Goal: Transaction & Acquisition: Register for event/course

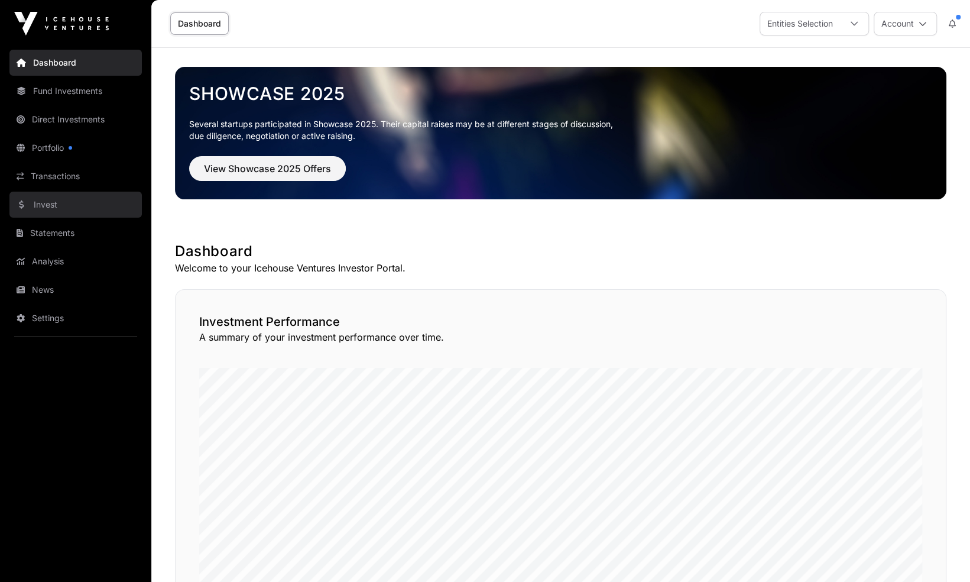
click at [69, 199] on link "Invest" at bounding box center [75, 204] width 132 height 26
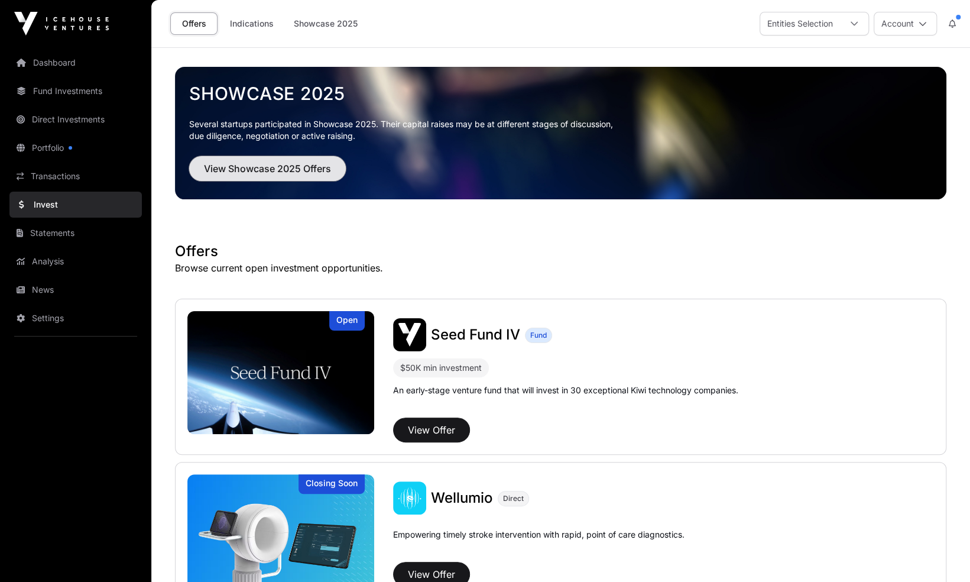
click at [267, 171] on span "View Showcase 2025 Offers" at bounding box center [267, 168] width 127 height 14
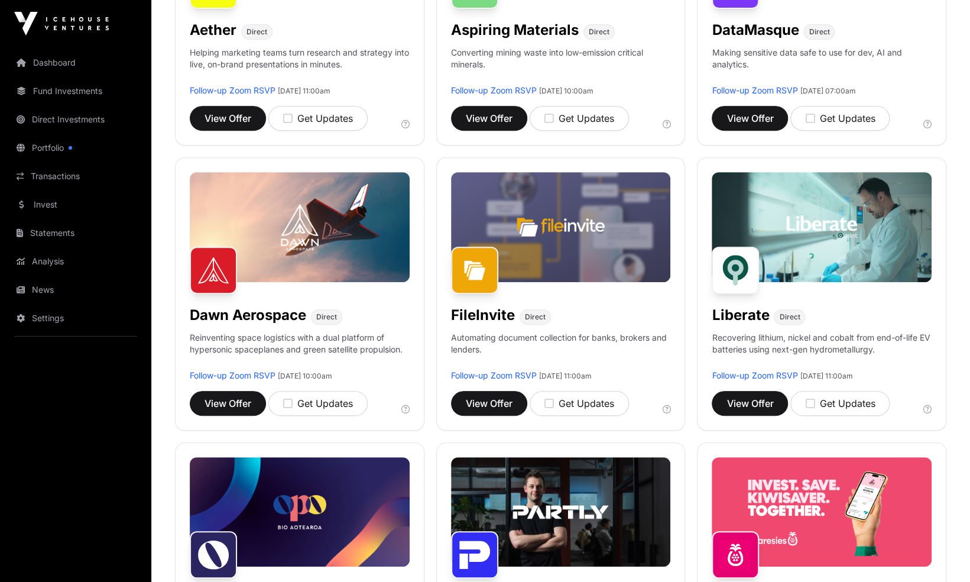
scroll to position [318, 0]
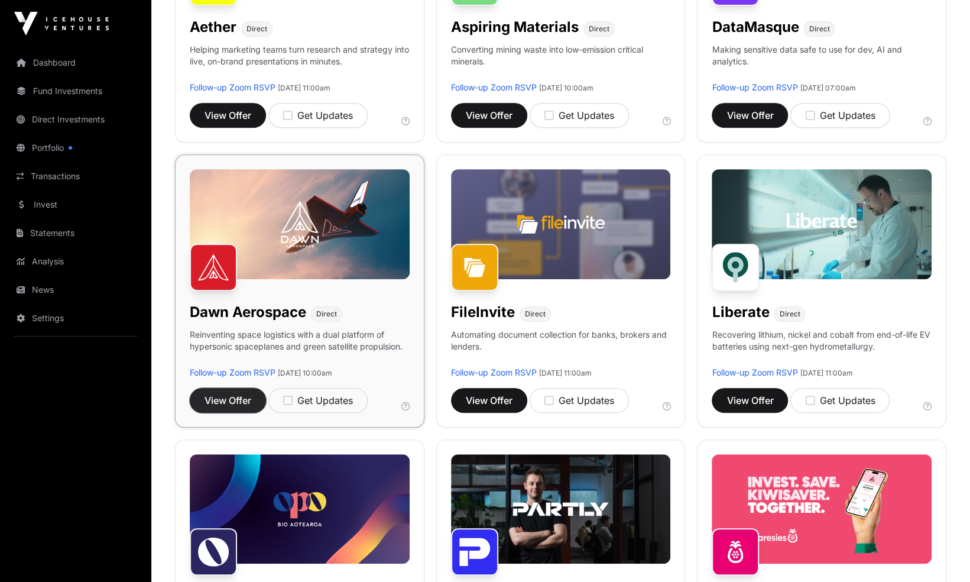
click at [216, 400] on span "View Offer" at bounding box center [227, 400] width 47 height 14
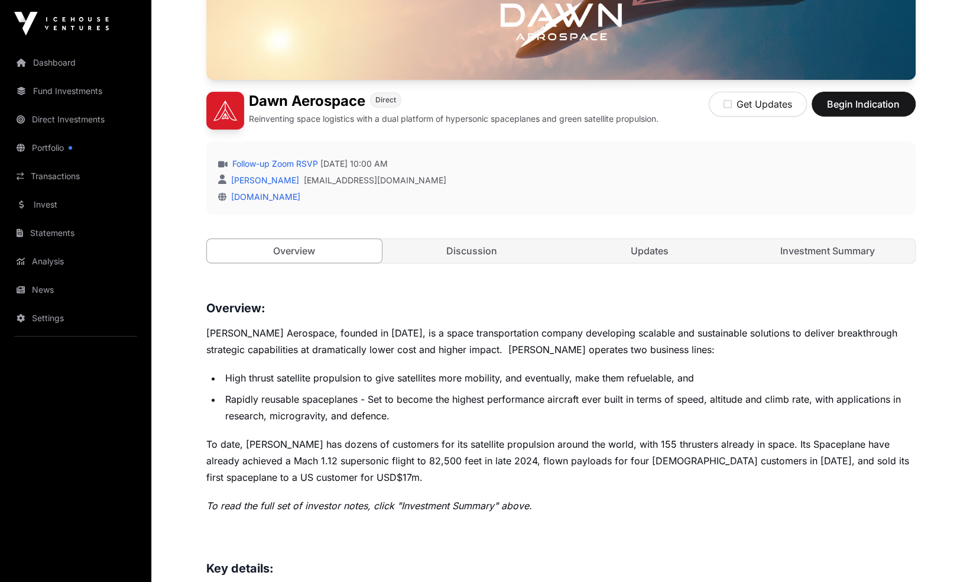
scroll to position [247, 0]
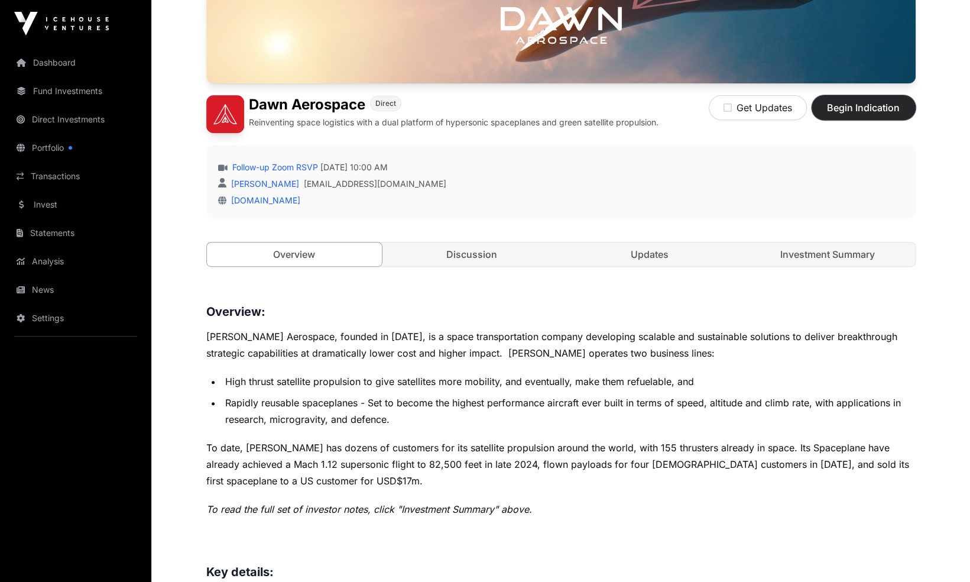
click at [901, 106] on button "Begin Indication" at bounding box center [863, 107] width 104 height 25
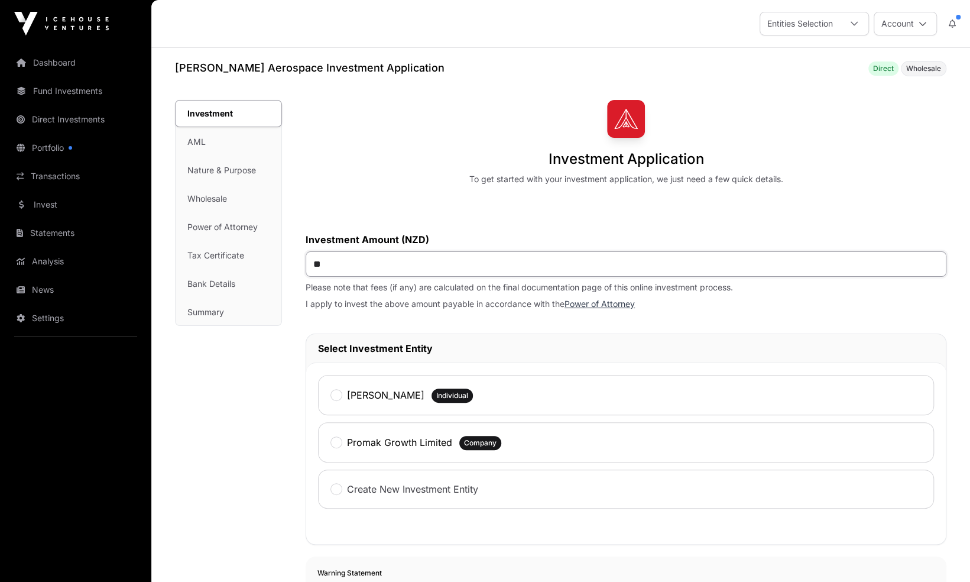
click at [550, 253] on input "**" at bounding box center [626, 263] width 641 height 25
type input "*******"
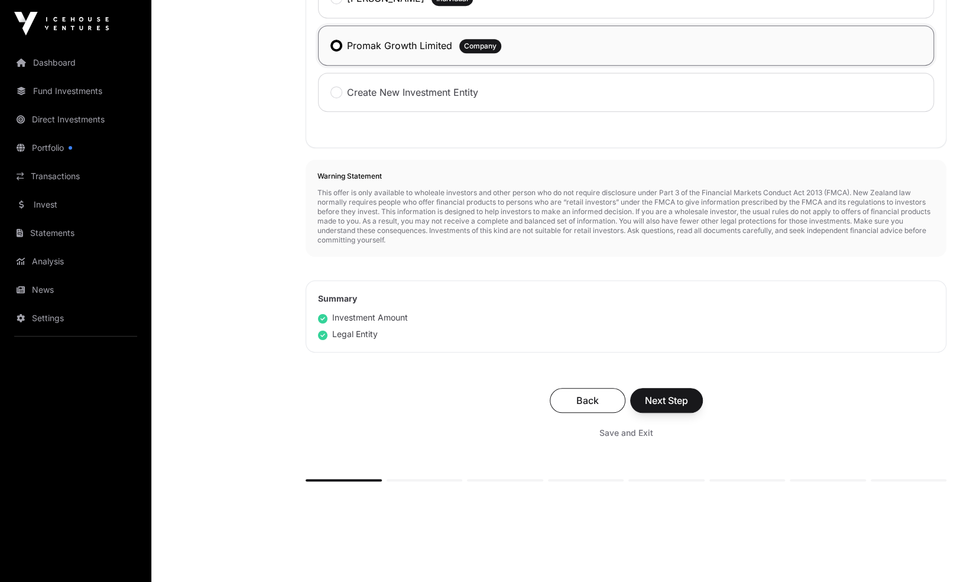
scroll to position [396, 0]
click at [684, 403] on span "Next Step" at bounding box center [666, 401] width 43 height 14
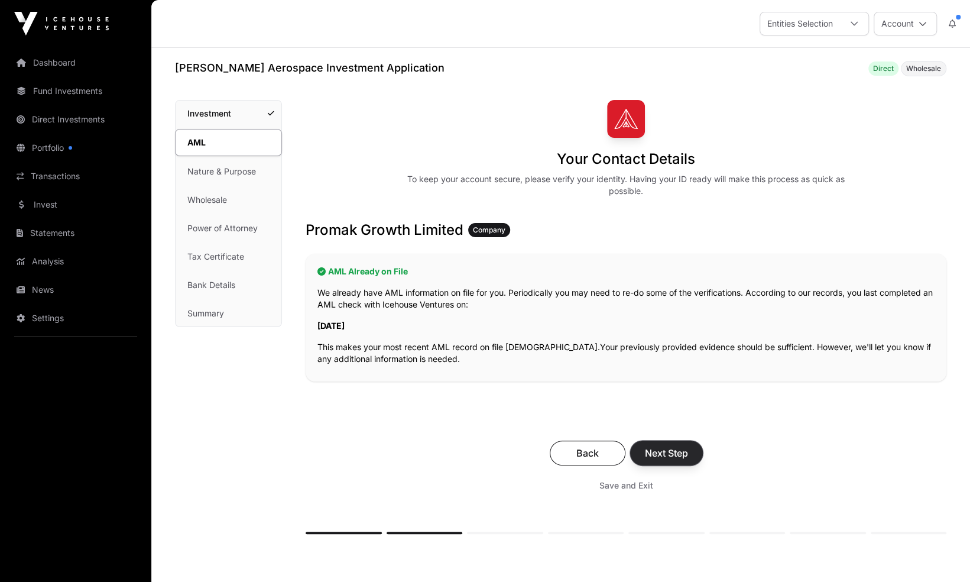
click at [675, 455] on span "Next Step" at bounding box center [666, 453] width 43 height 14
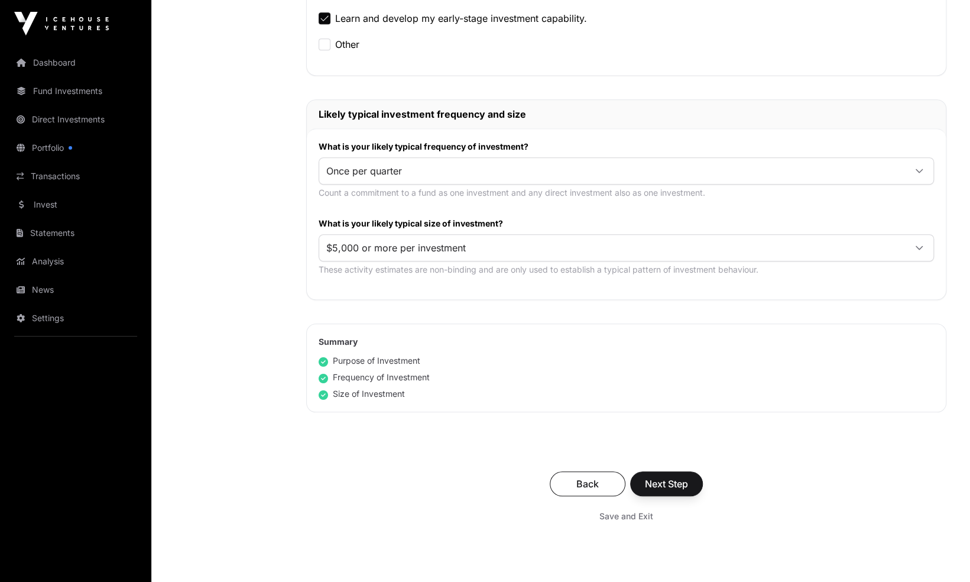
scroll to position [506, 0]
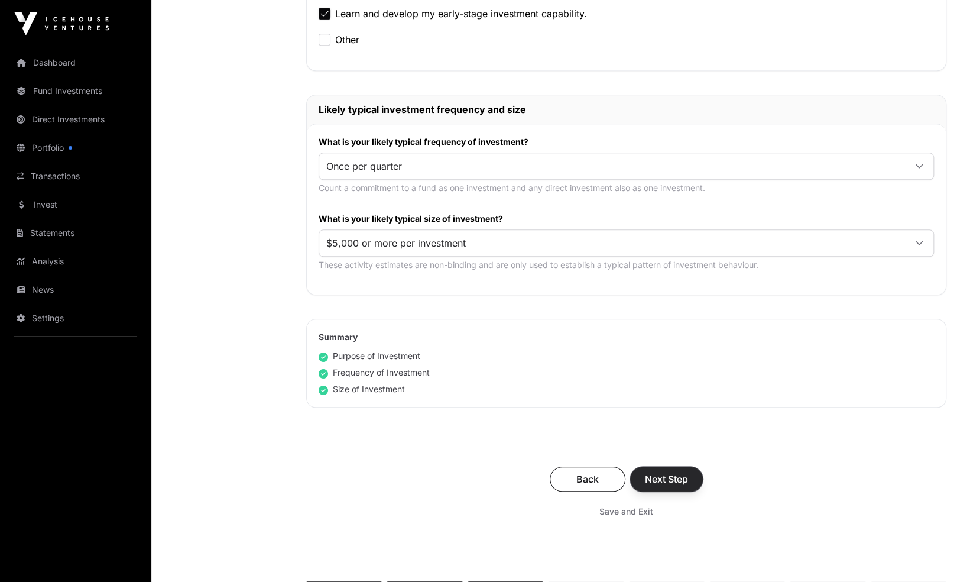
click at [688, 478] on span "Next Step" at bounding box center [666, 479] width 43 height 14
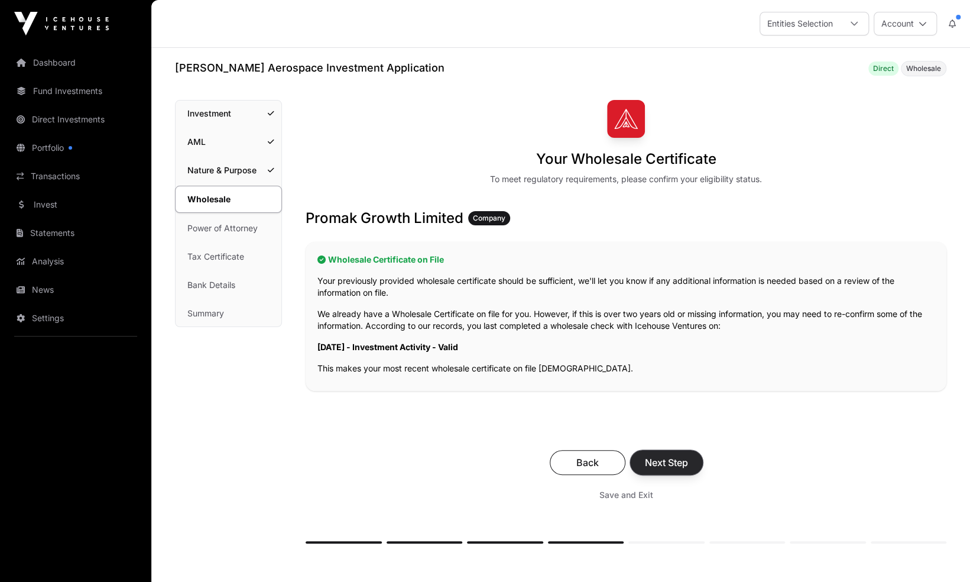
click at [683, 461] on span "Next Step" at bounding box center [666, 462] width 43 height 14
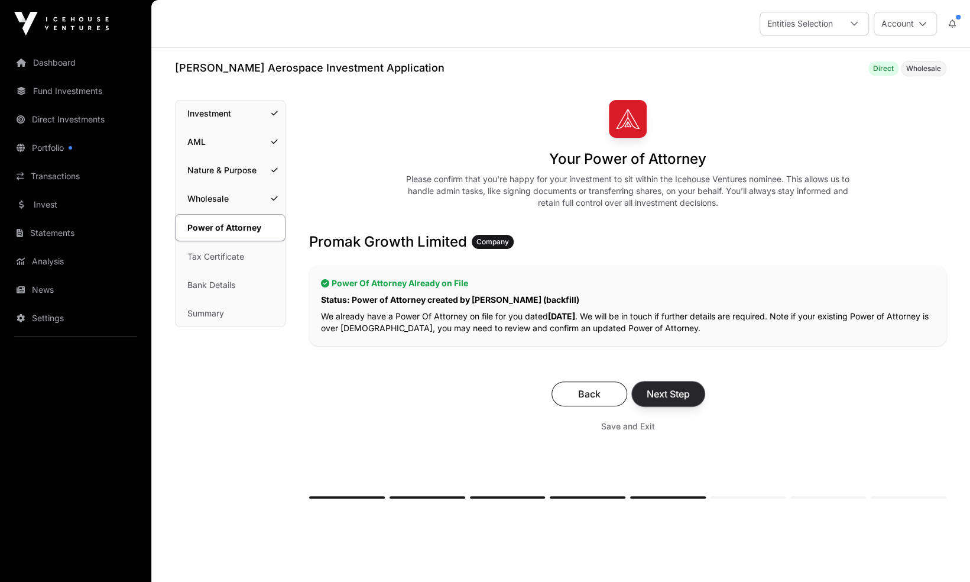
click at [680, 393] on span "Next Step" at bounding box center [668, 394] width 43 height 14
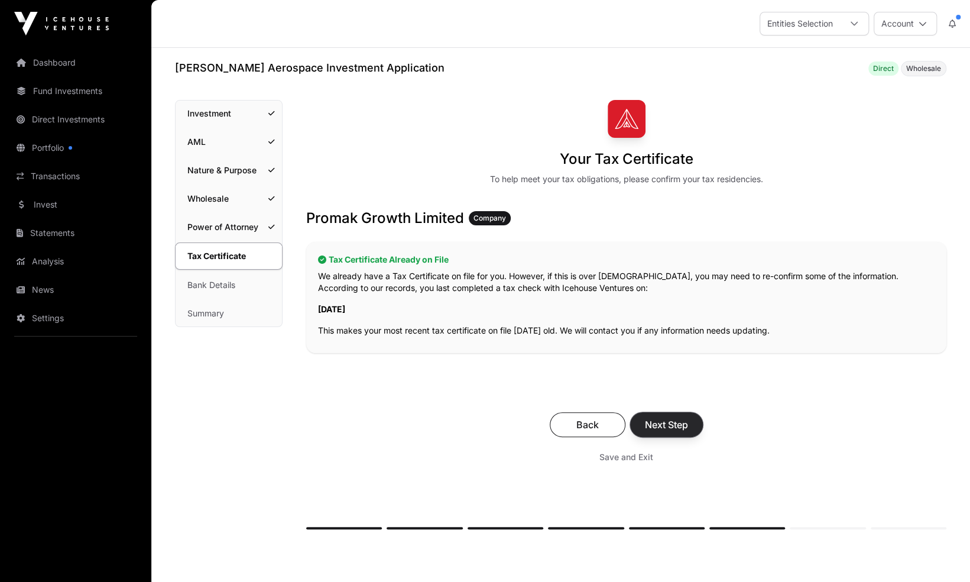
click at [680, 424] on span "Next Step" at bounding box center [666, 424] width 43 height 14
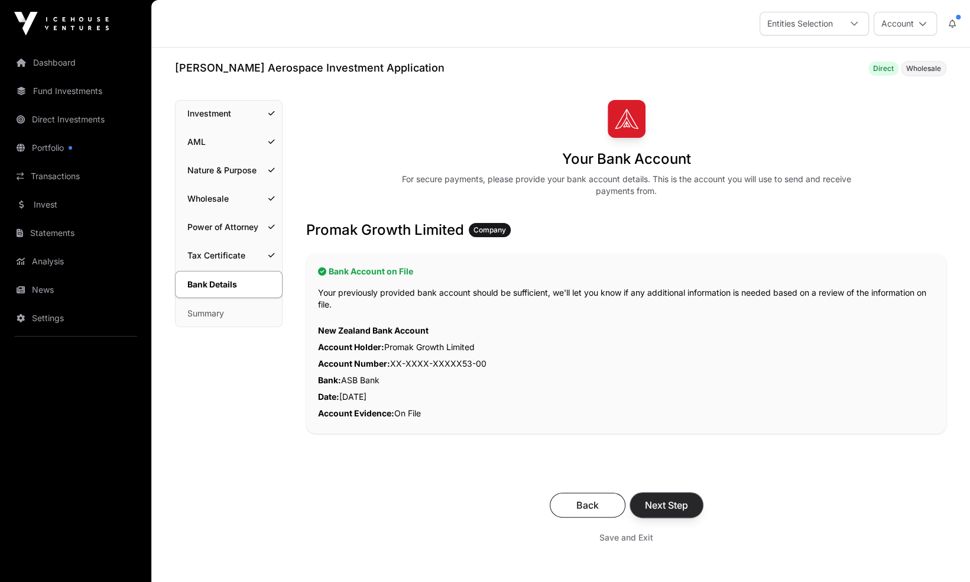
click at [675, 501] on span "Next Step" at bounding box center [666, 505] width 43 height 14
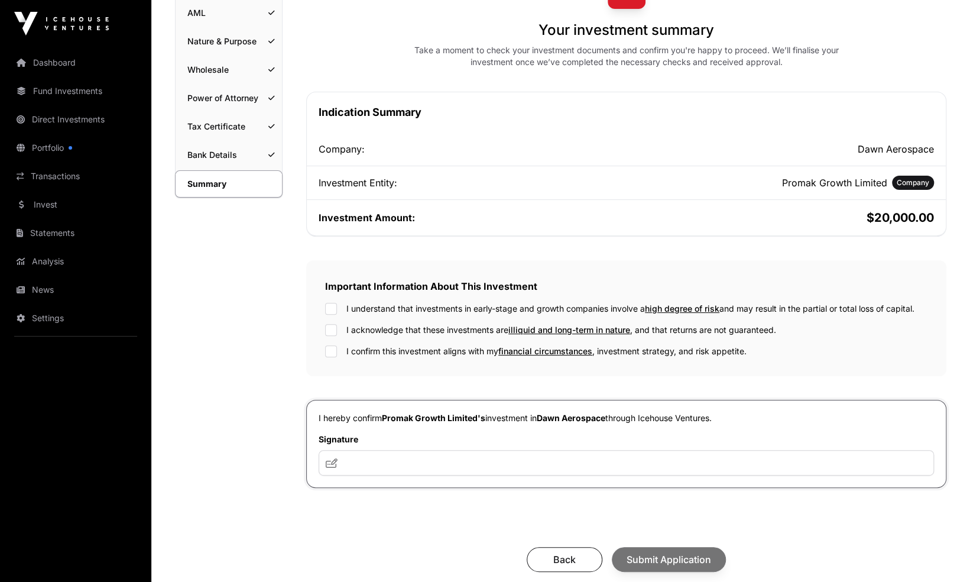
scroll to position [132, 0]
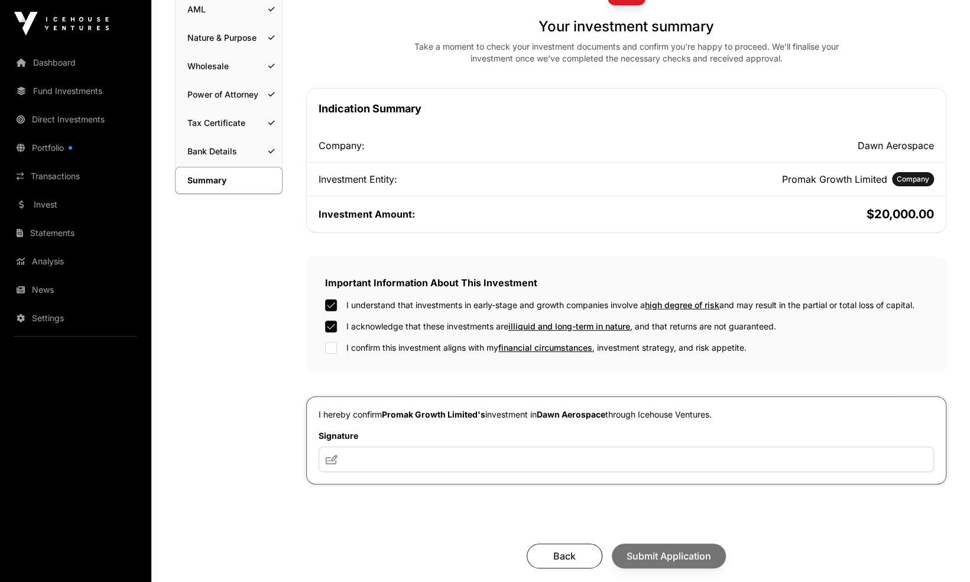
click at [329, 352] on div "Important Information About This Investment I understand that investments in ea…" at bounding box center [626, 315] width 640 height 116
click at [357, 462] on input "text" at bounding box center [626, 458] width 615 height 25
type input "***"
click at [691, 557] on span "Submit Application" at bounding box center [668, 555] width 85 height 14
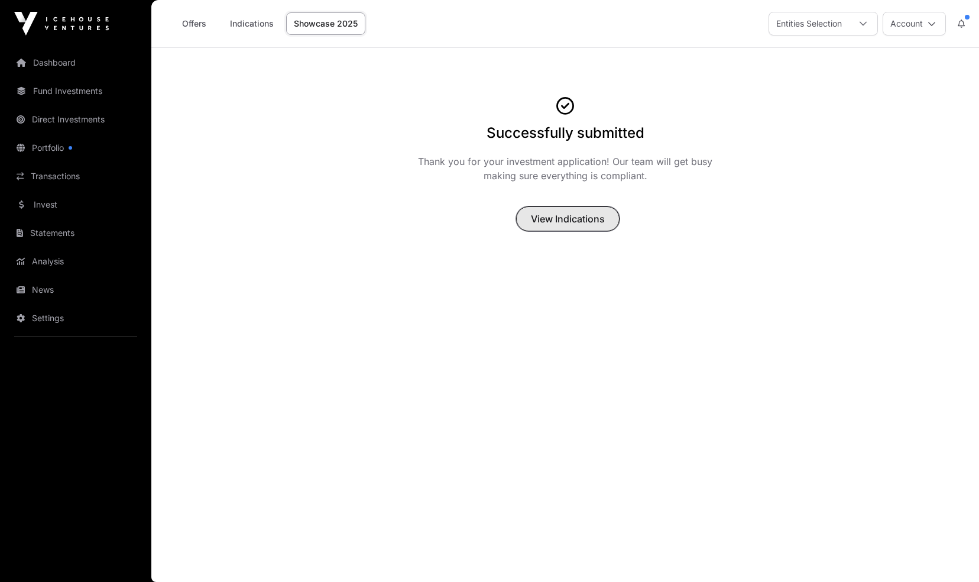
click at [561, 219] on span "View Indications" at bounding box center [568, 219] width 74 height 14
click at [589, 215] on span "View Indications" at bounding box center [568, 219] width 74 height 14
click at [336, 24] on link "Showcase 2025" at bounding box center [325, 23] width 79 height 22
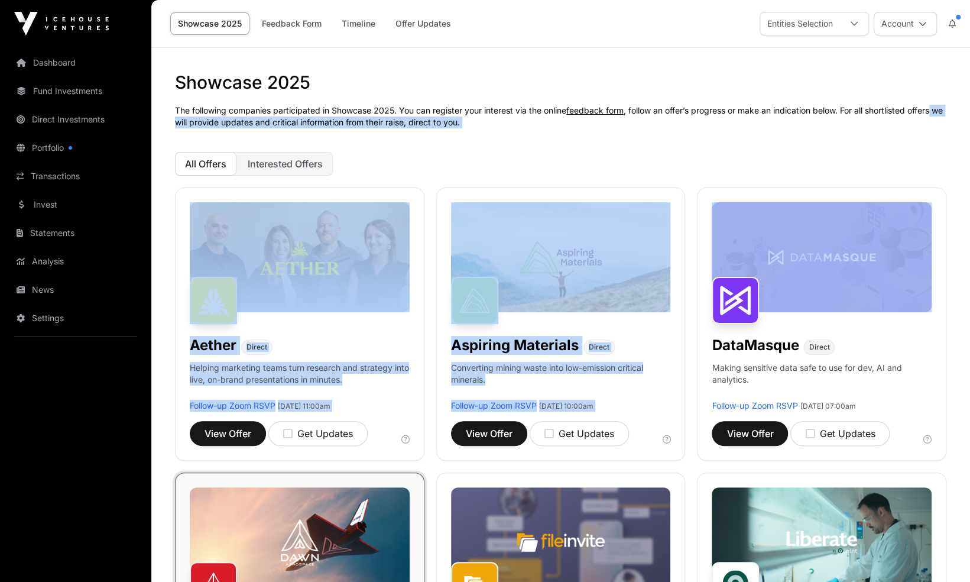
drag, startPoint x: 969, startPoint y: 96, endPoint x: 962, endPoint y: 176, distance: 80.7
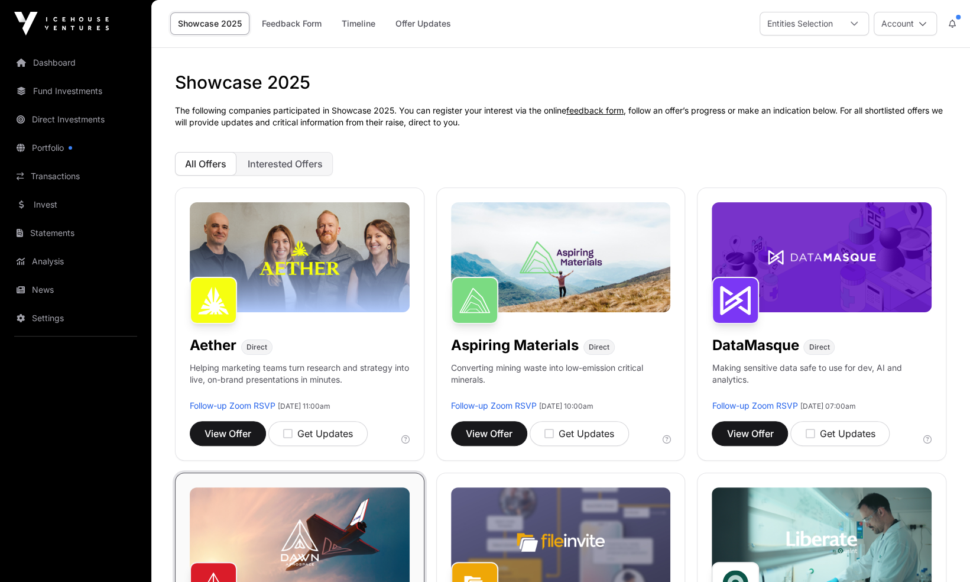
click at [931, 73] on h1 "Showcase 2025" at bounding box center [560, 82] width 771 height 21
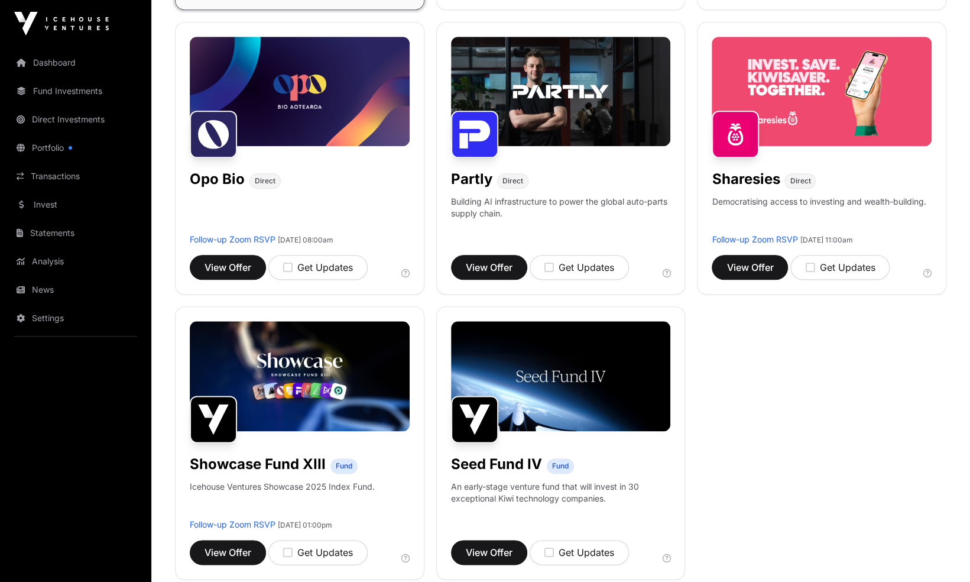
scroll to position [731, 0]
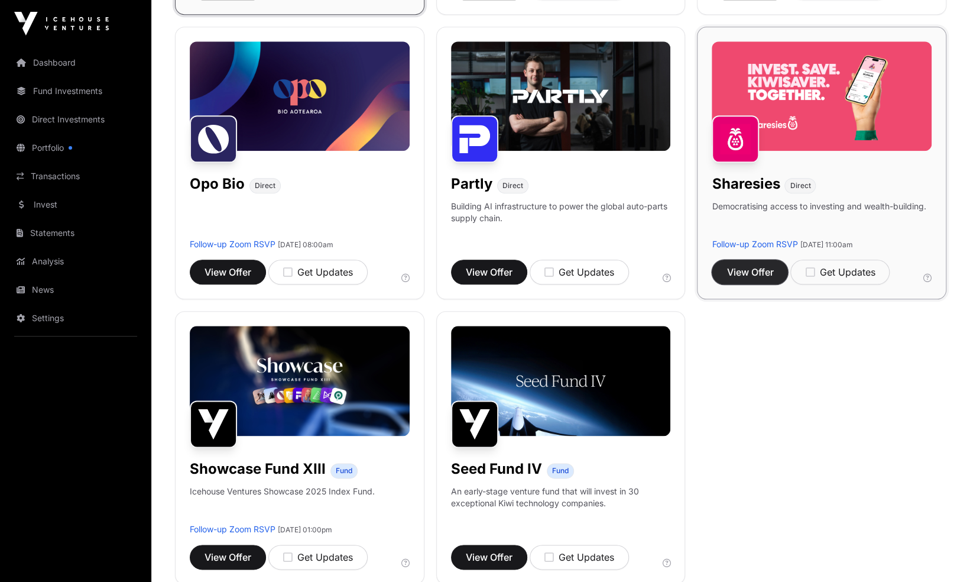
click at [761, 268] on span "View Offer" at bounding box center [749, 272] width 47 height 14
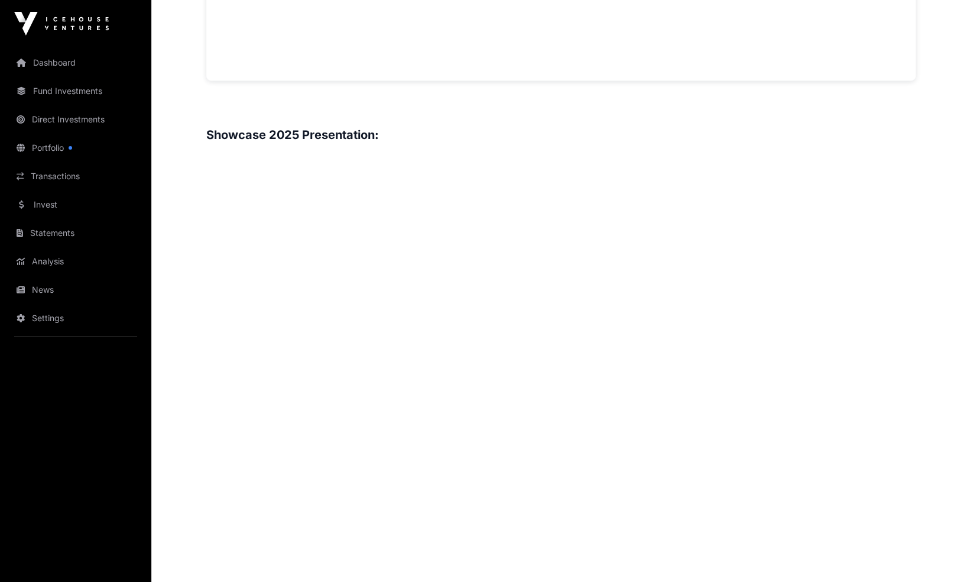
scroll to position [1275, 0]
click at [735, 541] on div "Overview: Sharesies is a fintech platform aspiring to be at the heart of wealth…" at bounding box center [560, 185] width 709 height 1823
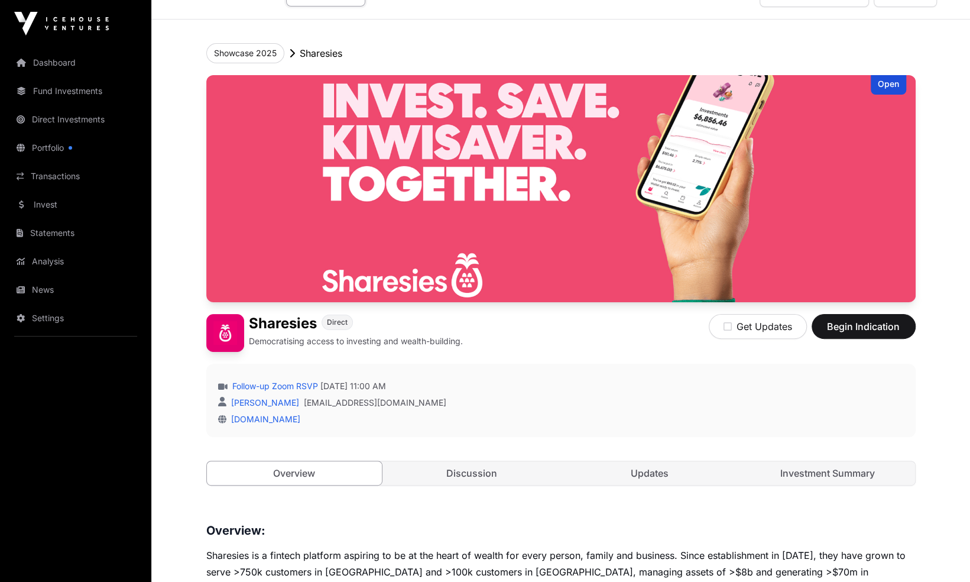
scroll to position [0, 0]
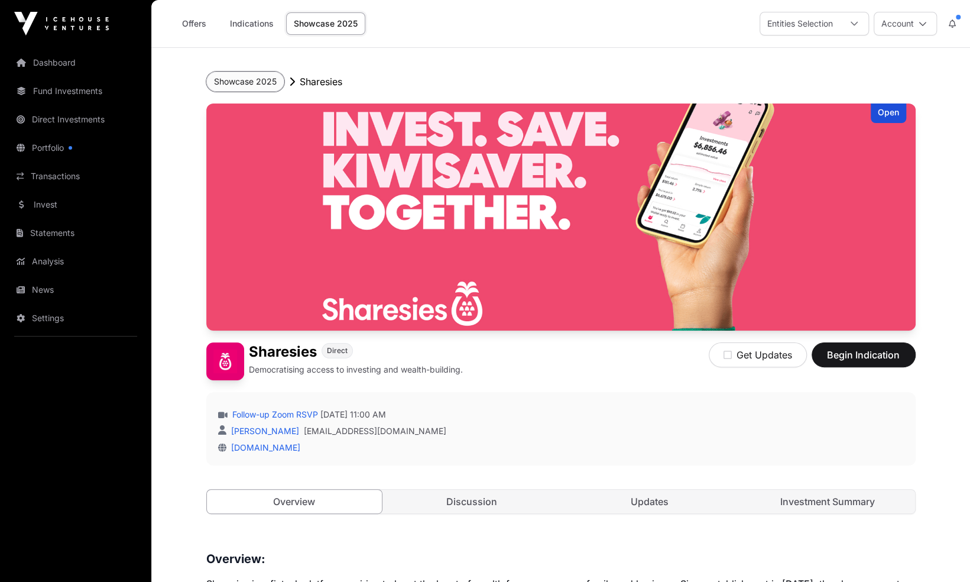
click at [253, 80] on button "Showcase 2025" at bounding box center [245, 82] width 78 height 20
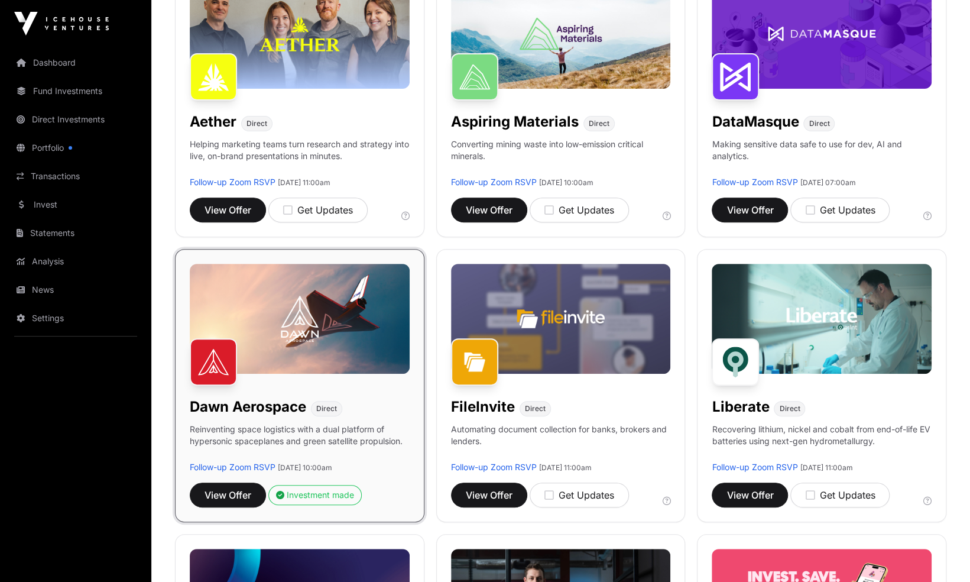
scroll to position [225, 0]
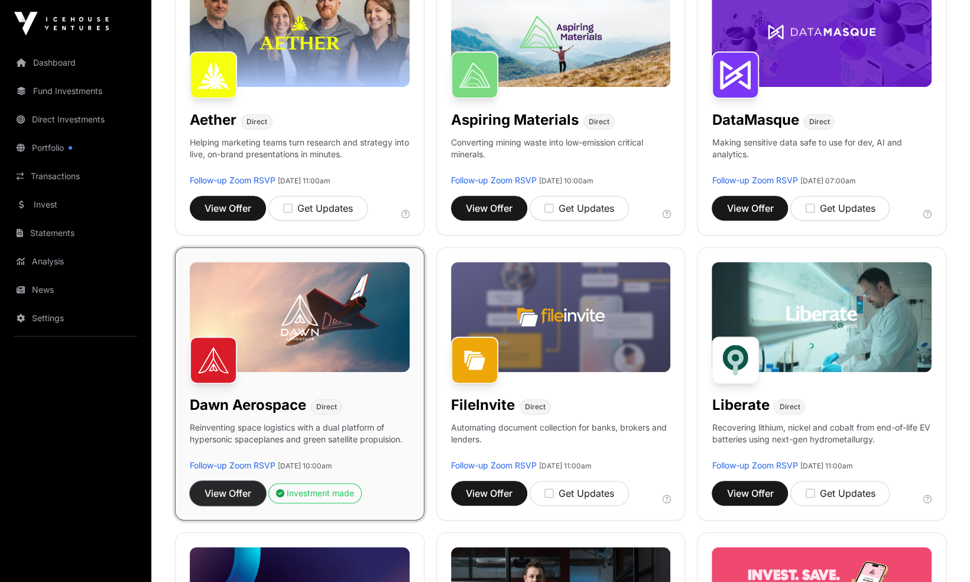
click at [220, 496] on span "View Offer" at bounding box center [227, 493] width 47 height 14
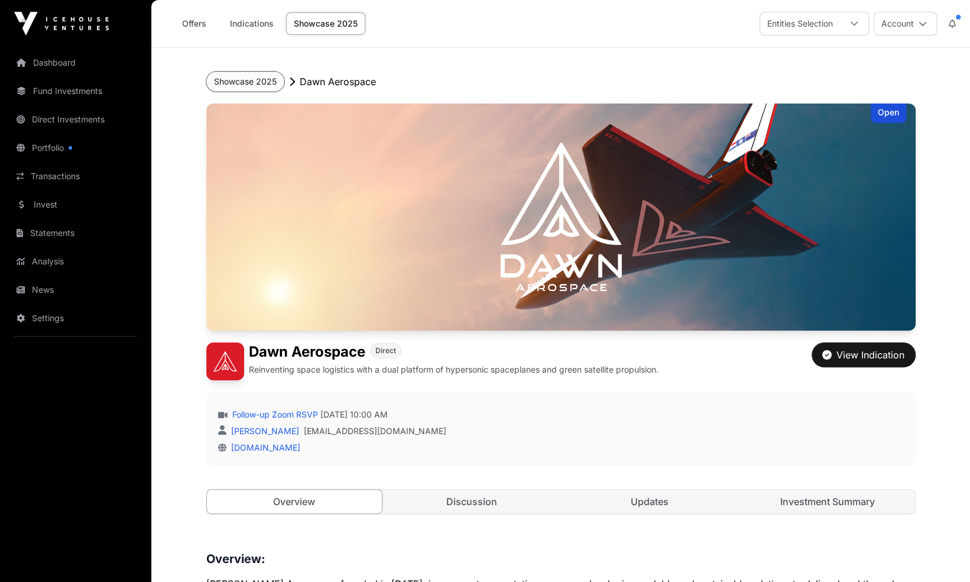
click at [244, 83] on button "Showcase 2025" at bounding box center [245, 82] width 78 height 20
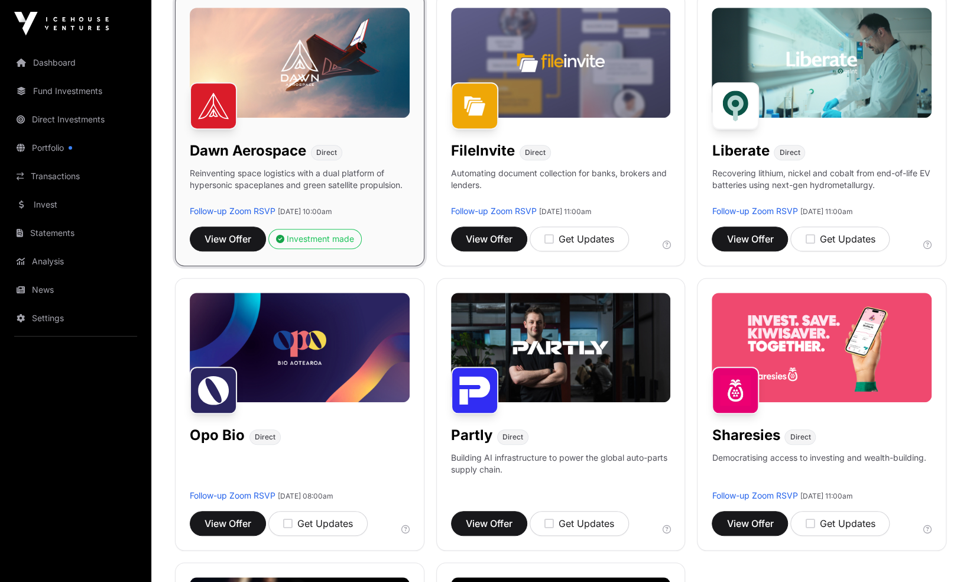
scroll to position [481, 0]
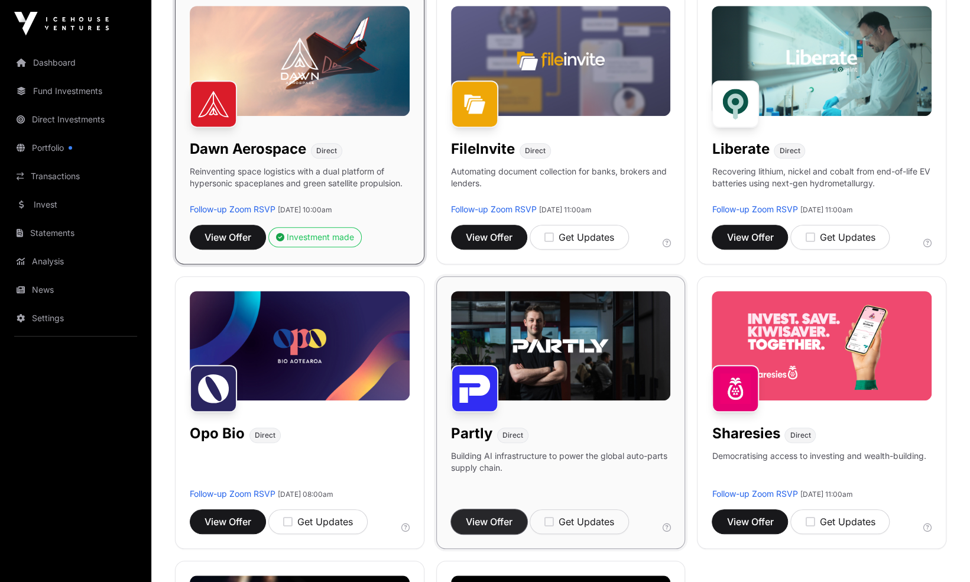
click at [495, 518] on span "View Offer" at bounding box center [489, 521] width 47 height 14
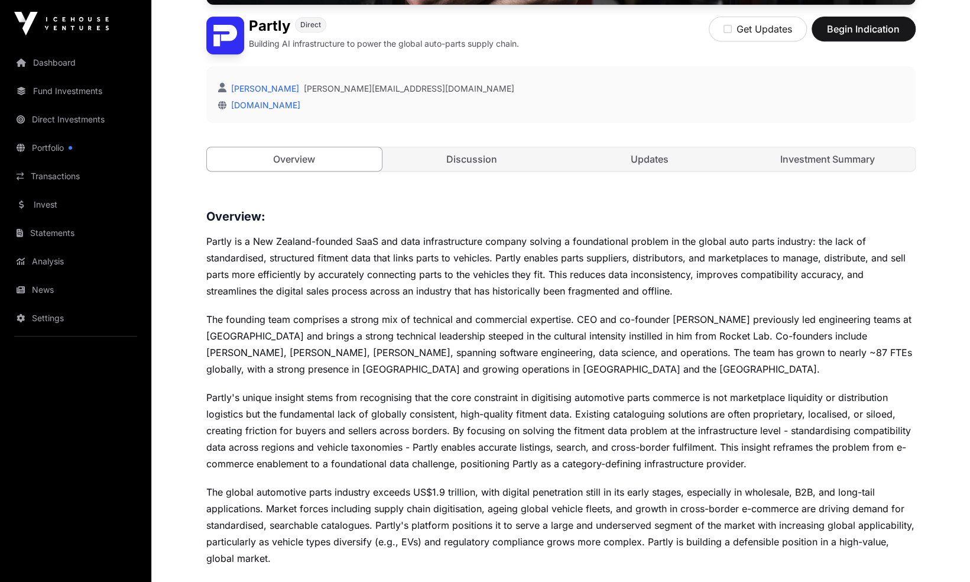
scroll to position [307, 0]
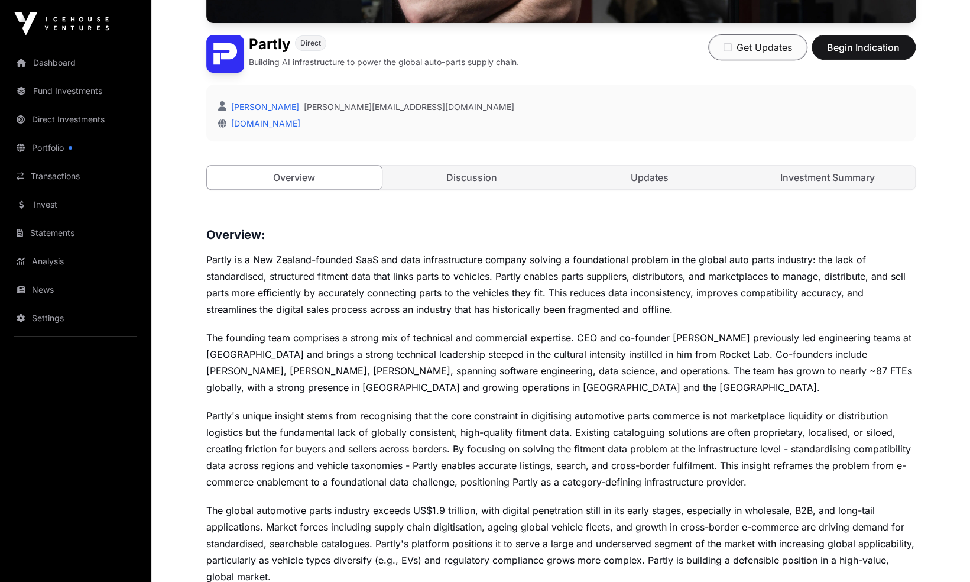
click at [727, 45] on icon "button" at bounding box center [727, 47] width 8 height 9
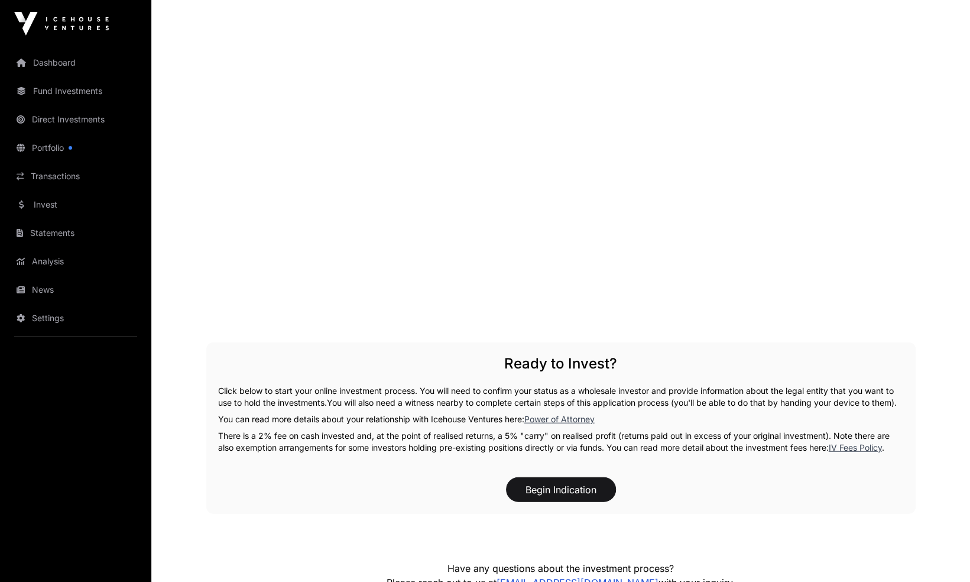
scroll to position [1634, 0]
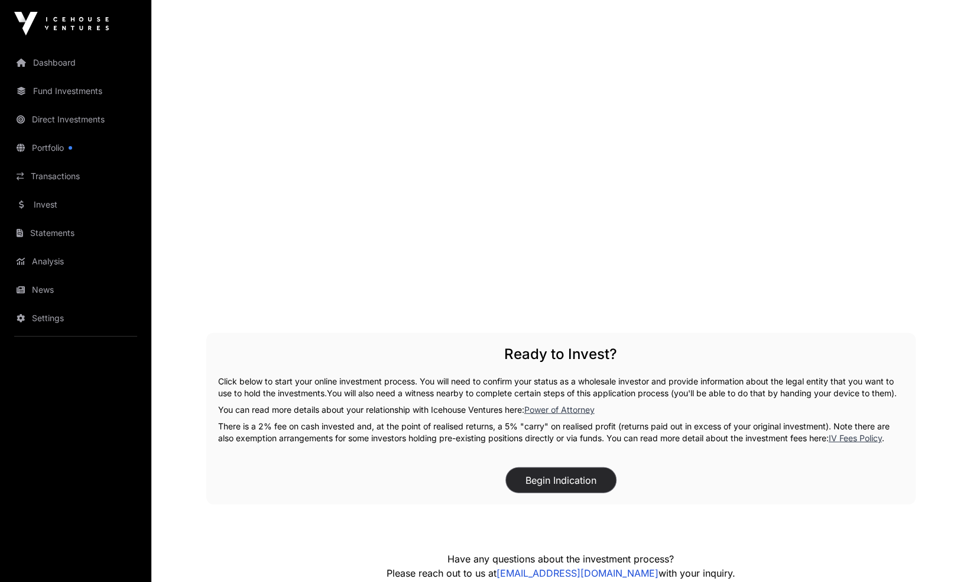
click at [554, 489] on button "Begin Indication" at bounding box center [561, 480] width 110 height 25
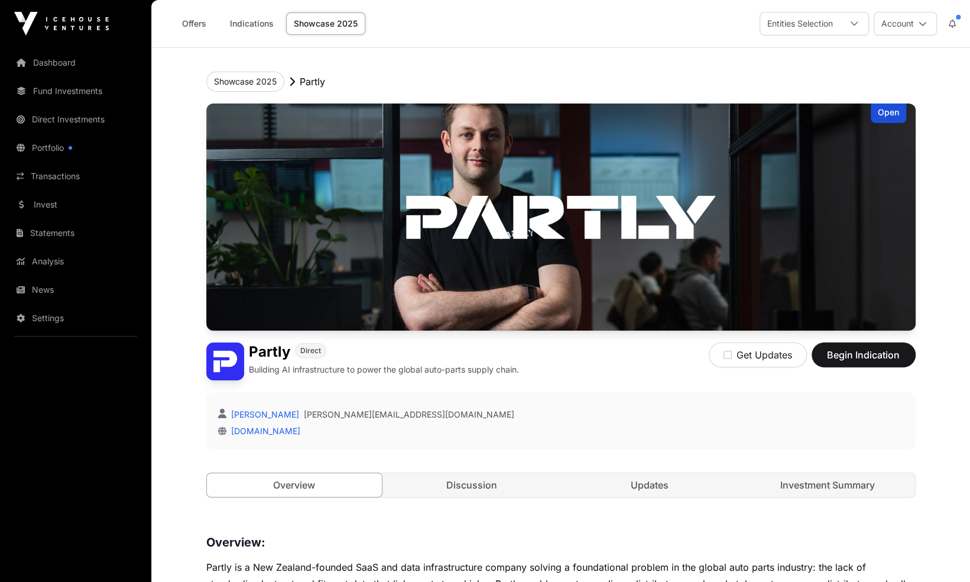
scroll to position [1634, 0]
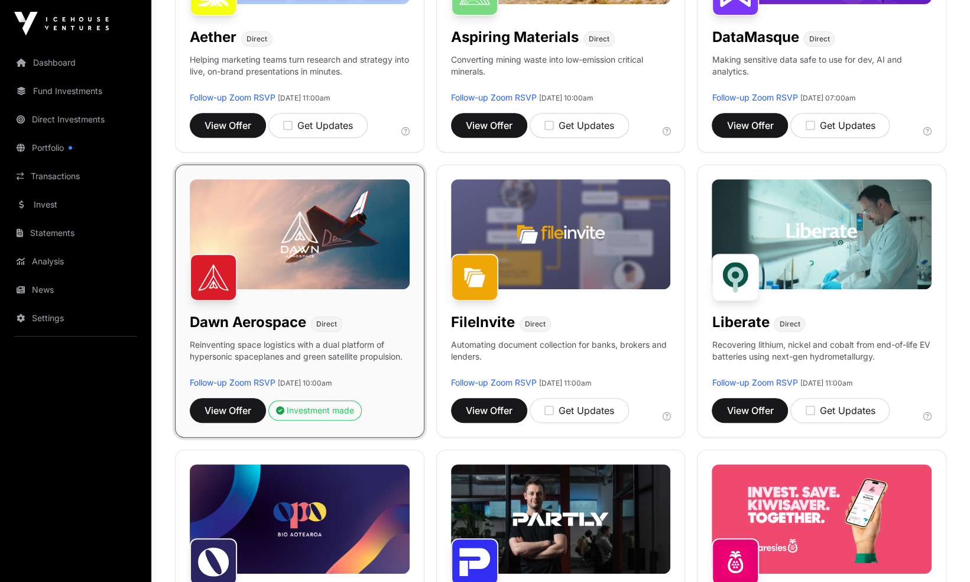
scroll to position [314, 0]
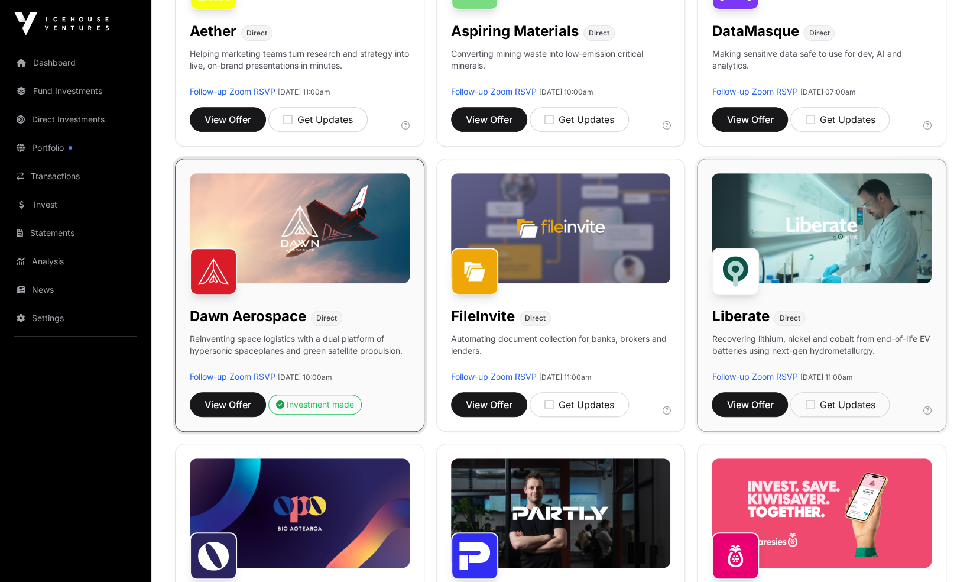
click at [809, 248] on img at bounding box center [822, 228] width 220 height 110
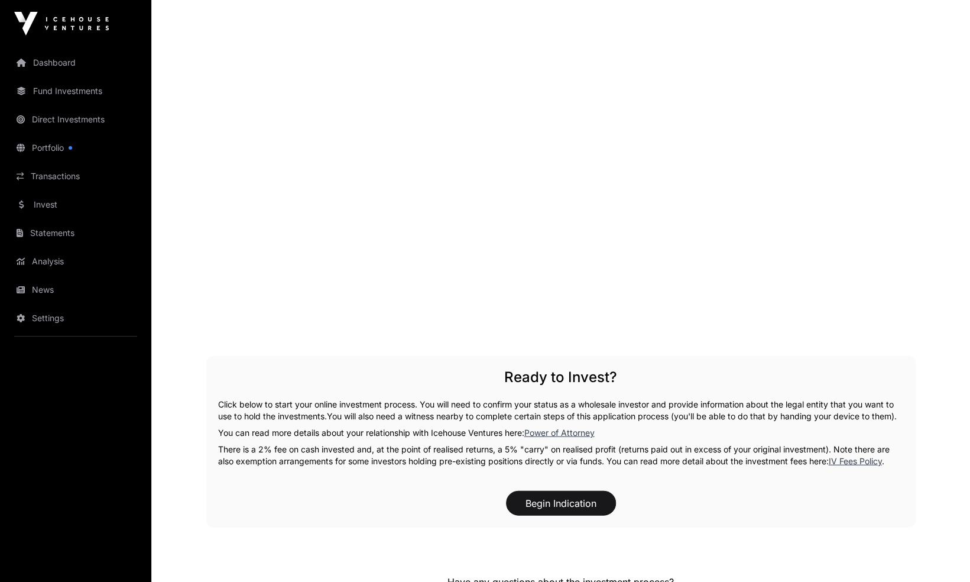
scroll to position [1545, 0]
click at [565, 517] on button "Begin Indication" at bounding box center [561, 504] width 110 height 25
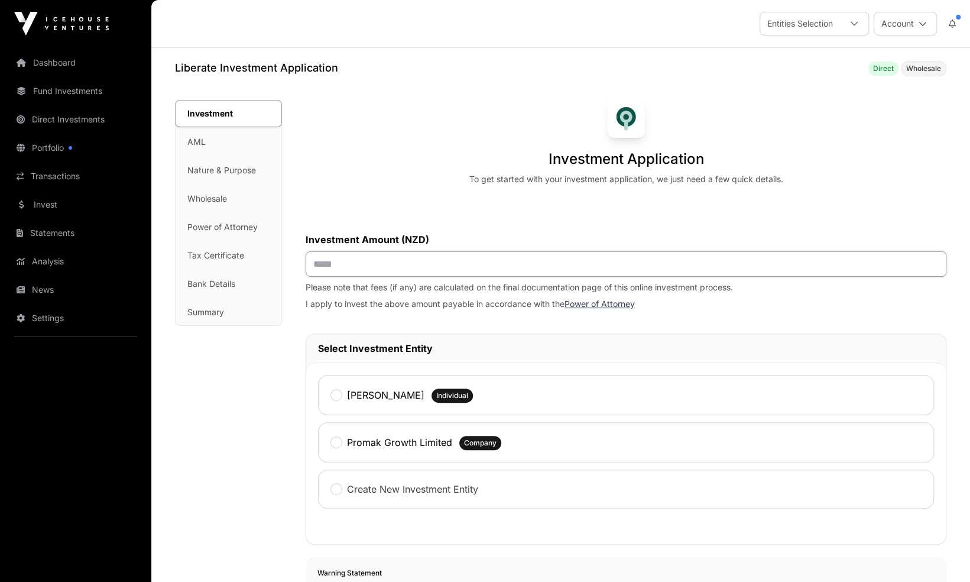
click at [451, 267] on input "text" at bounding box center [626, 263] width 641 height 25
type input "*******"
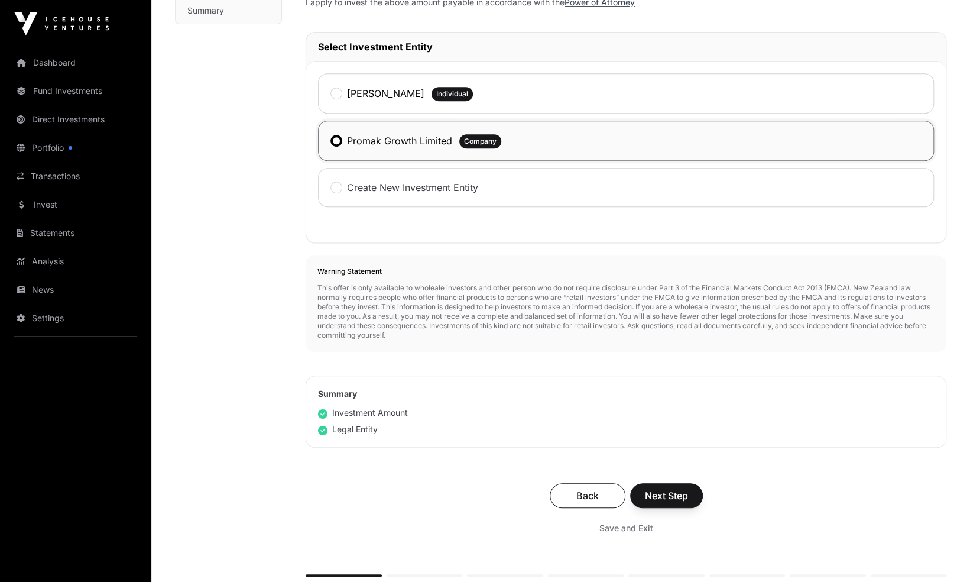
scroll to position [300, 0]
click at [673, 496] on span "Next Step" at bounding box center [666, 496] width 43 height 14
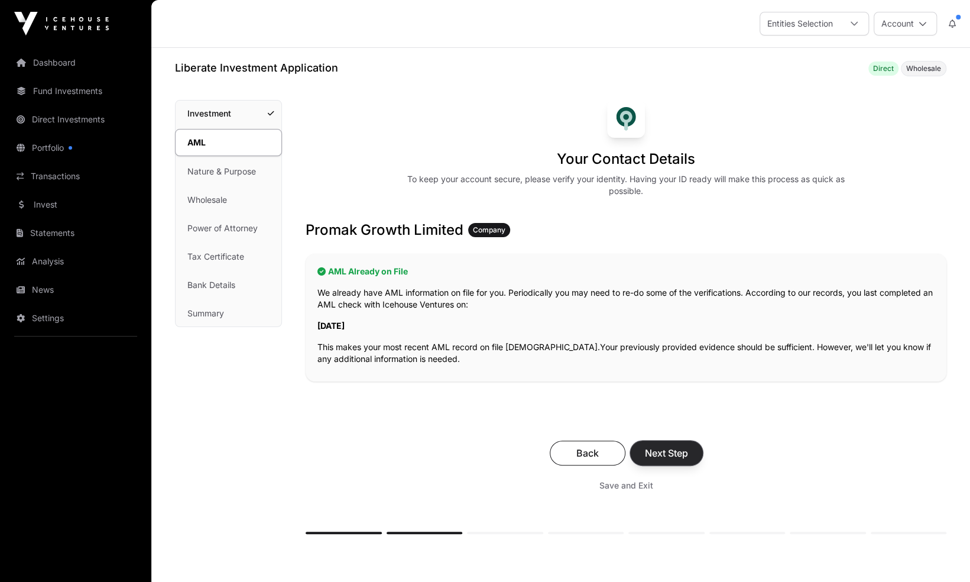
click at [671, 456] on span "Next Step" at bounding box center [666, 453] width 43 height 14
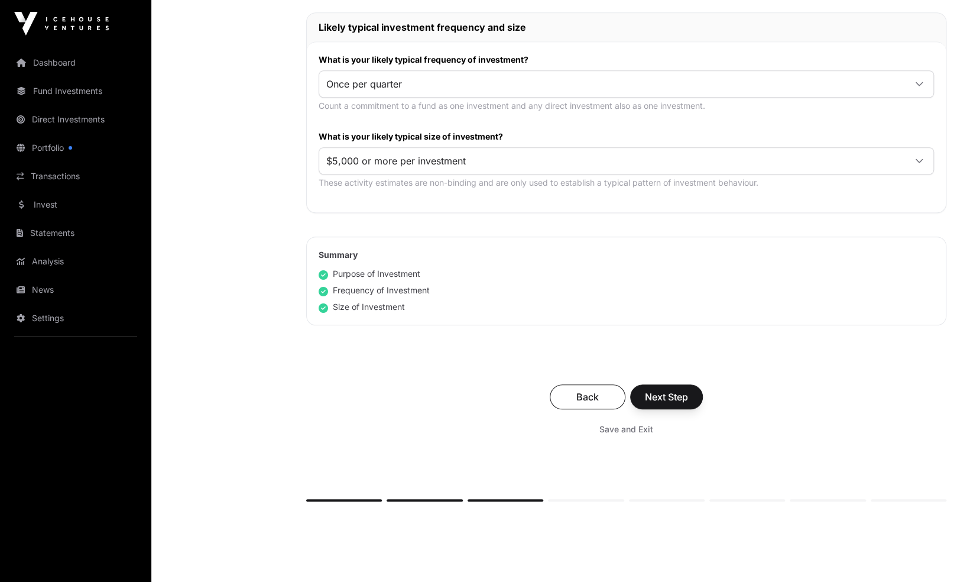
scroll to position [586, 0]
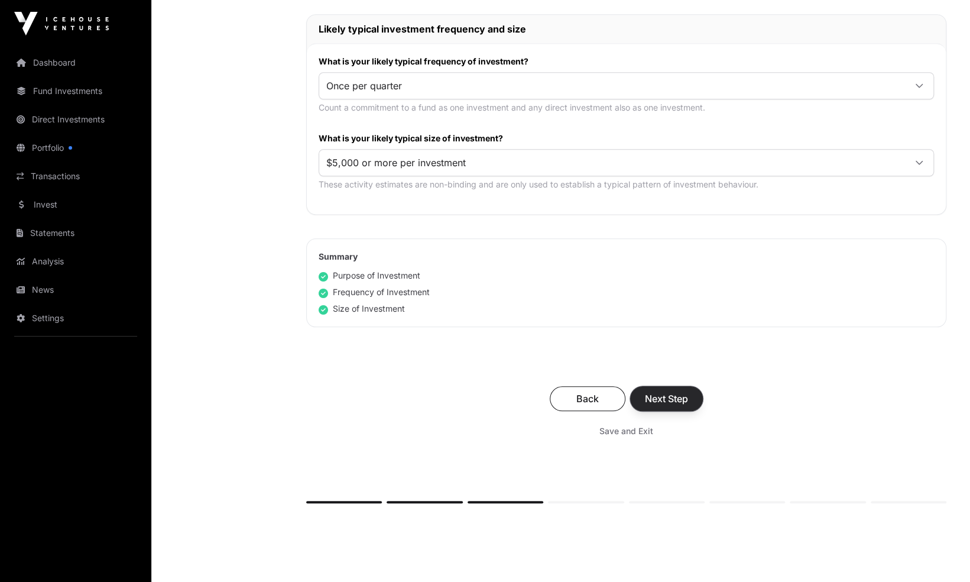
click at [687, 394] on span "Next Step" at bounding box center [666, 398] width 43 height 14
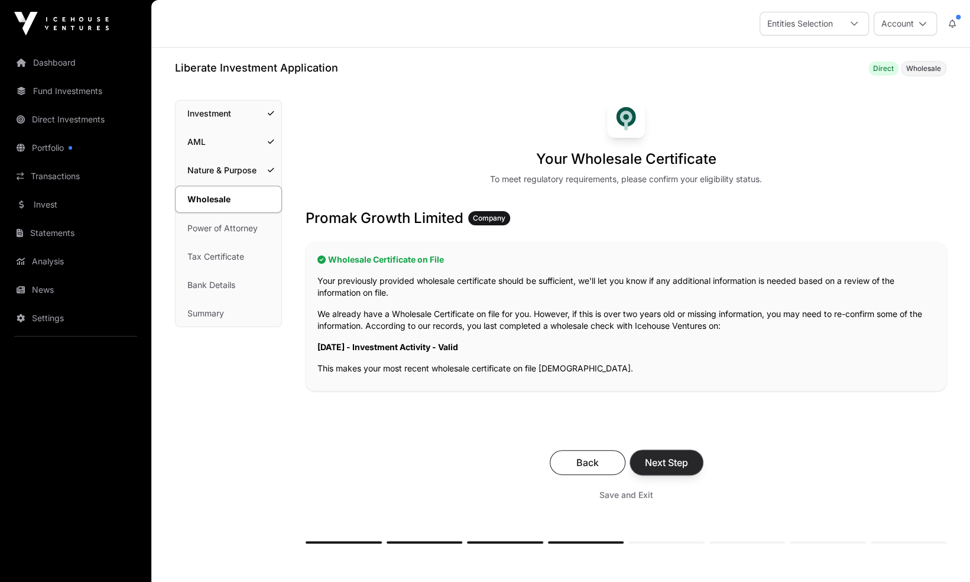
click at [677, 465] on span "Next Step" at bounding box center [666, 462] width 43 height 14
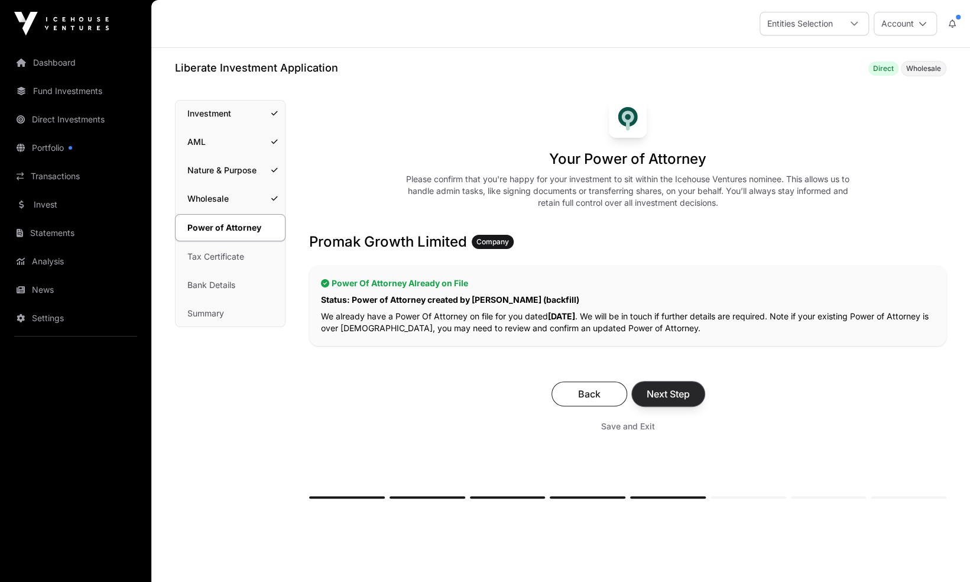
click at [668, 397] on span "Next Step" at bounding box center [668, 394] width 43 height 14
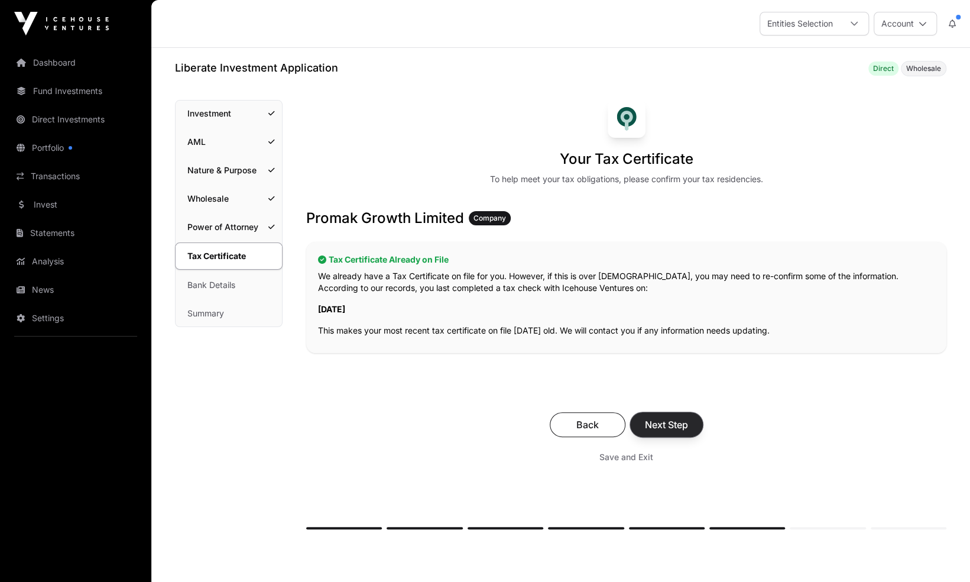
click at [671, 424] on span "Next Step" at bounding box center [666, 424] width 43 height 14
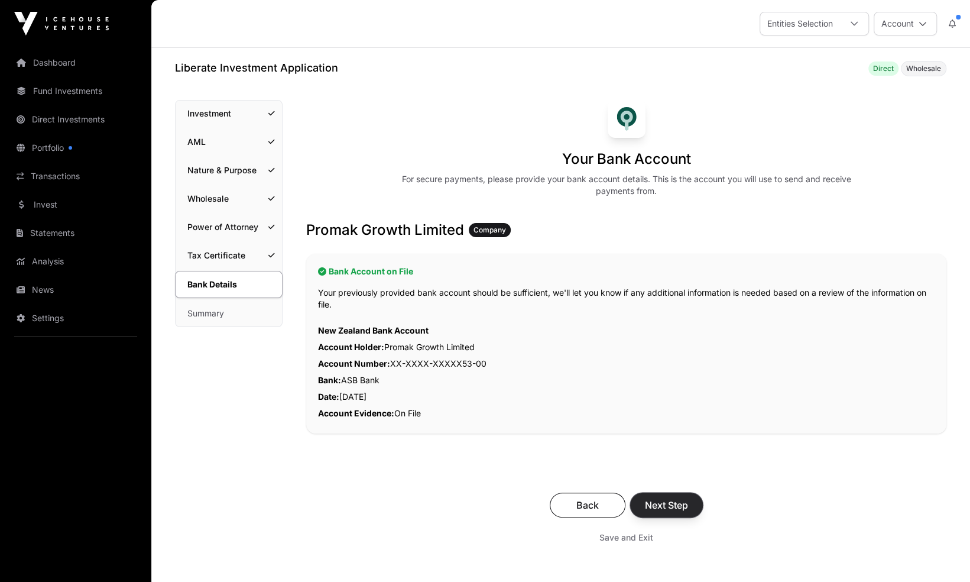
click at [673, 501] on span "Next Step" at bounding box center [666, 505] width 43 height 14
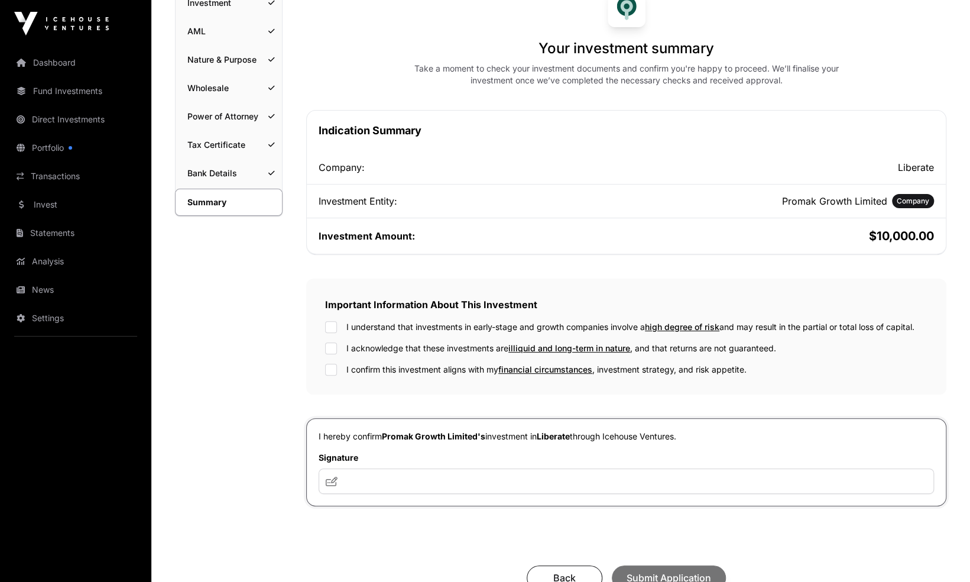
scroll to position [123, 0]
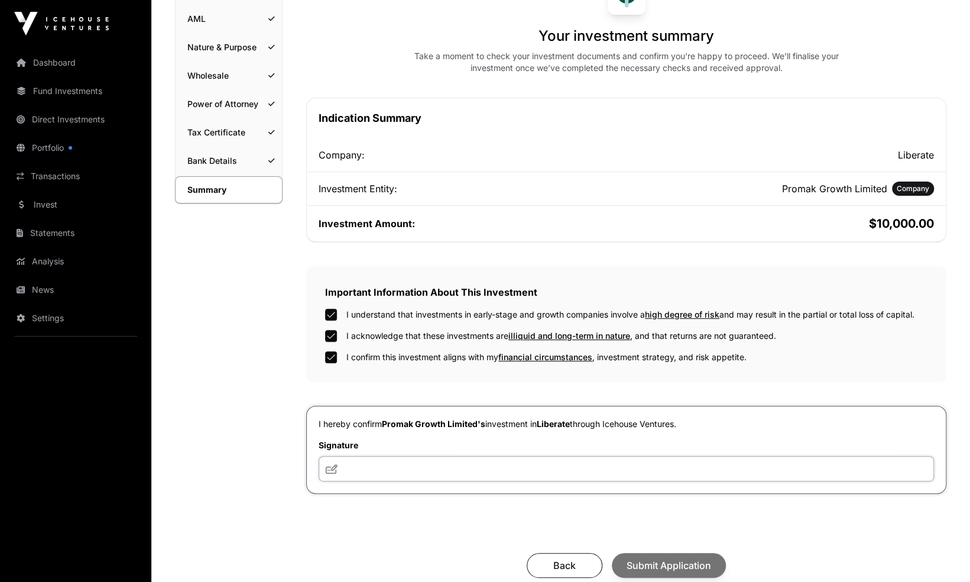
click at [368, 456] on input "text" at bounding box center [626, 468] width 615 height 25
type input "***"
click at [677, 558] on span "Submit Application" at bounding box center [668, 565] width 85 height 14
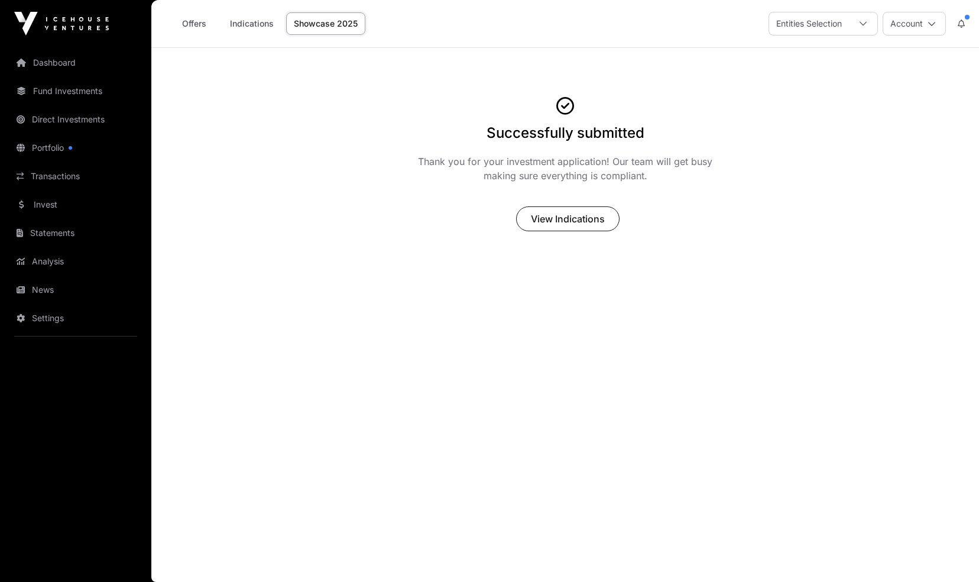
click at [335, 30] on link "Showcase 2025" at bounding box center [325, 23] width 79 height 22
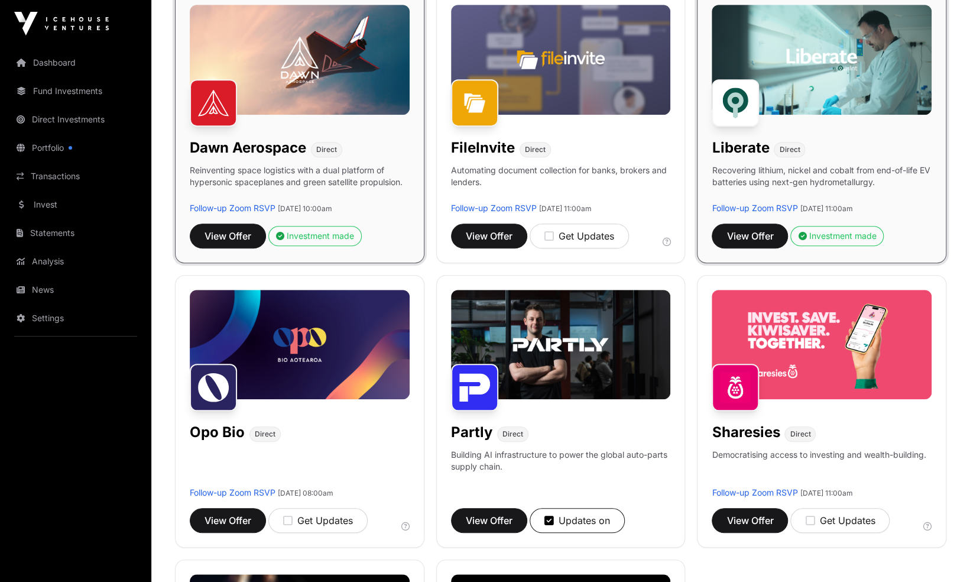
scroll to position [486, 0]
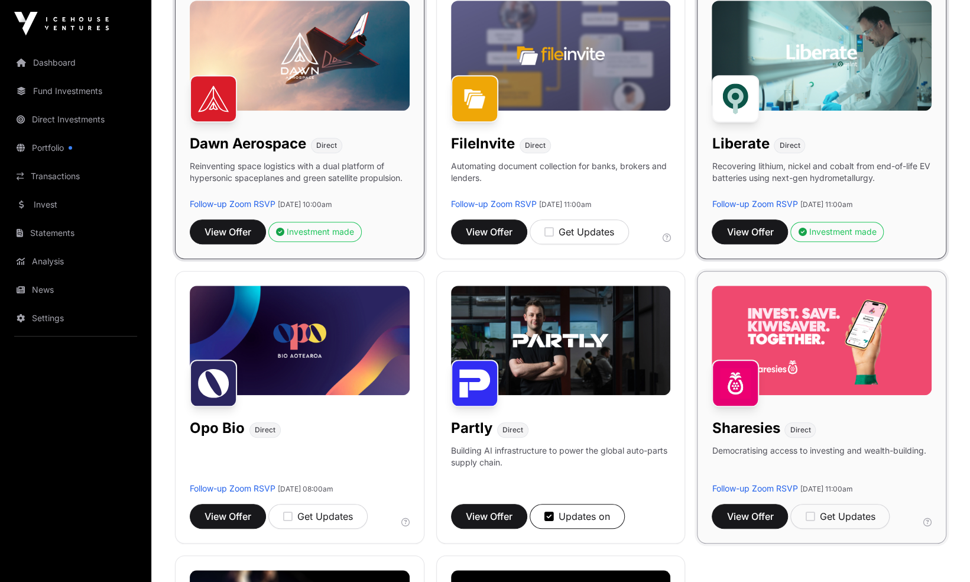
click at [846, 371] on img at bounding box center [822, 340] width 220 height 110
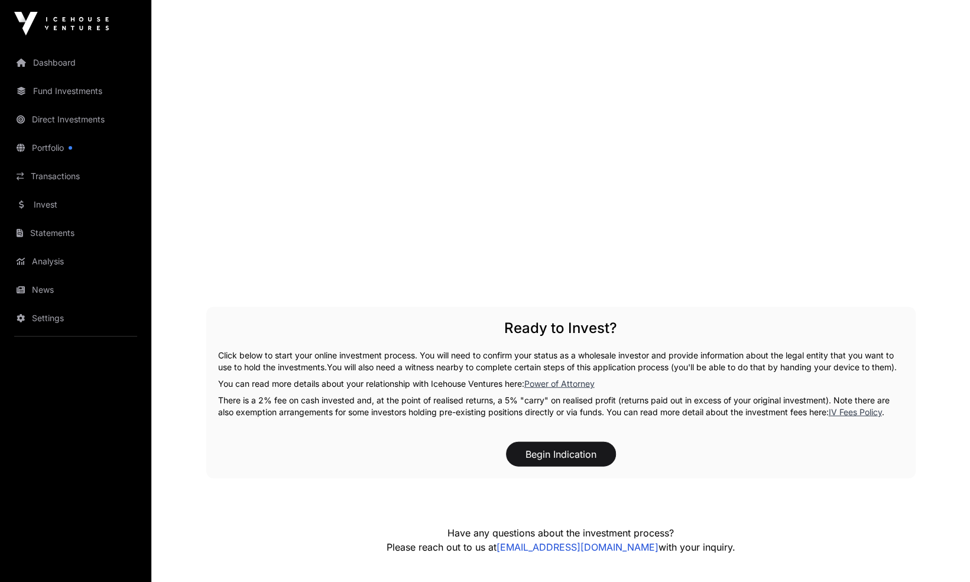
scroll to position [1544, 0]
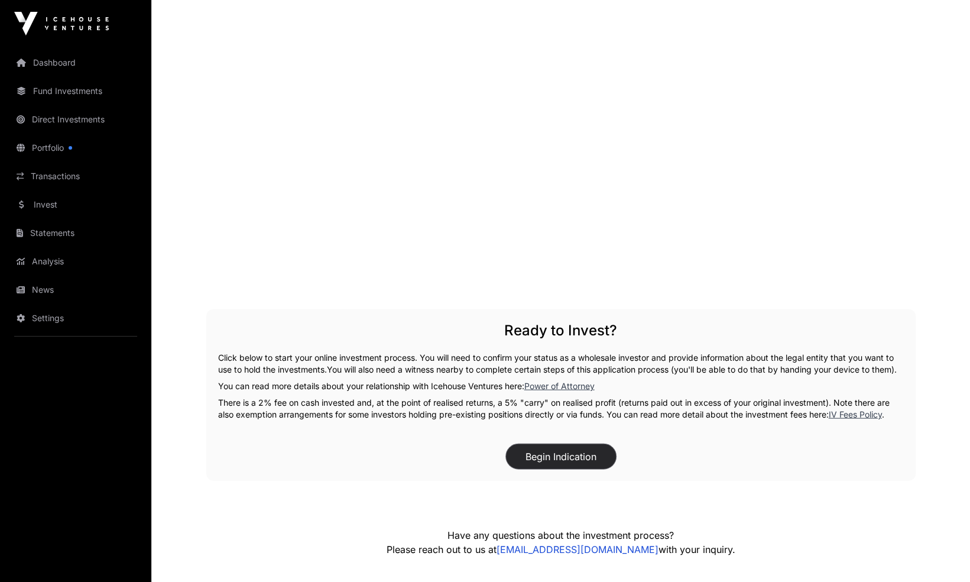
click at [539, 454] on button "Begin Indication" at bounding box center [561, 456] width 110 height 25
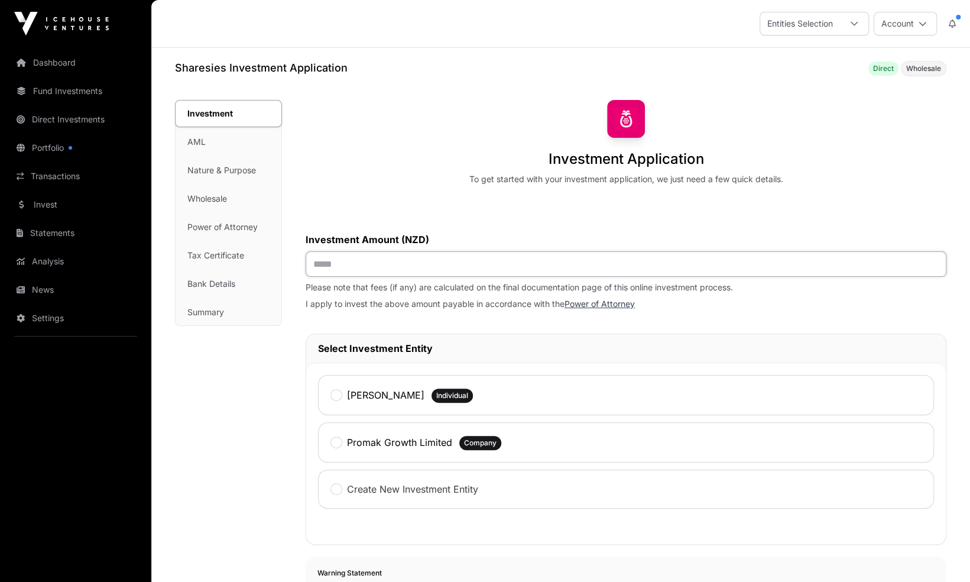
click at [409, 274] on input "text" at bounding box center [626, 263] width 641 height 25
type input "*******"
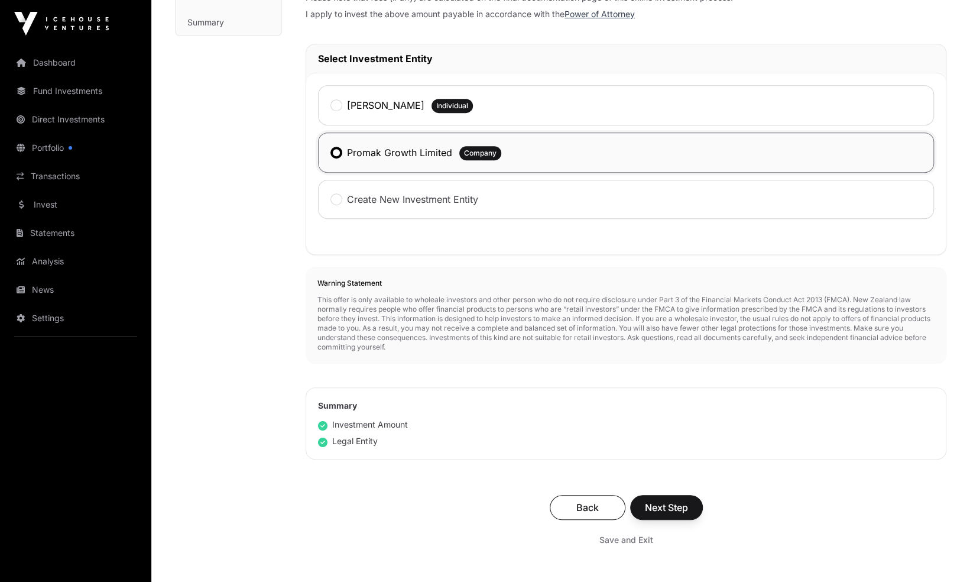
scroll to position [291, 0]
click at [658, 505] on span "Next Step" at bounding box center [666, 506] width 43 height 14
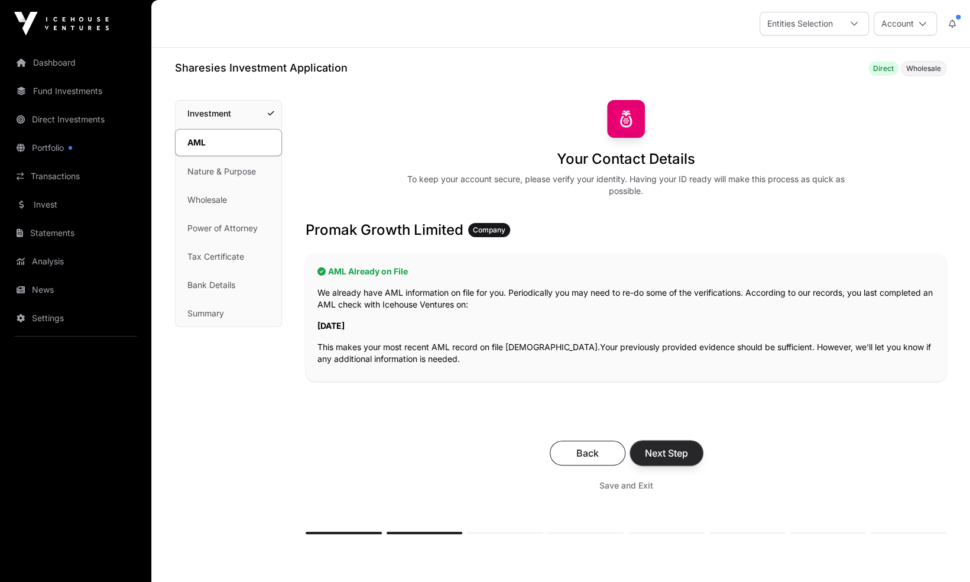
click at [667, 447] on span "Next Step" at bounding box center [666, 453] width 43 height 14
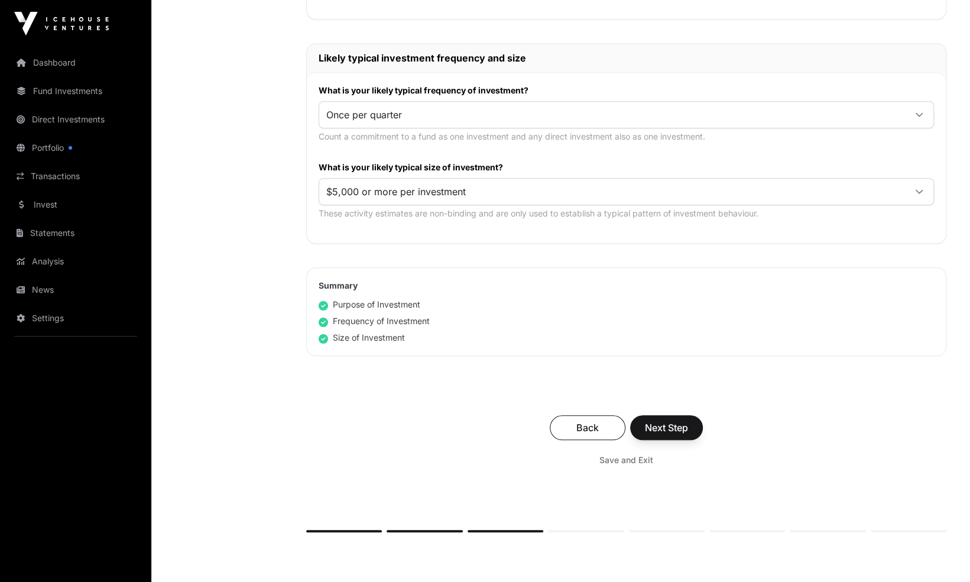
scroll to position [576, 0]
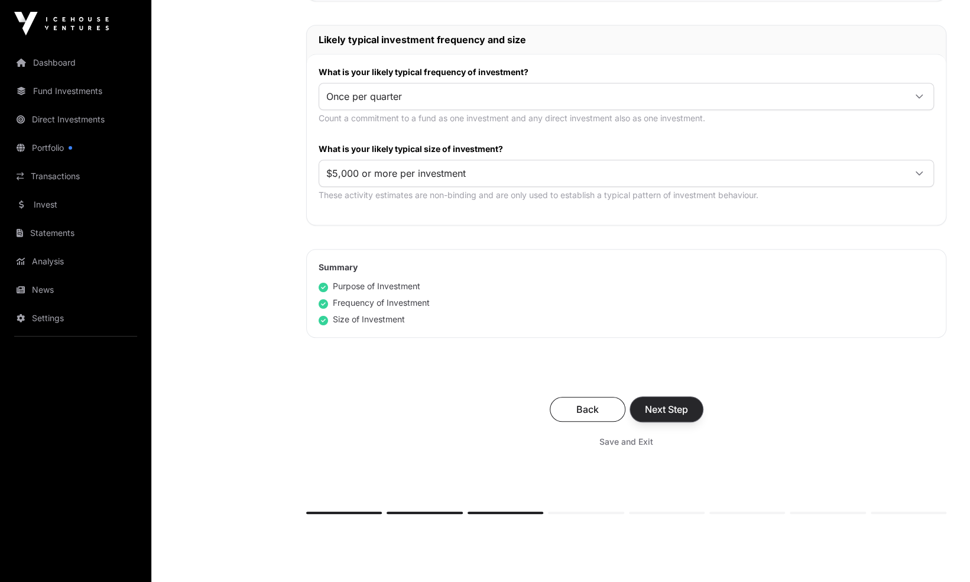
click at [663, 402] on span "Next Step" at bounding box center [666, 409] width 43 height 14
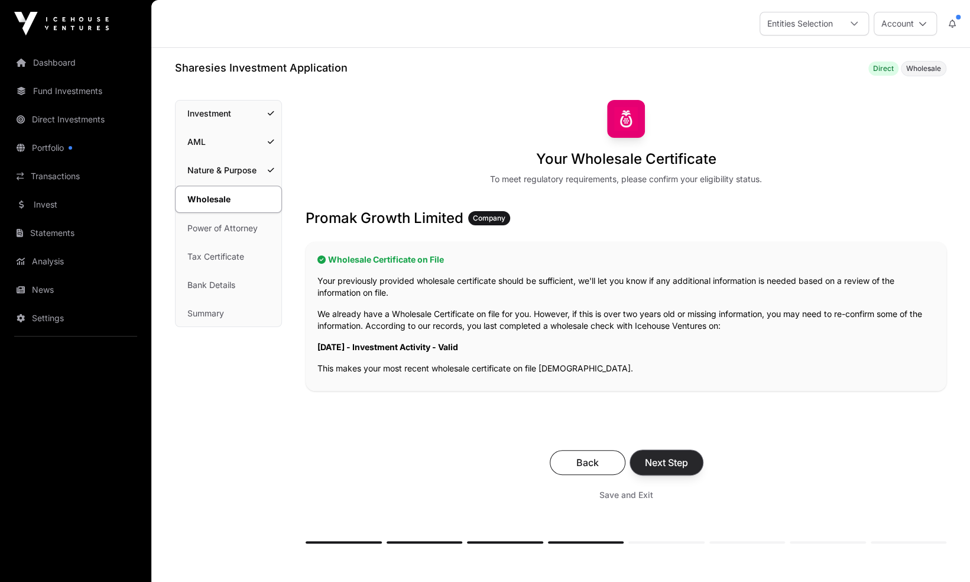
click at [666, 464] on span "Next Step" at bounding box center [666, 462] width 43 height 14
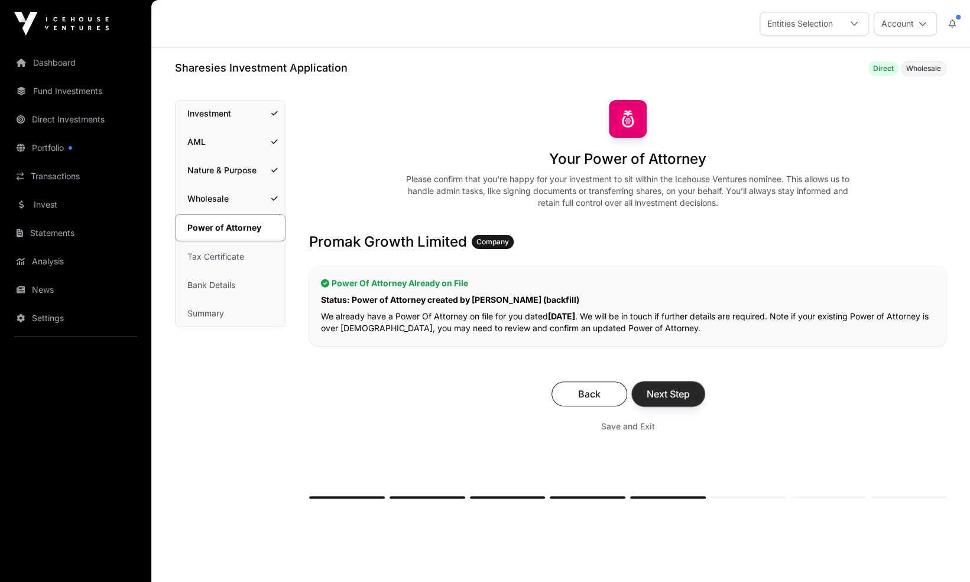
click at [660, 396] on span "Next Step" at bounding box center [668, 394] width 43 height 14
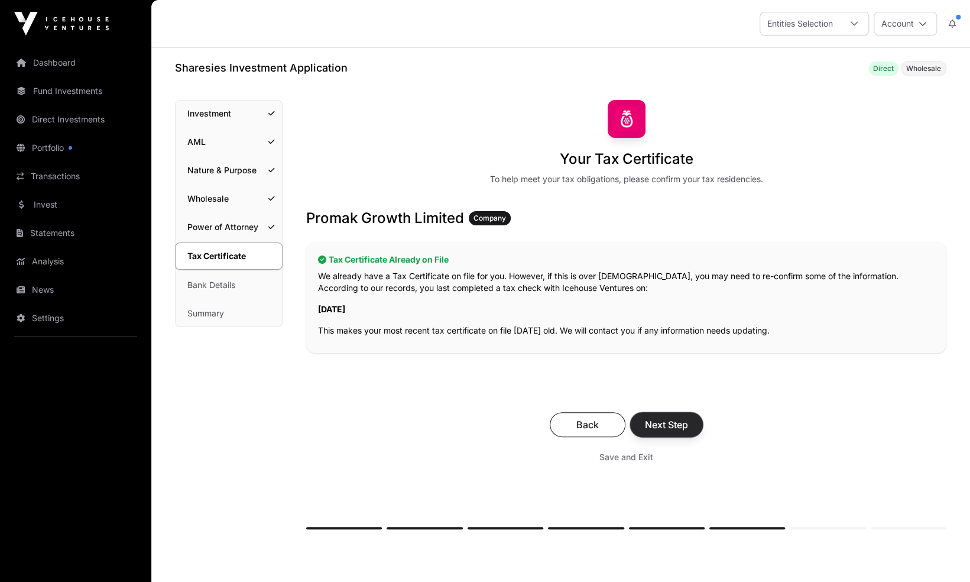
click at [664, 428] on span "Next Step" at bounding box center [666, 424] width 43 height 14
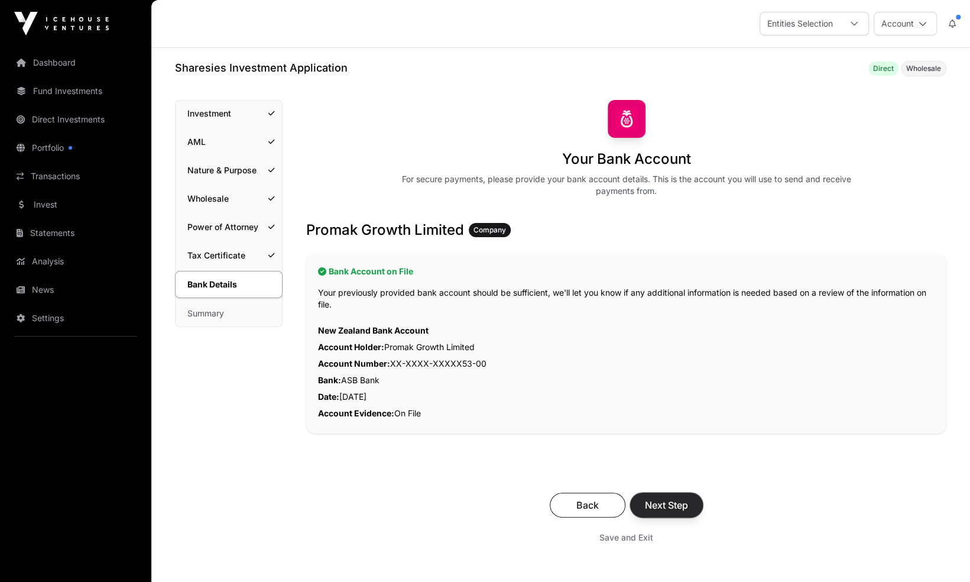
click at [664, 501] on span "Next Step" at bounding box center [666, 505] width 43 height 14
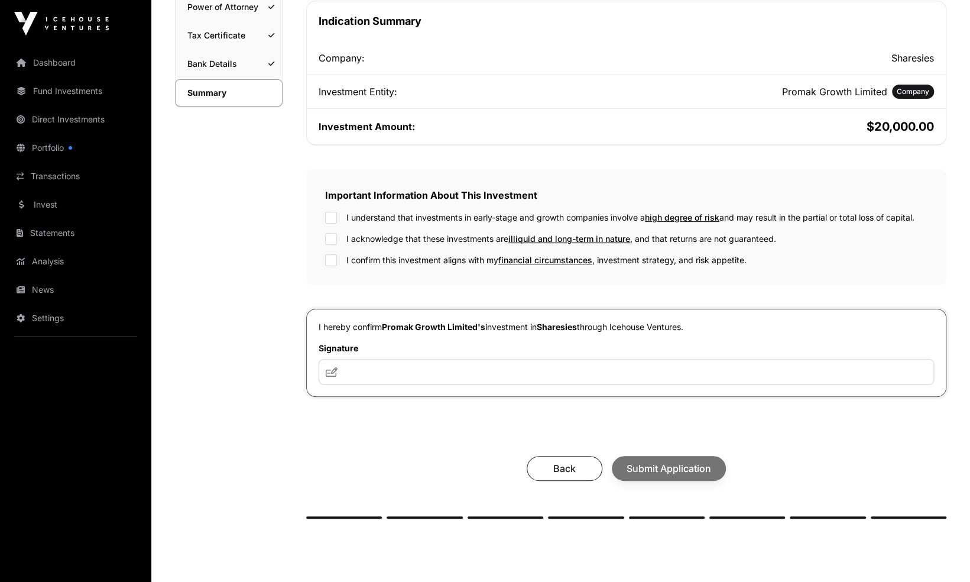
scroll to position [223, 0]
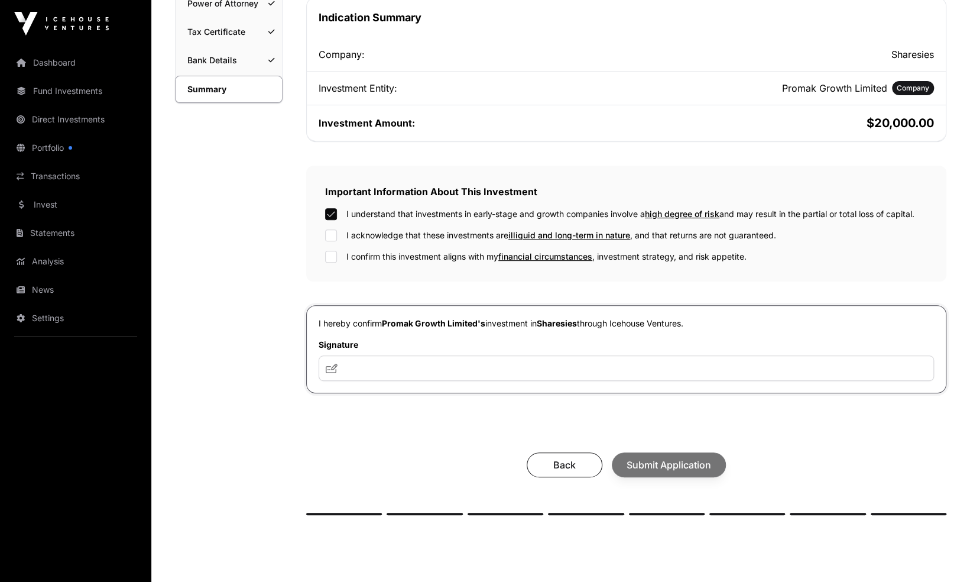
click at [329, 239] on div "I understand that investments in early-stage and growth companies involve a hig…" at bounding box center [626, 235] width 602 height 54
click at [362, 363] on input "text" at bounding box center [626, 367] width 615 height 25
type input "***"
click at [690, 465] on span "Submit Application" at bounding box center [668, 464] width 85 height 14
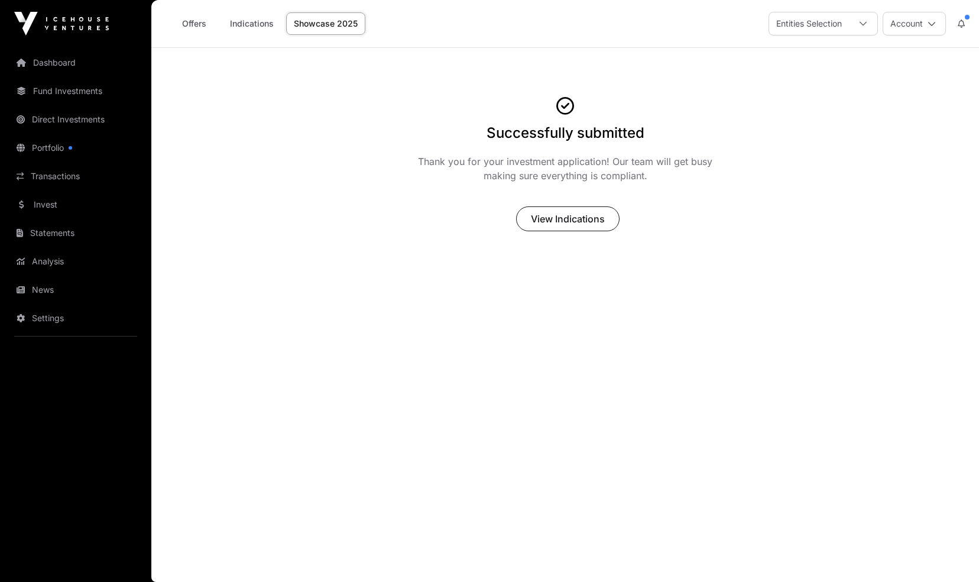
click at [331, 25] on link "Showcase 2025" at bounding box center [325, 23] width 79 height 22
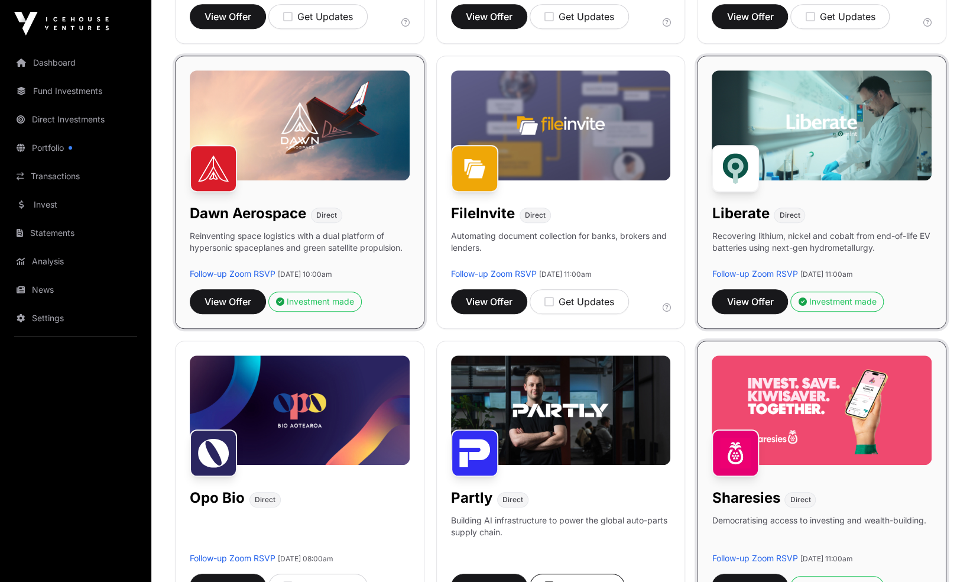
scroll to position [421, 0]
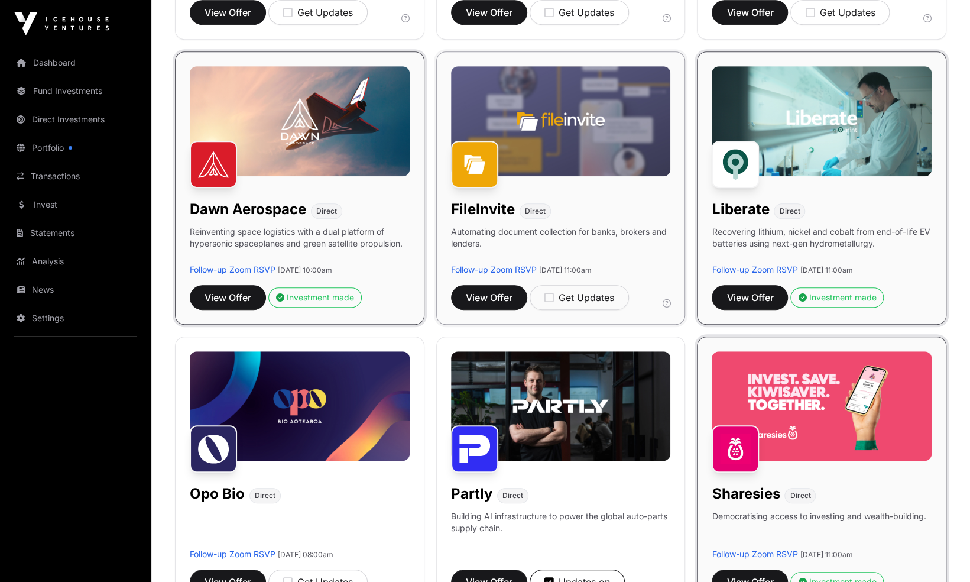
click at [538, 126] on img at bounding box center [561, 121] width 220 height 110
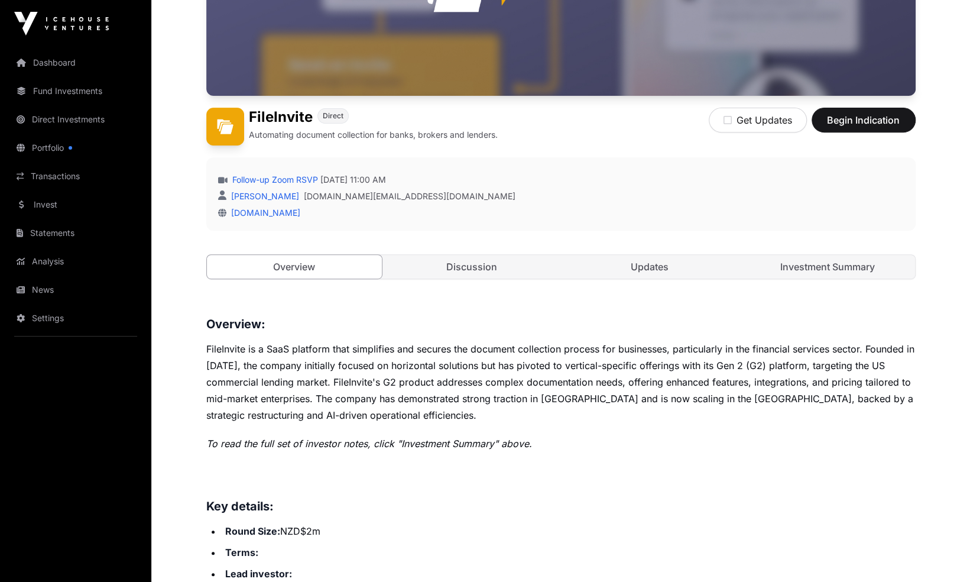
scroll to position [238, 0]
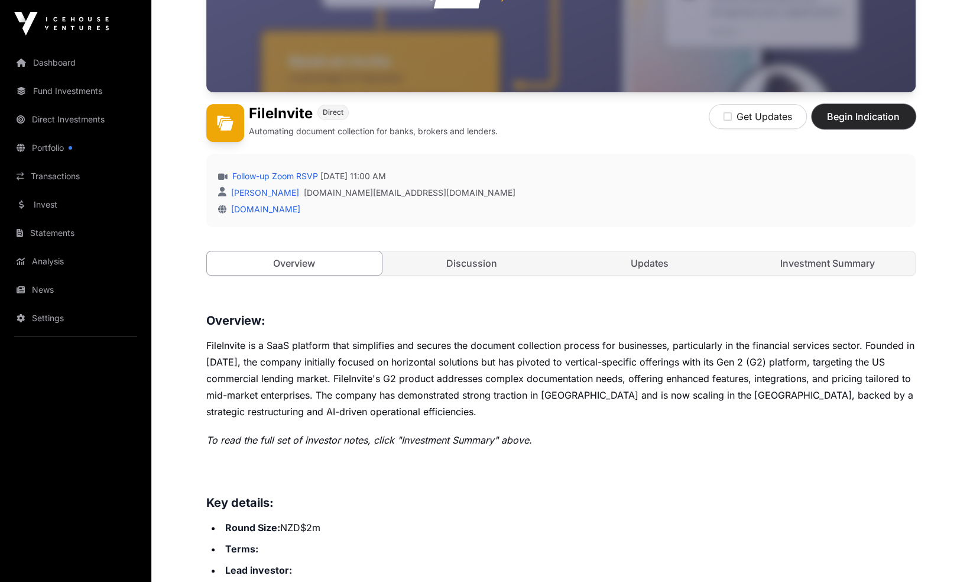
click at [881, 121] on span "Begin Indication" at bounding box center [863, 116] width 74 height 14
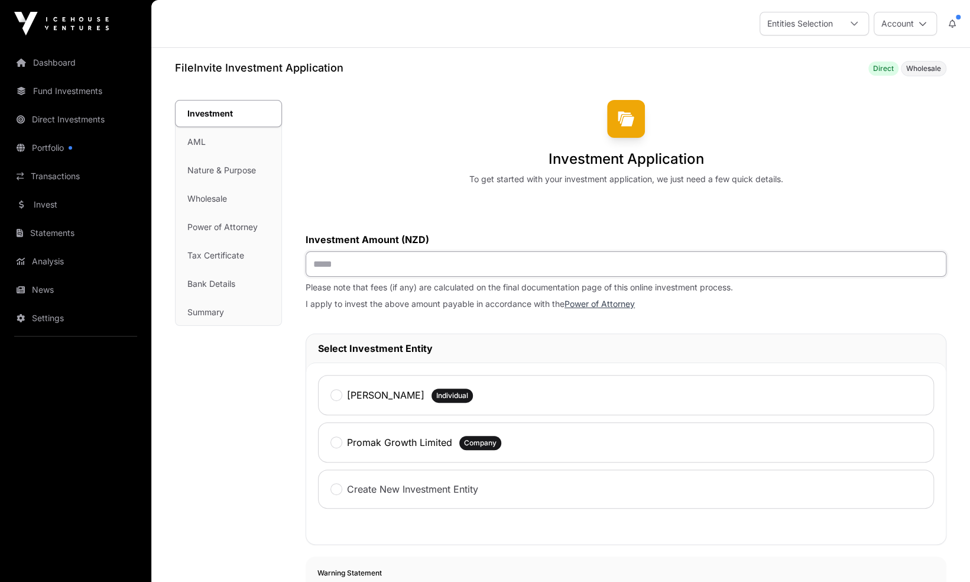
click at [487, 266] on input "text" at bounding box center [626, 263] width 641 height 25
type input "*******"
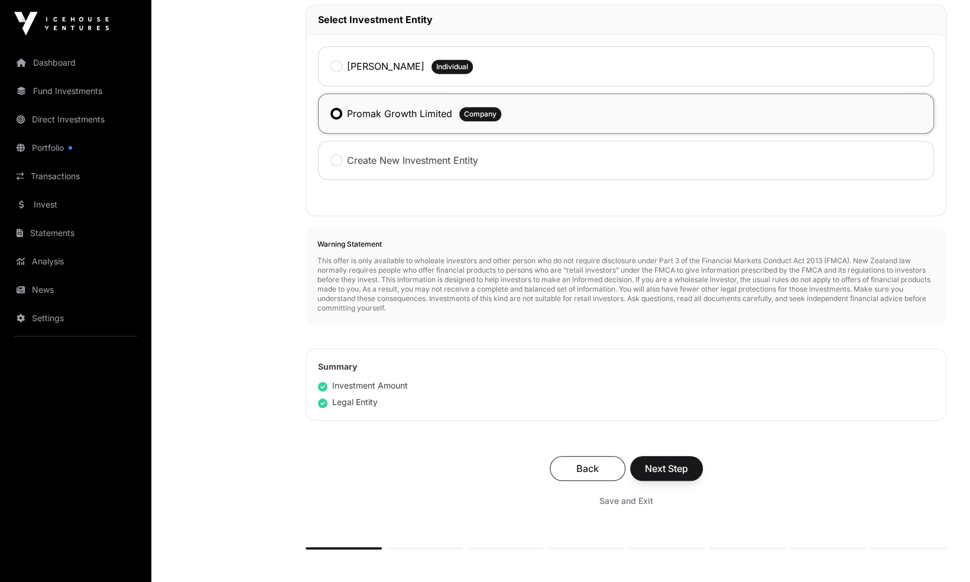
scroll to position [333, 0]
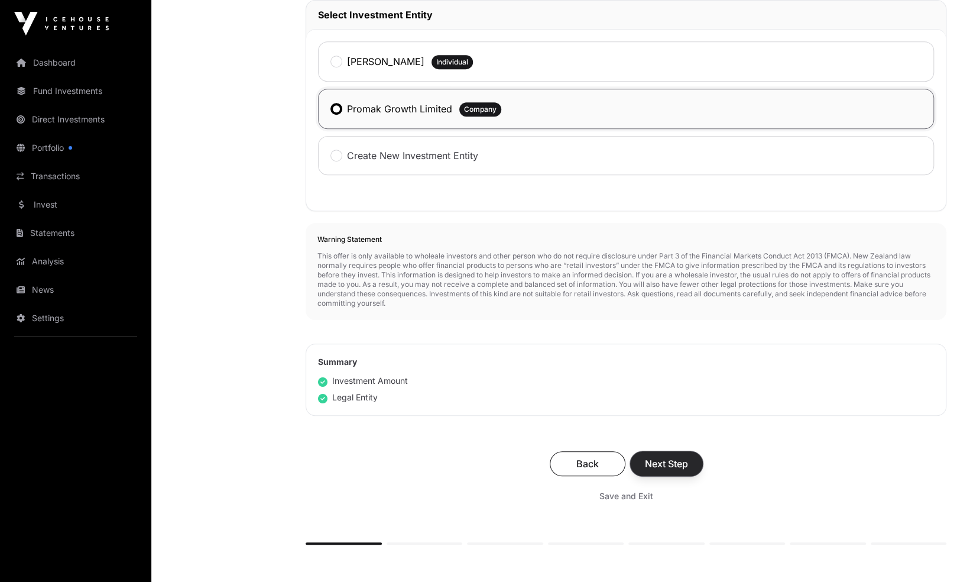
click at [687, 463] on span "Next Step" at bounding box center [666, 463] width 43 height 14
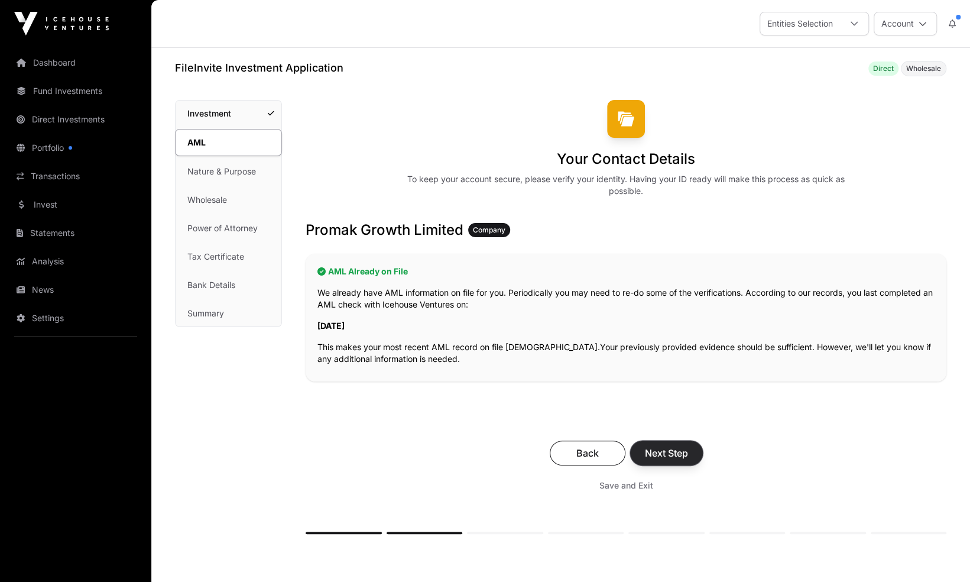
click at [686, 455] on span "Next Step" at bounding box center [666, 453] width 43 height 14
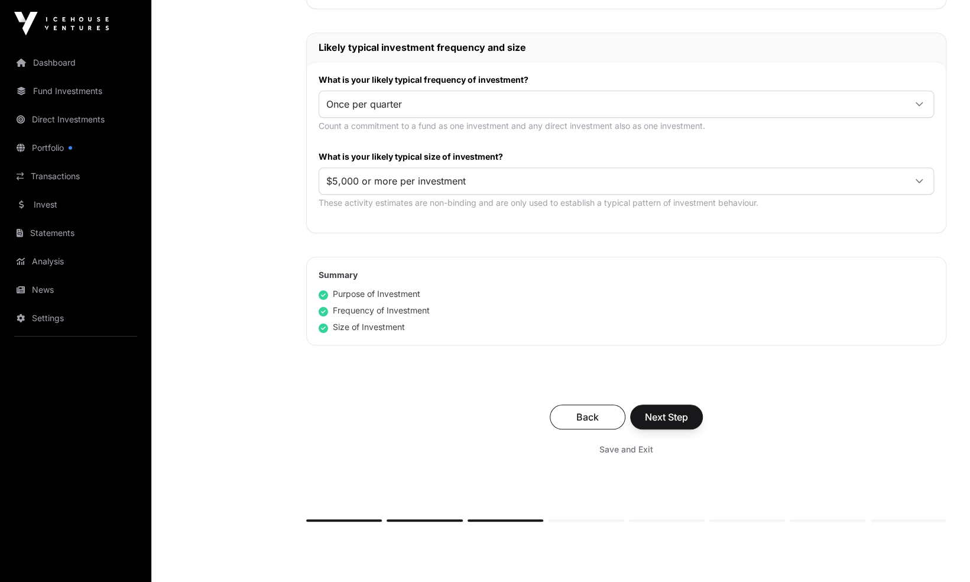
scroll to position [567, 0]
click at [686, 415] on span "Next Step" at bounding box center [666, 417] width 43 height 14
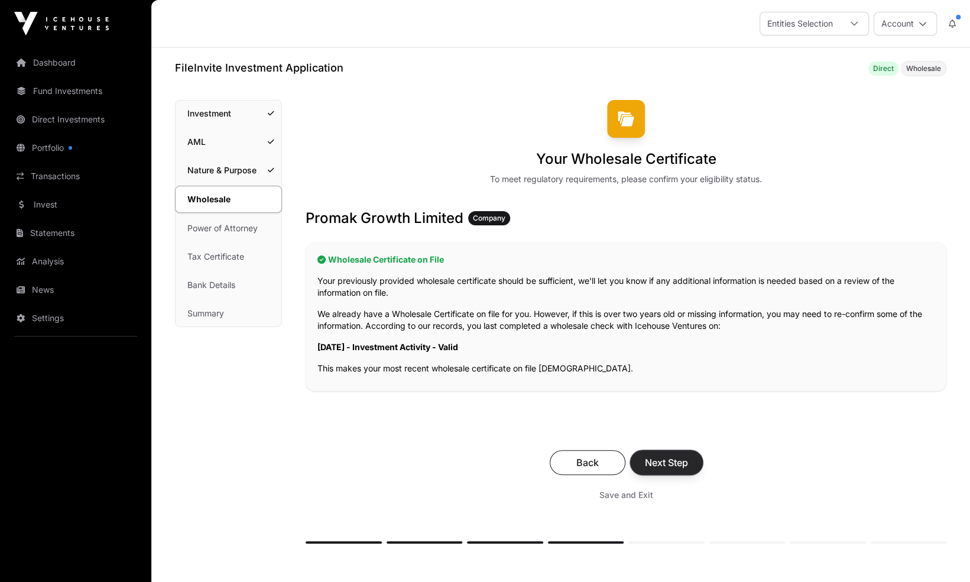
click at [667, 466] on span "Next Step" at bounding box center [666, 462] width 43 height 14
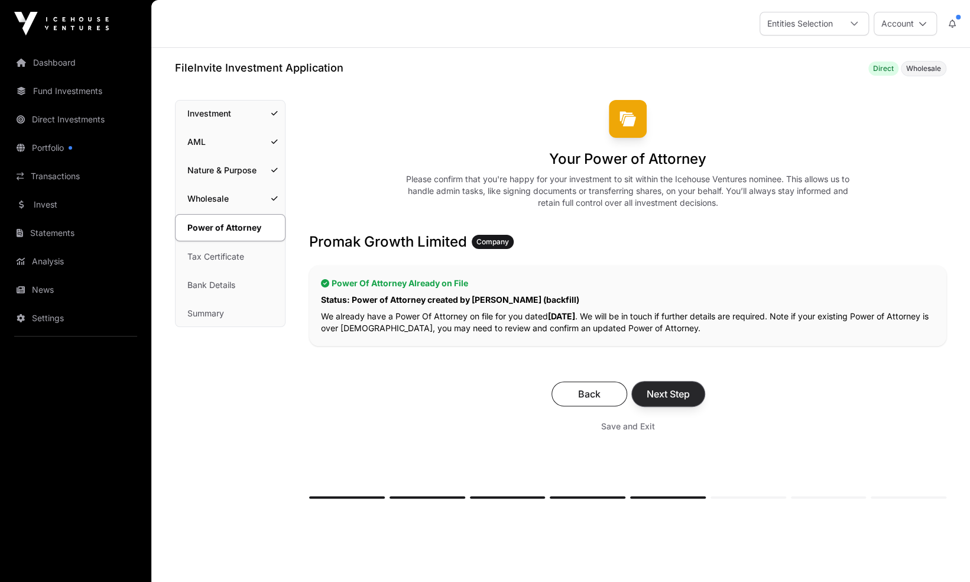
click at [673, 396] on span "Next Step" at bounding box center [668, 394] width 43 height 14
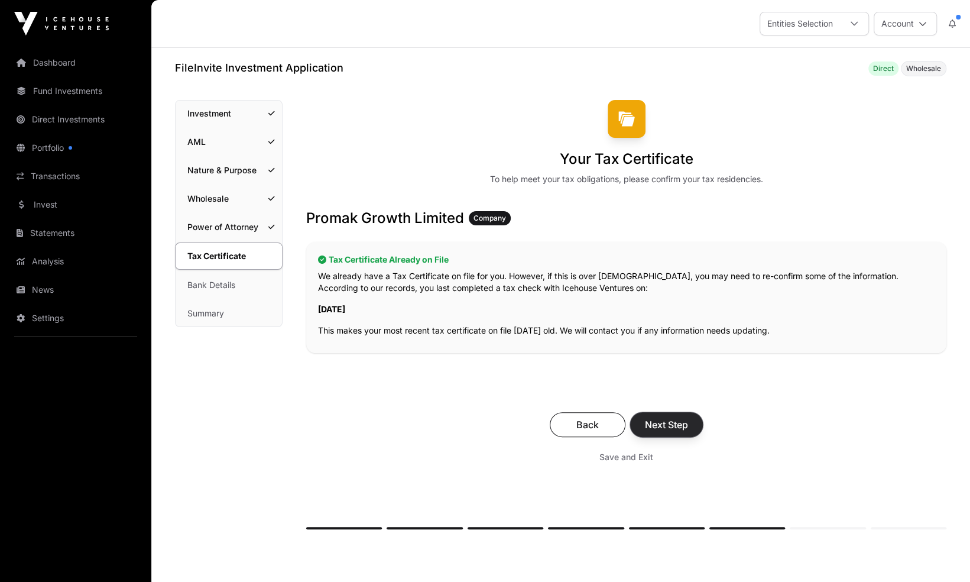
click at [672, 417] on span "Next Step" at bounding box center [666, 424] width 43 height 14
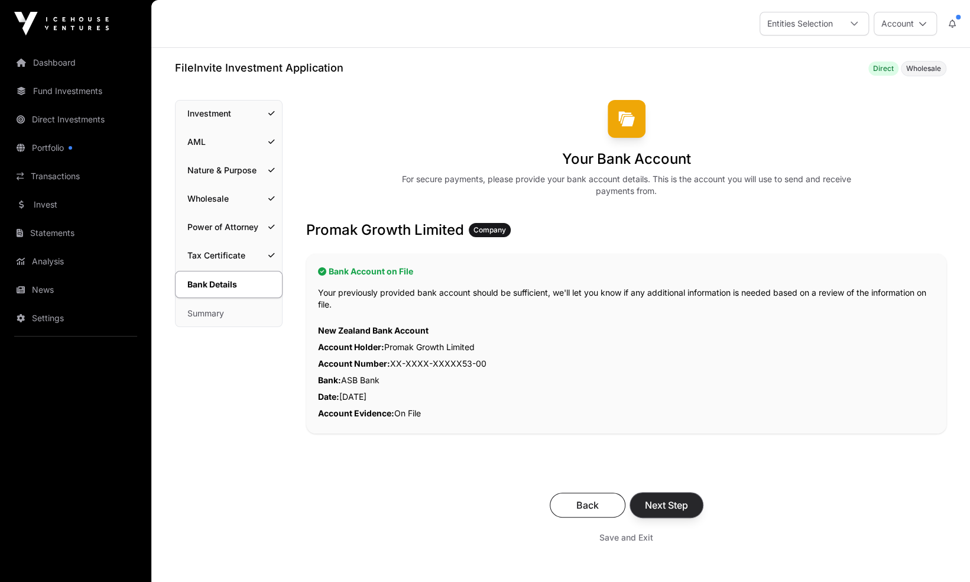
click at [674, 499] on span "Next Step" at bounding box center [666, 505] width 43 height 14
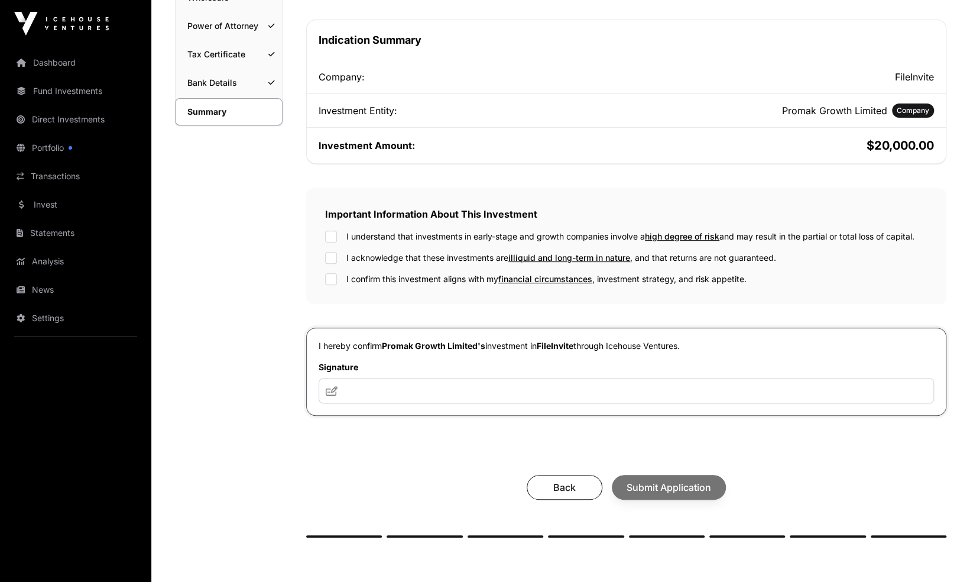
scroll to position [202, 0]
click at [366, 384] on input "text" at bounding box center [626, 389] width 615 height 25
type input "***"
click at [686, 485] on span "Submit Application" at bounding box center [668, 486] width 85 height 14
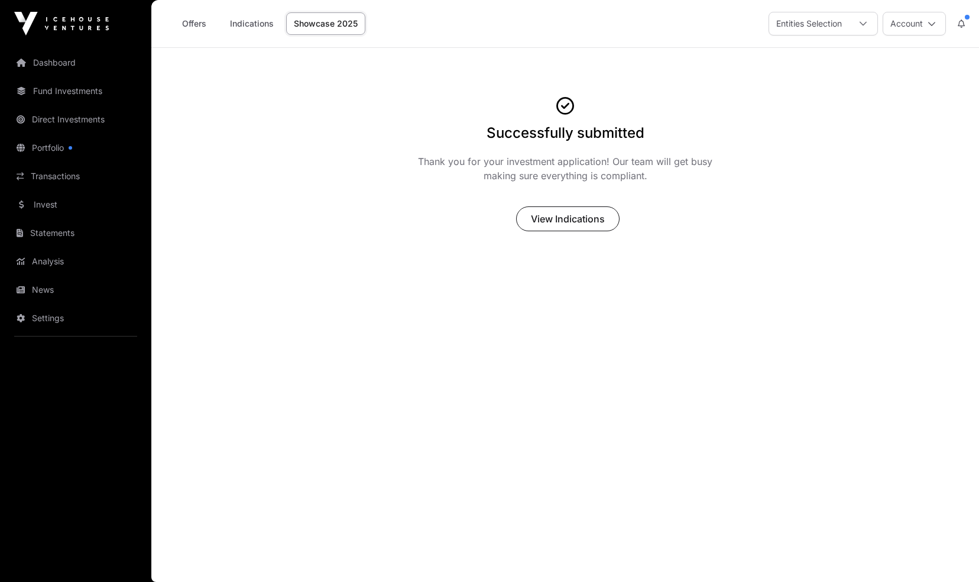
click at [337, 27] on link "Showcase 2025" at bounding box center [325, 23] width 79 height 22
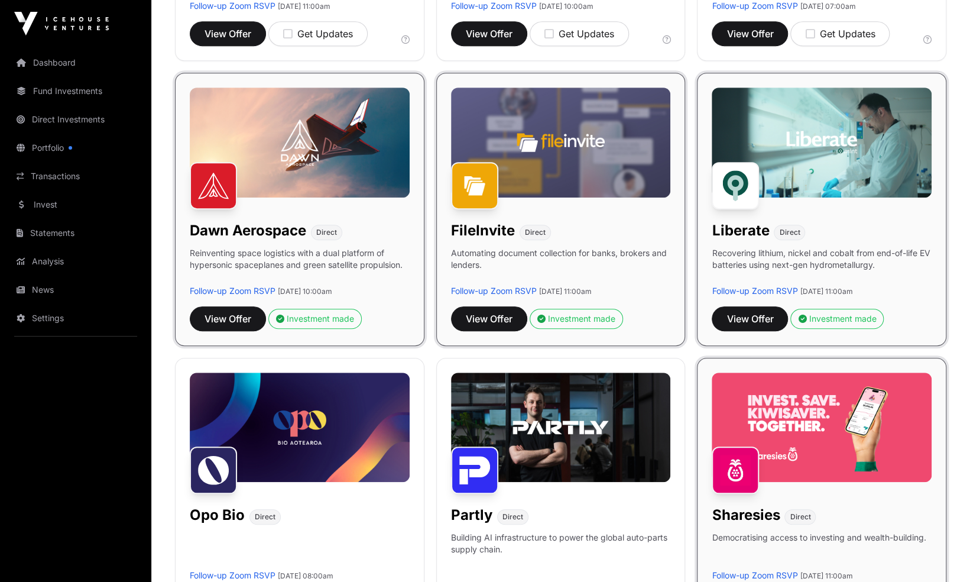
scroll to position [401, 0]
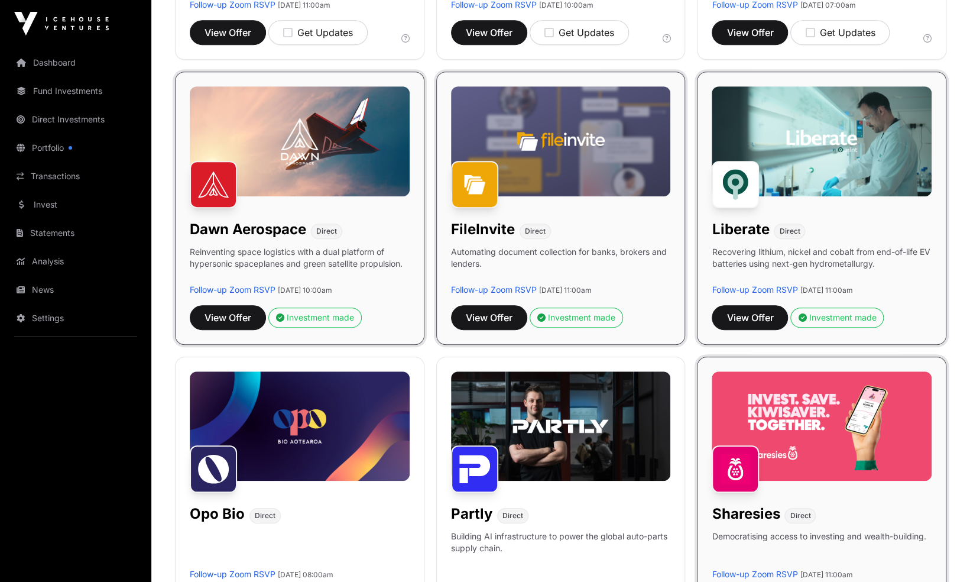
click at [576, 161] on img at bounding box center [561, 141] width 220 height 110
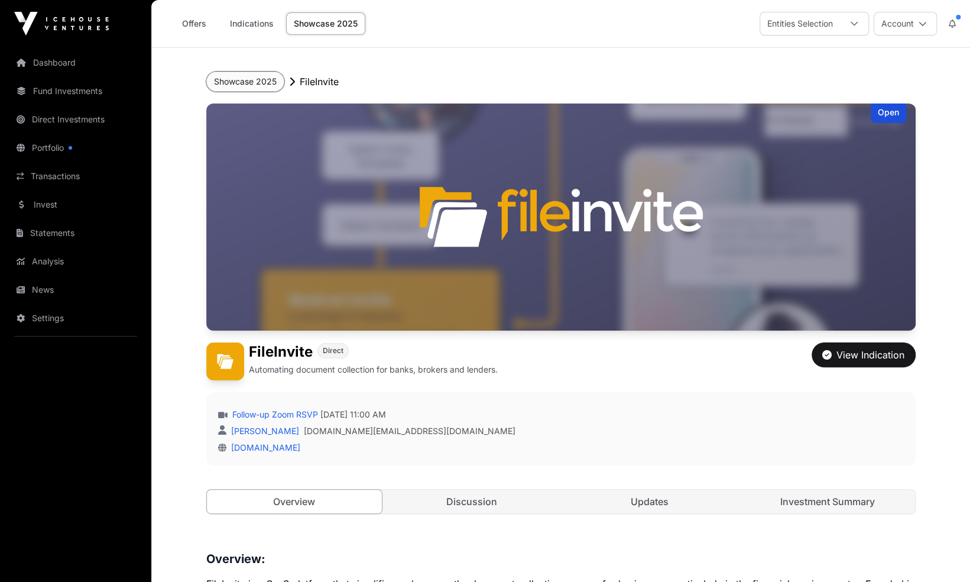
click at [259, 85] on button "Showcase 2025" at bounding box center [245, 82] width 78 height 20
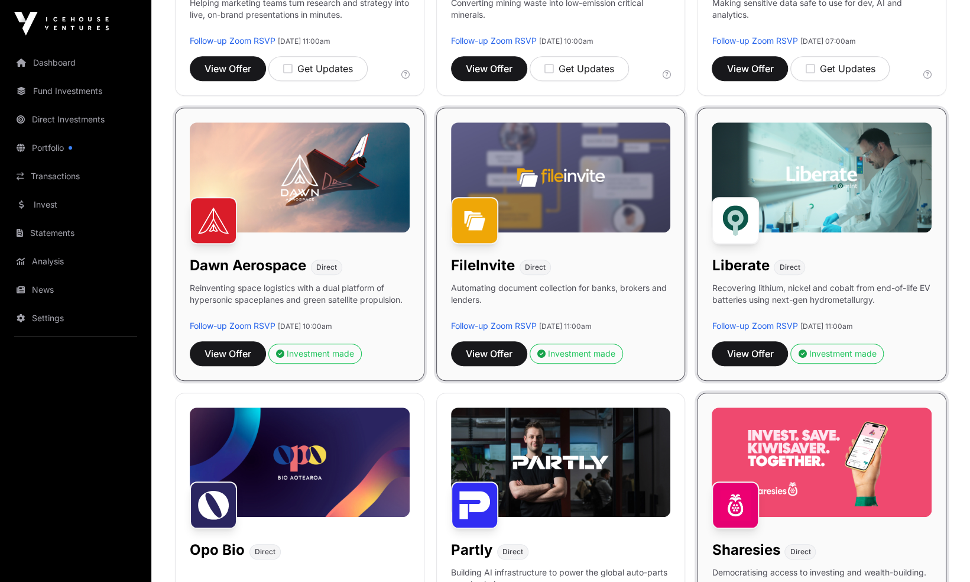
scroll to position [368, 0]
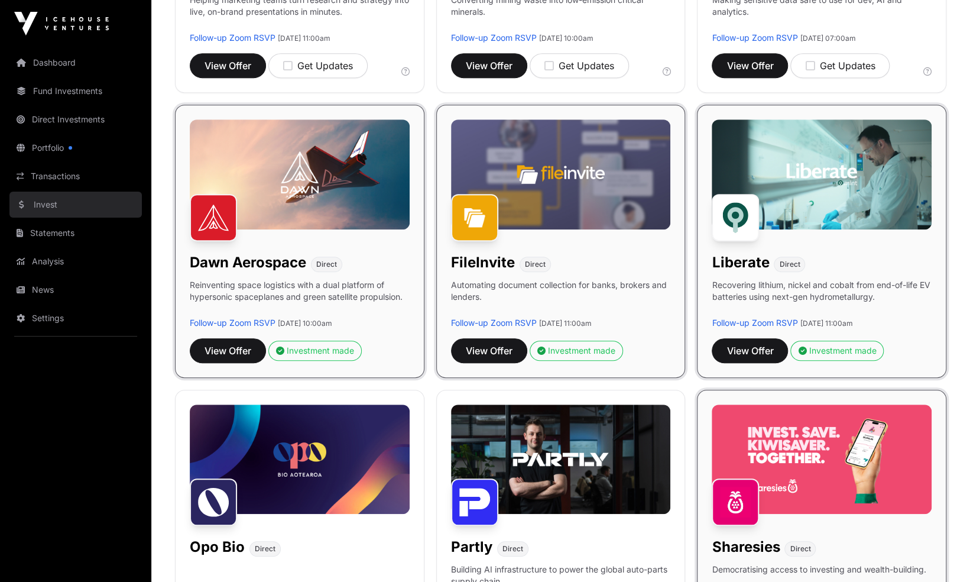
click at [66, 209] on link "Invest" at bounding box center [75, 204] width 132 height 26
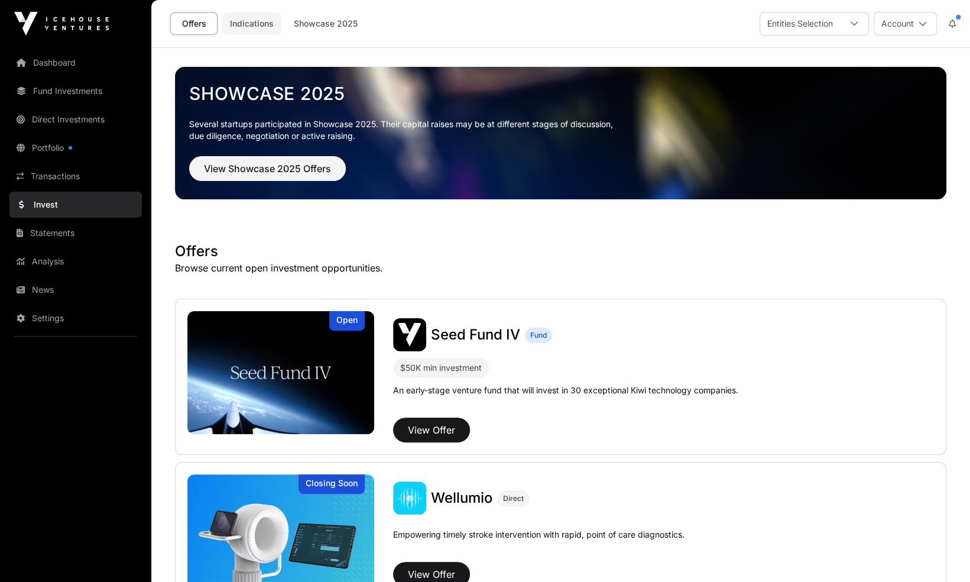
click at [261, 25] on link "Indications" at bounding box center [251, 23] width 59 height 22
click at [260, 26] on link "Indications" at bounding box center [251, 23] width 59 height 22
click at [270, 27] on link "Indications" at bounding box center [251, 23] width 59 height 22
click at [247, 25] on link "Indications" at bounding box center [251, 23] width 59 height 22
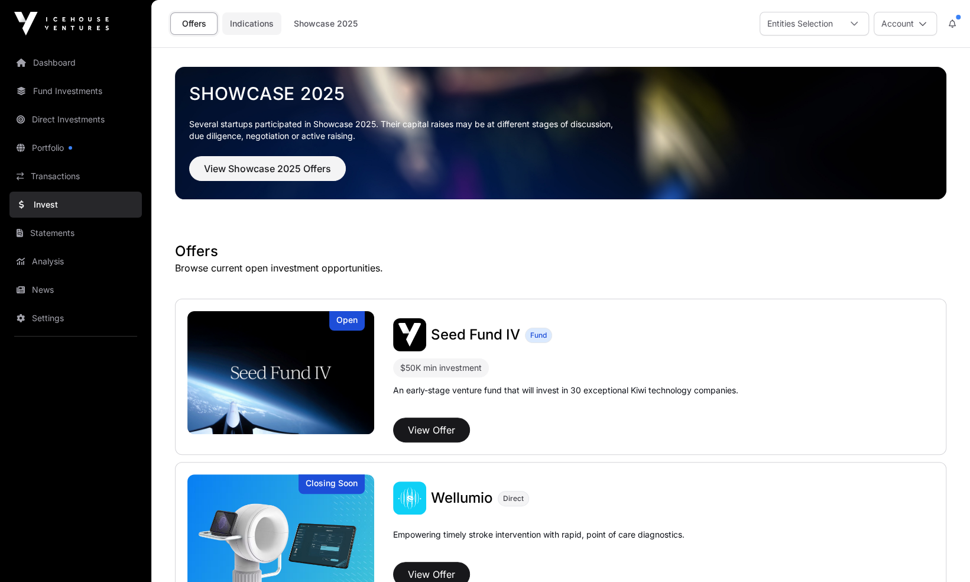
click at [251, 22] on link "Indications" at bounding box center [251, 23] width 59 height 22
click at [244, 28] on link "Indications" at bounding box center [251, 23] width 59 height 22
click at [241, 27] on link "Indications" at bounding box center [251, 23] width 59 height 22
click at [249, 25] on link "Indications" at bounding box center [251, 23] width 59 height 22
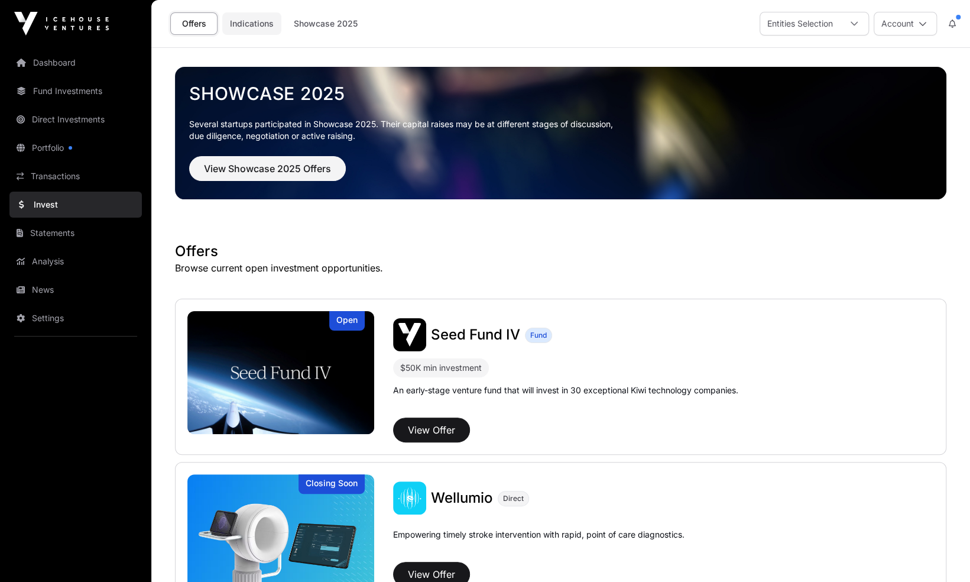
click at [259, 27] on link "Indications" at bounding box center [251, 23] width 59 height 22
click at [250, 26] on link "Indications" at bounding box center [251, 23] width 59 height 22
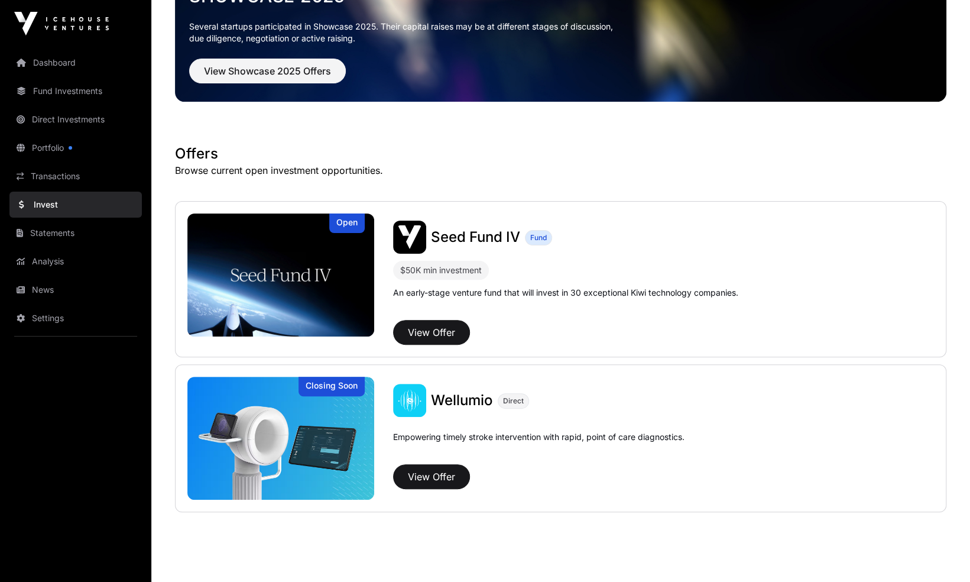
scroll to position [125, 0]
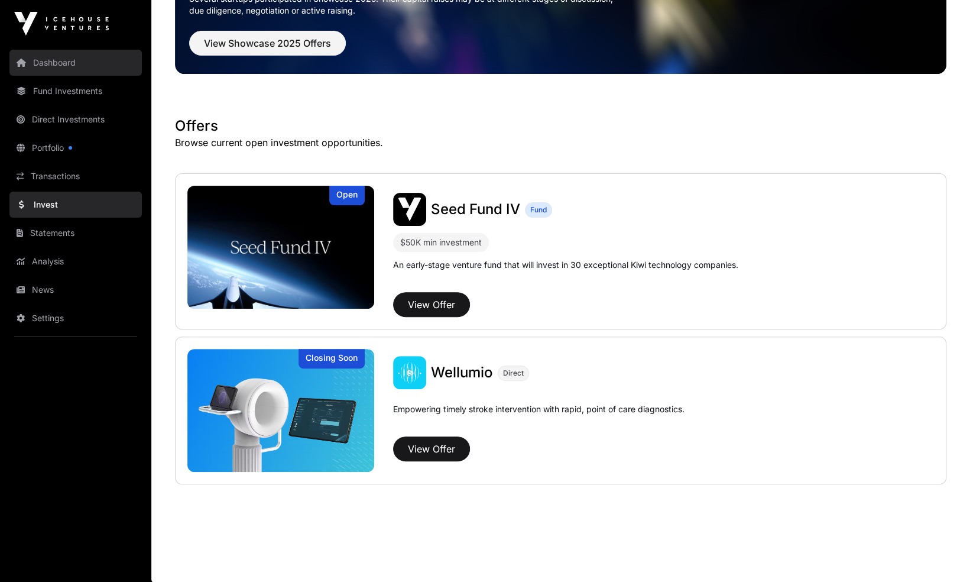
click at [65, 63] on link "Dashboard" at bounding box center [75, 63] width 132 height 26
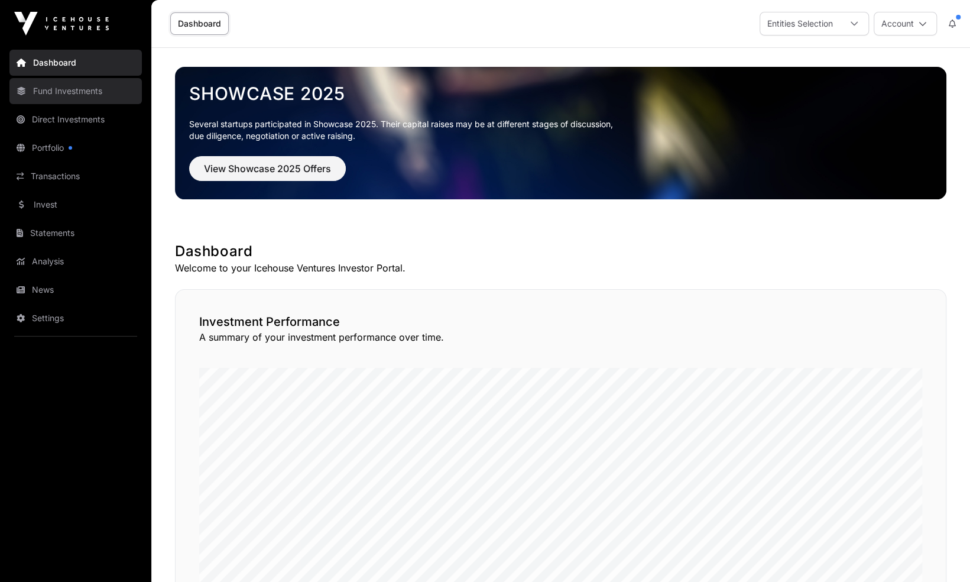
click at [90, 97] on link "Fund Investments" at bounding box center [75, 91] width 132 height 26
click at [75, 125] on link "Direct Investments" at bounding box center [75, 119] width 132 height 26
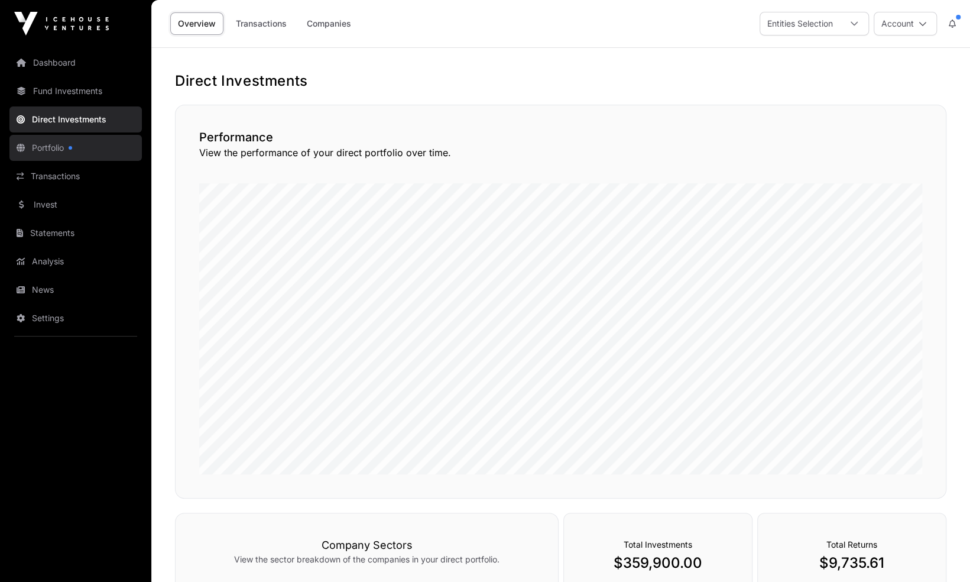
click at [66, 150] on link "Portfolio" at bounding box center [75, 148] width 132 height 26
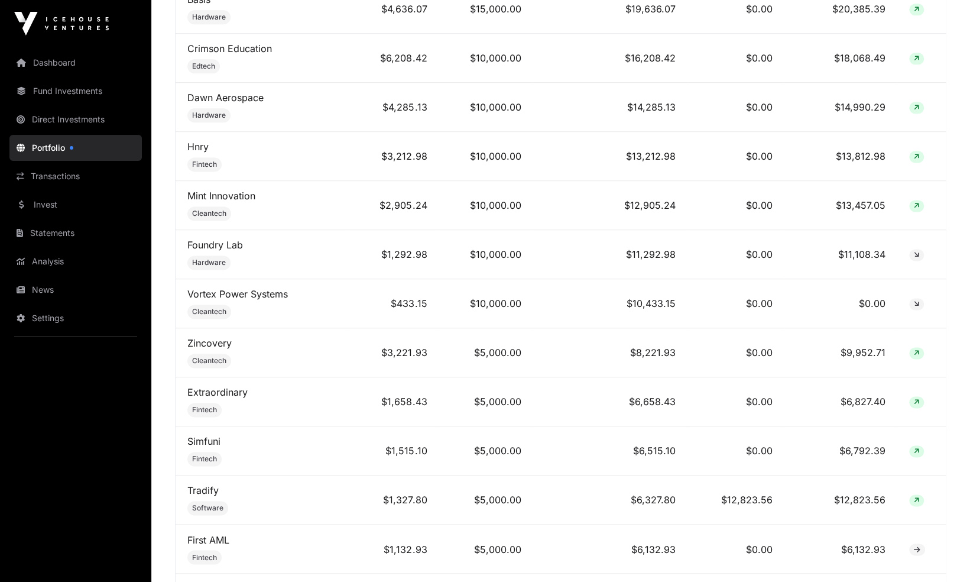
scroll to position [960, 0]
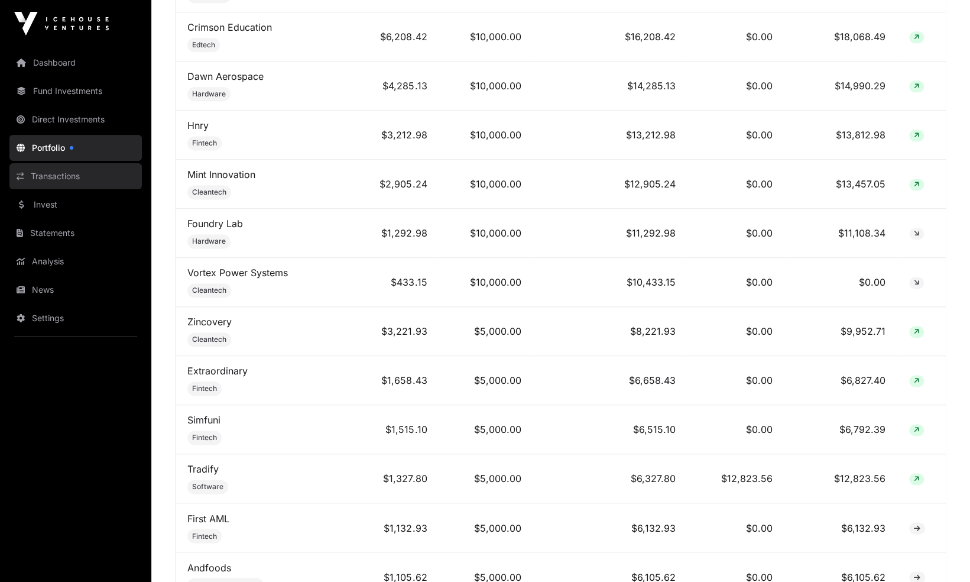
click at [85, 183] on link "Transactions" at bounding box center [75, 176] width 132 height 26
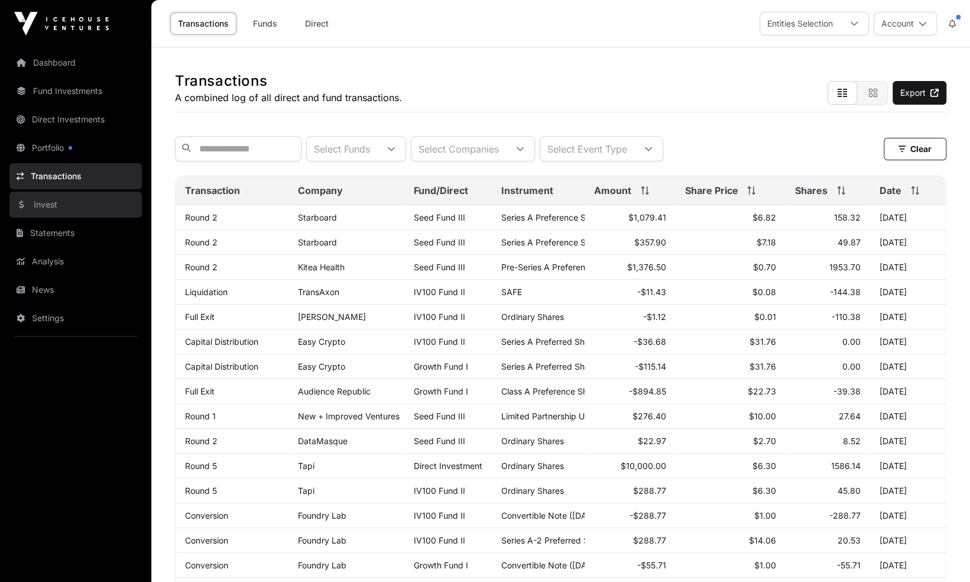
click at [64, 214] on link "Invest" at bounding box center [75, 204] width 132 height 26
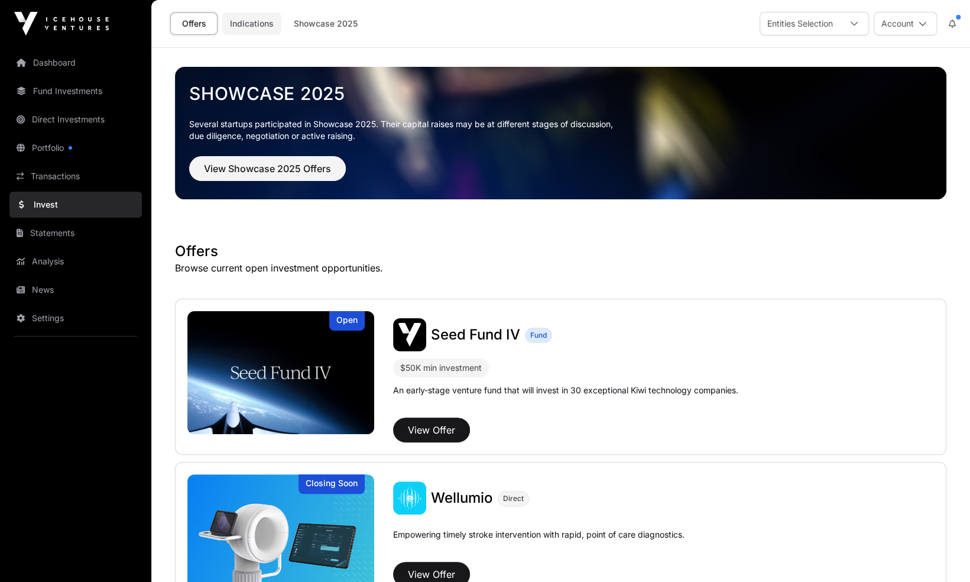
click at [262, 26] on link "Indications" at bounding box center [251, 23] width 59 height 22
click at [260, 28] on link "Indications" at bounding box center [251, 23] width 59 height 22
click at [279, 172] on span "View Showcase 2025 Offers" at bounding box center [267, 168] width 127 height 14
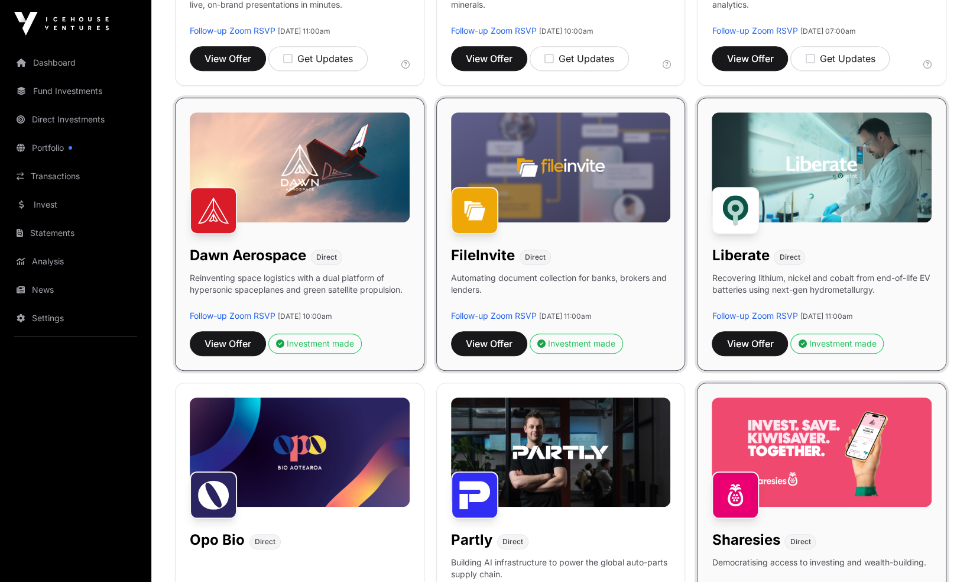
scroll to position [379, 0]
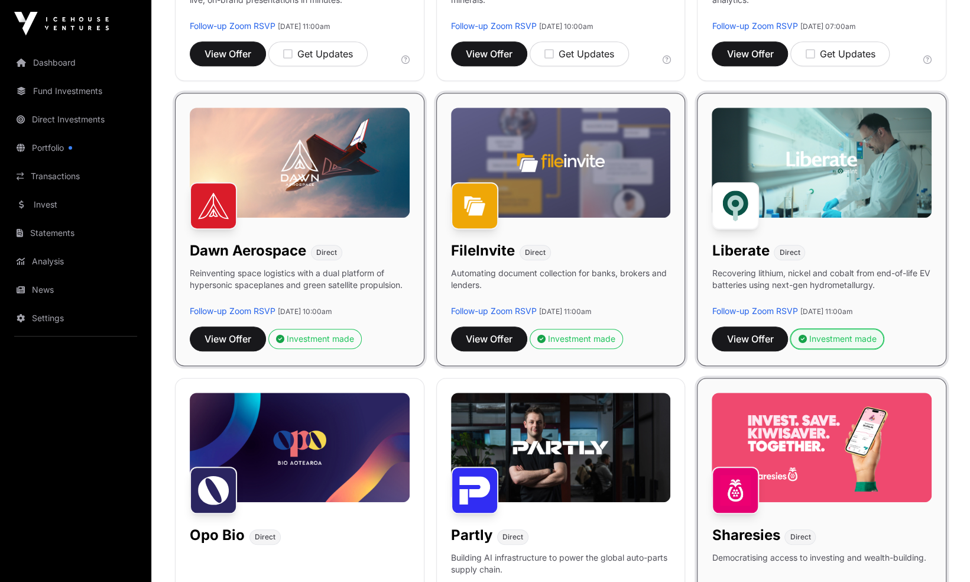
click at [824, 338] on div "Investment made" at bounding box center [837, 339] width 78 height 12
click at [762, 335] on span "View Offer" at bounding box center [749, 339] width 47 height 14
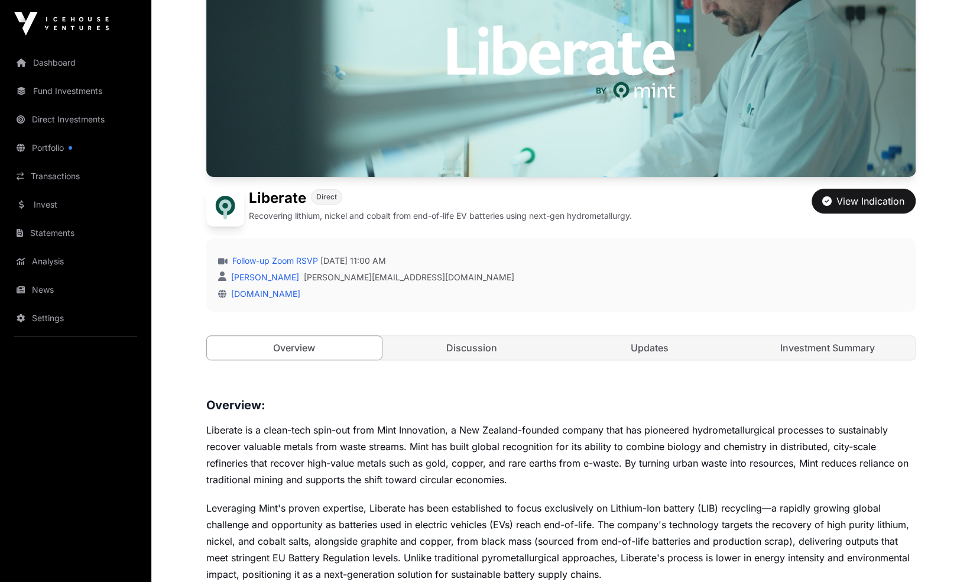
scroll to position [177, 0]
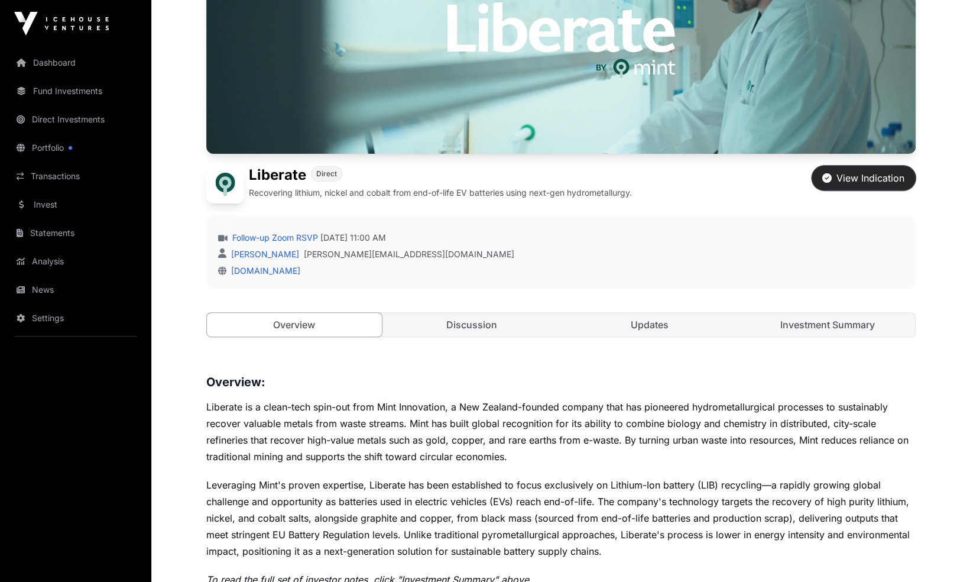
click at [861, 178] on div "View Indication" at bounding box center [863, 178] width 82 height 14
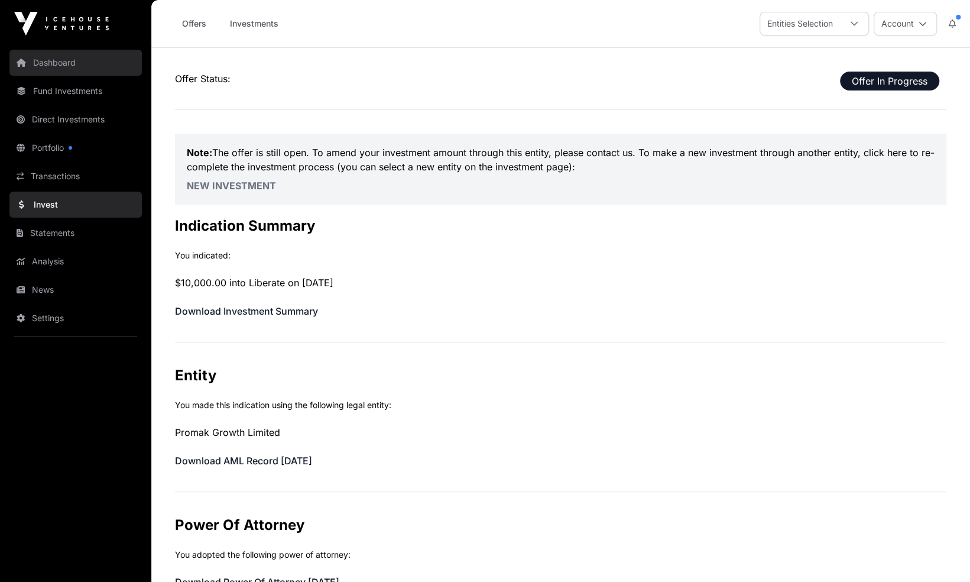
click at [66, 70] on link "Dashboard" at bounding box center [75, 63] width 132 height 26
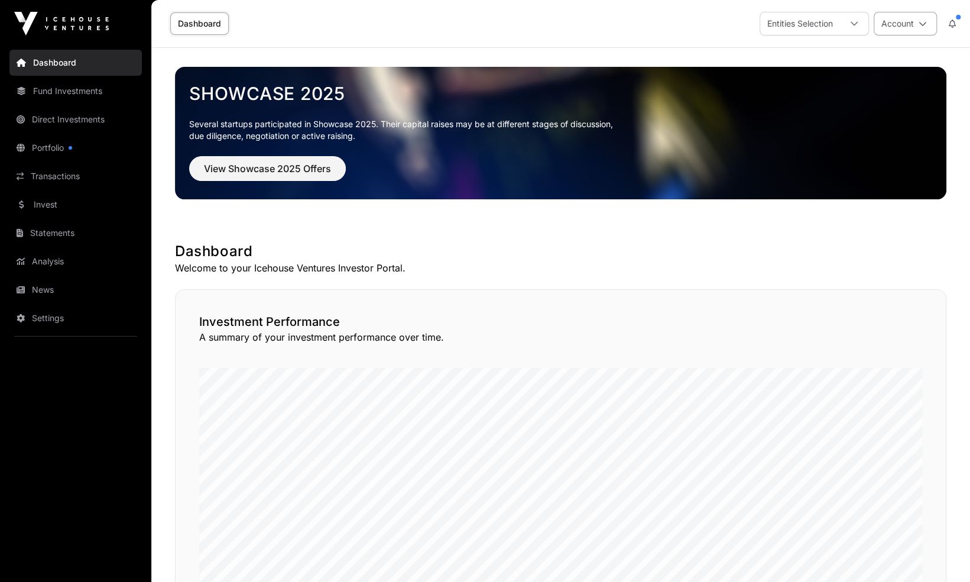
click at [927, 24] on button "Account" at bounding box center [905, 24] width 63 height 24
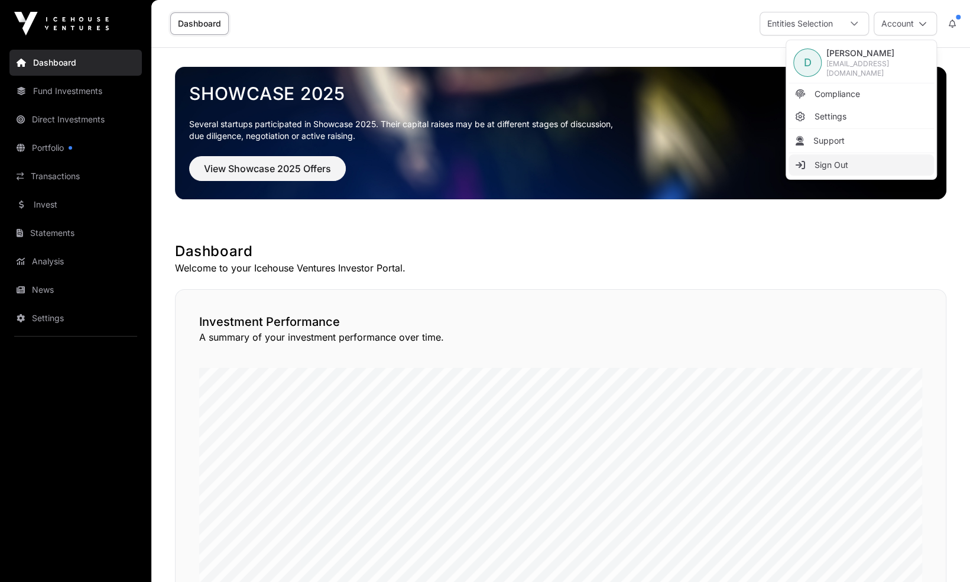
click at [842, 168] on span "Sign Out" at bounding box center [831, 165] width 34 height 12
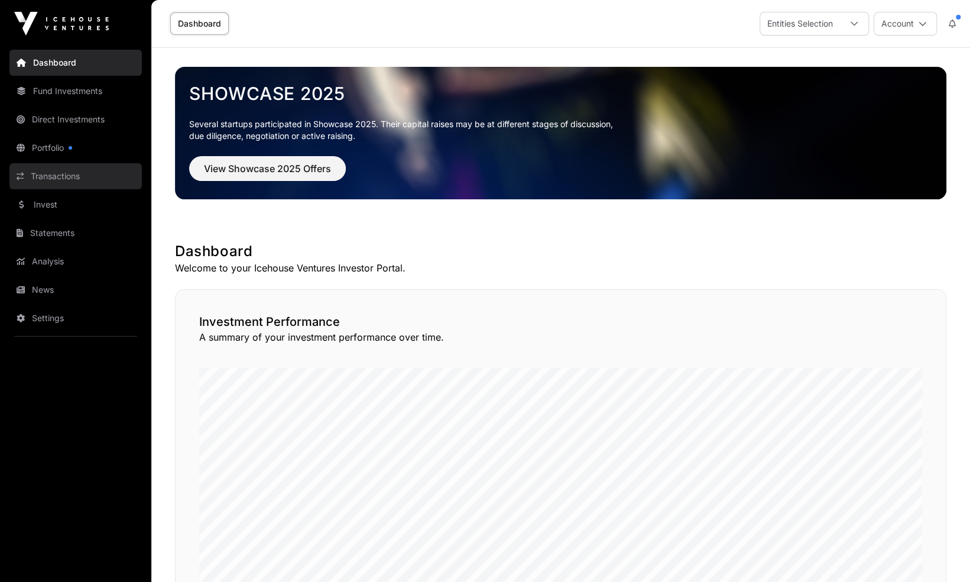
click at [43, 183] on link "Transactions" at bounding box center [75, 176] width 132 height 26
click at [58, 178] on link "Transactions" at bounding box center [75, 176] width 132 height 26
click at [54, 206] on link "Invest" at bounding box center [75, 204] width 132 height 26
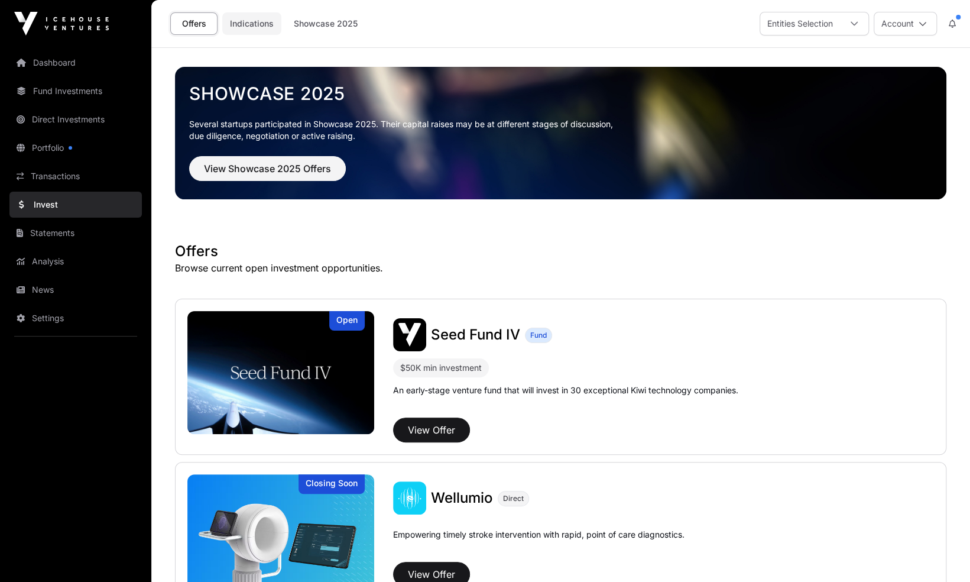
click at [254, 22] on link "Indications" at bounding box center [251, 23] width 59 height 22
click at [255, 27] on link "Indications" at bounding box center [251, 23] width 59 height 22
click at [330, 23] on link "Showcase 2025" at bounding box center [325, 23] width 79 height 22
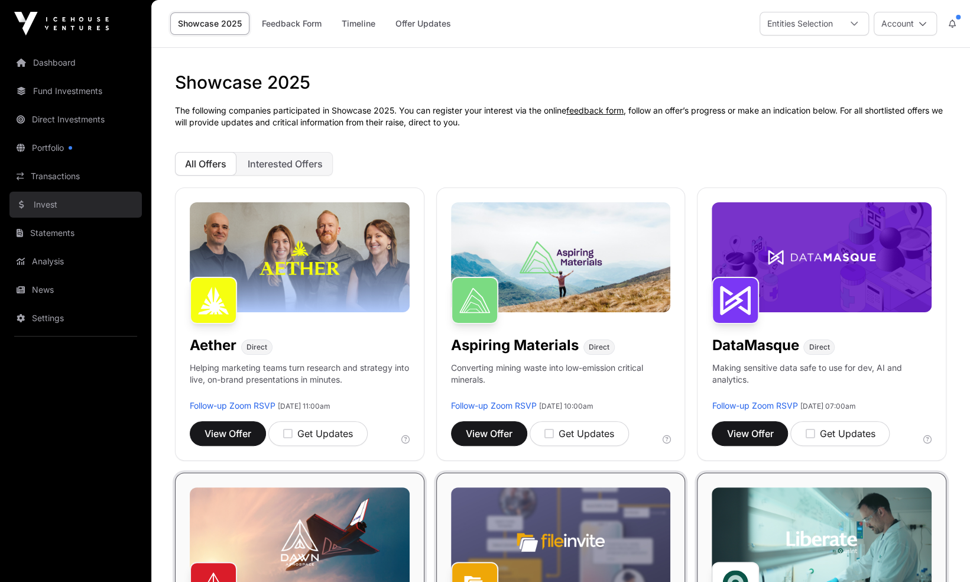
click at [61, 207] on link "Invest" at bounding box center [75, 204] width 132 height 26
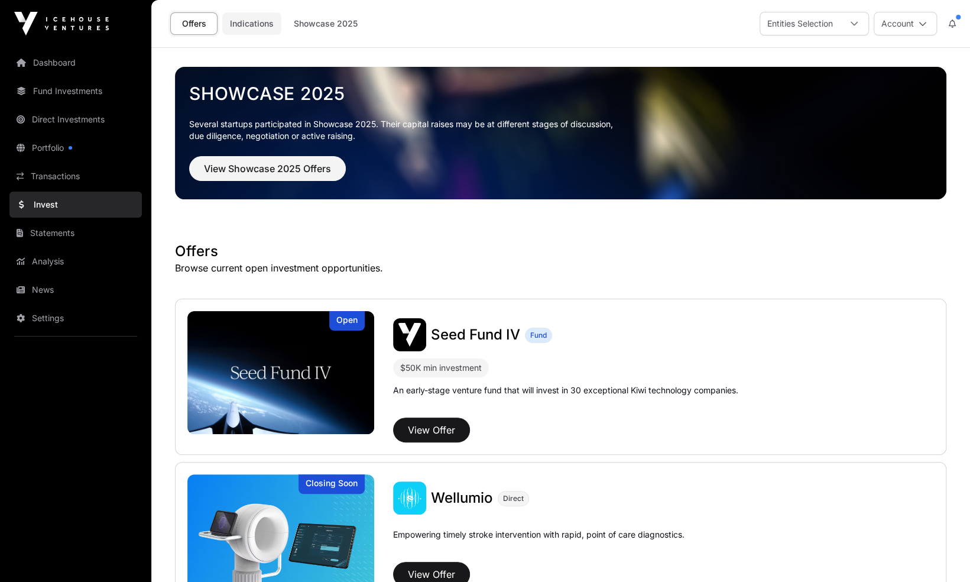
click at [249, 24] on link "Indications" at bounding box center [251, 23] width 59 height 22
click at [269, 27] on link "Indications" at bounding box center [251, 23] width 59 height 22
click at [265, 25] on link "Indications" at bounding box center [251, 23] width 59 height 22
click at [336, 23] on link "Showcase 2025" at bounding box center [325, 23] width 79 height 22
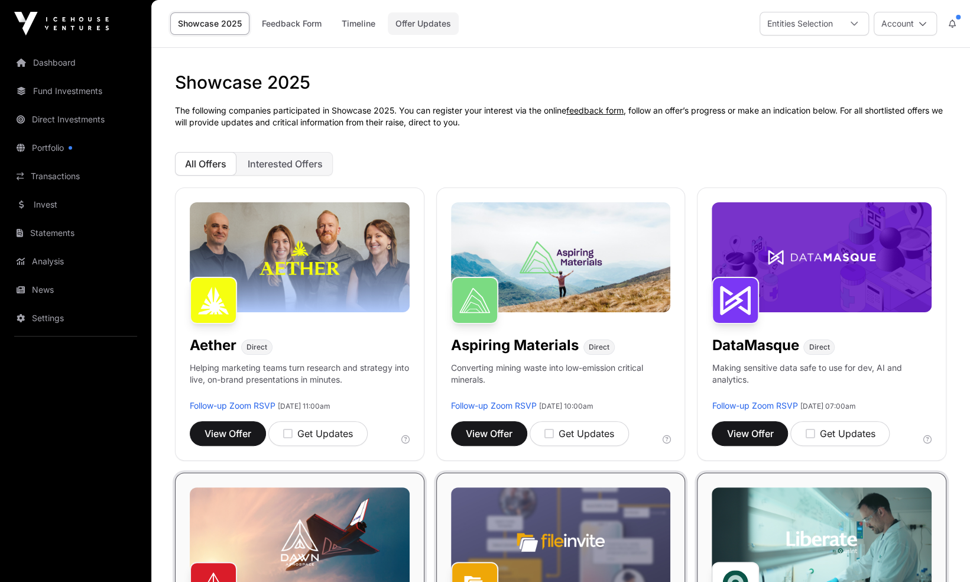
click at [446, 25] on link "Offer Updates" at bounding box center [423, 23] width 71 height 22
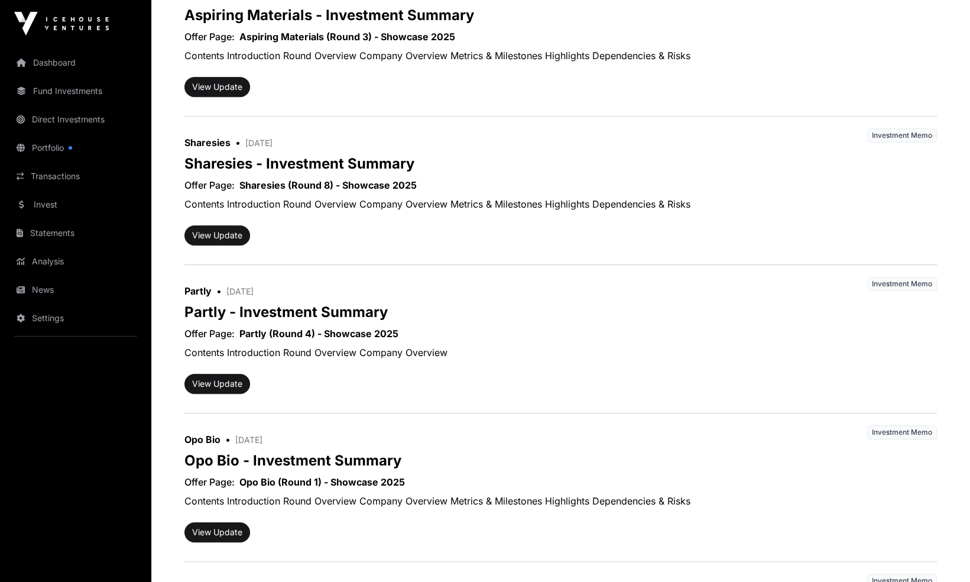
scroll to position [330, 0]
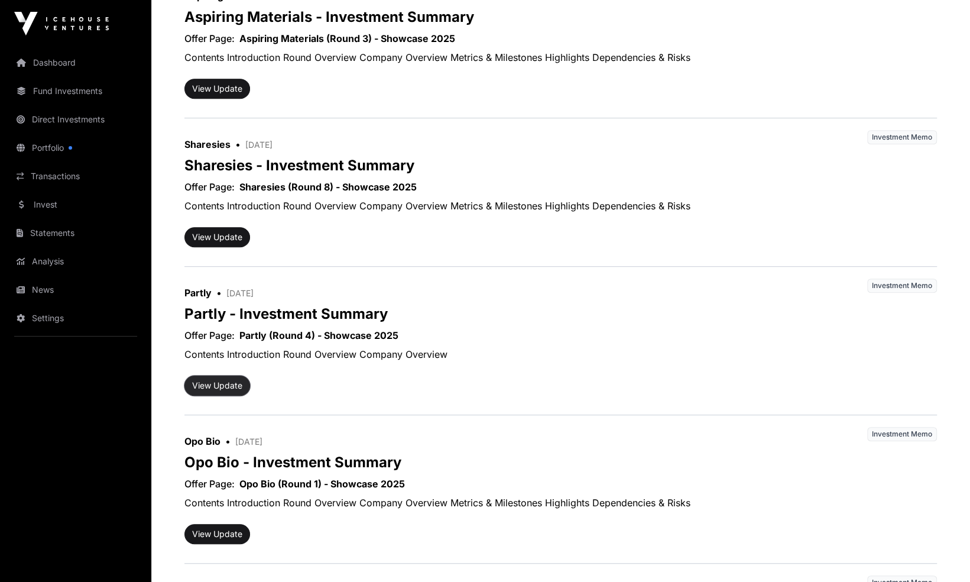
click at [225, 381] on button "View Update" at bounding box center [217, 385] width 66 height 20
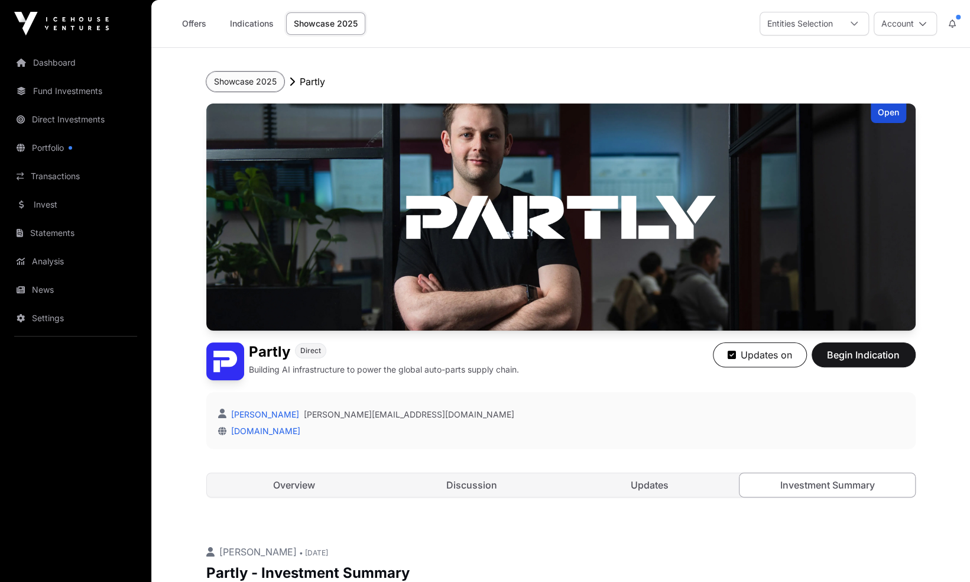
click at [223, 80] on button "Showcase 2025" at bounding box center [245, 82] width 78 height 20
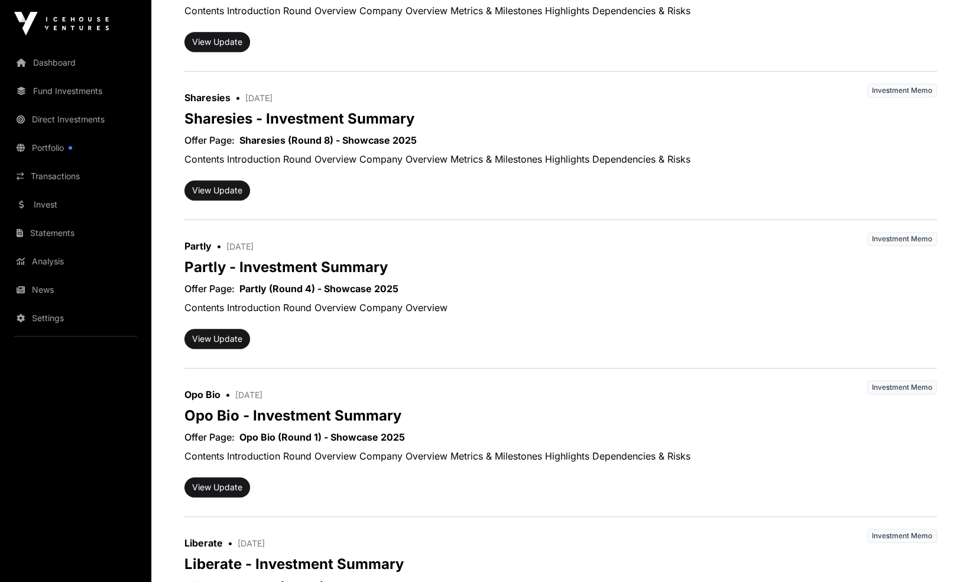
scroll to position [380, 0]
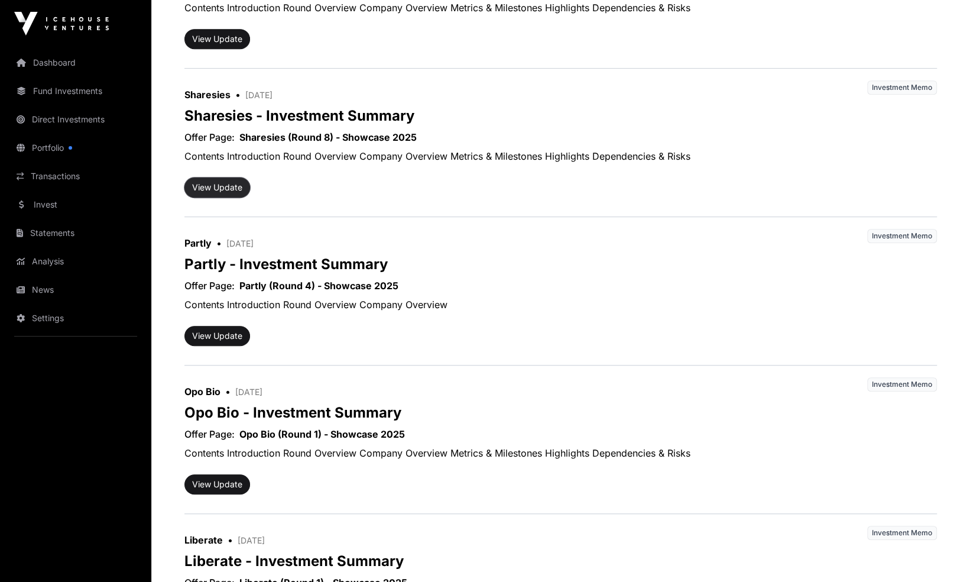
click at [229, 191] on button "View Update" at bounding box center [217, 187] width 66 height 20
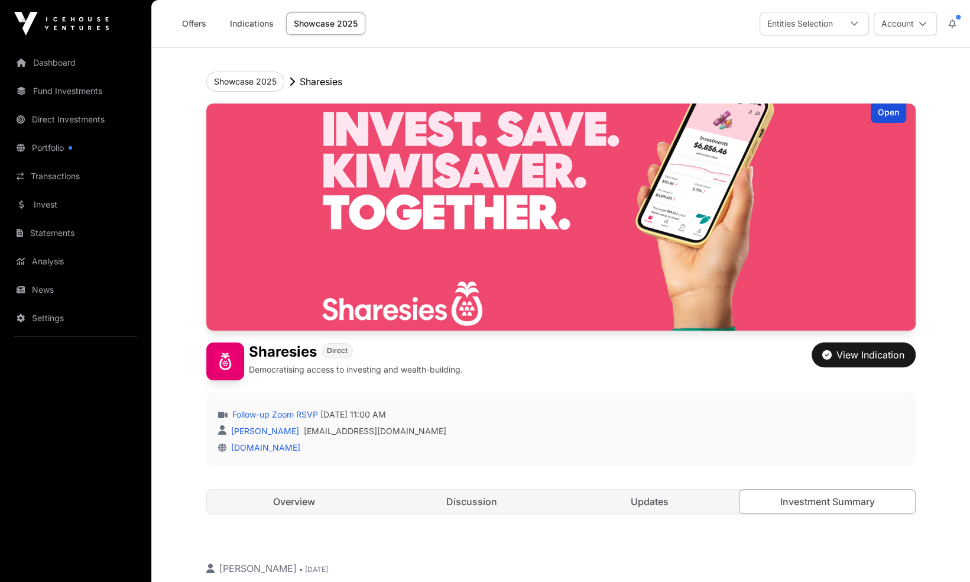
click at [323, 22] on link "Showcase 2025" at bounding box center [325, 23] width 79 height 22
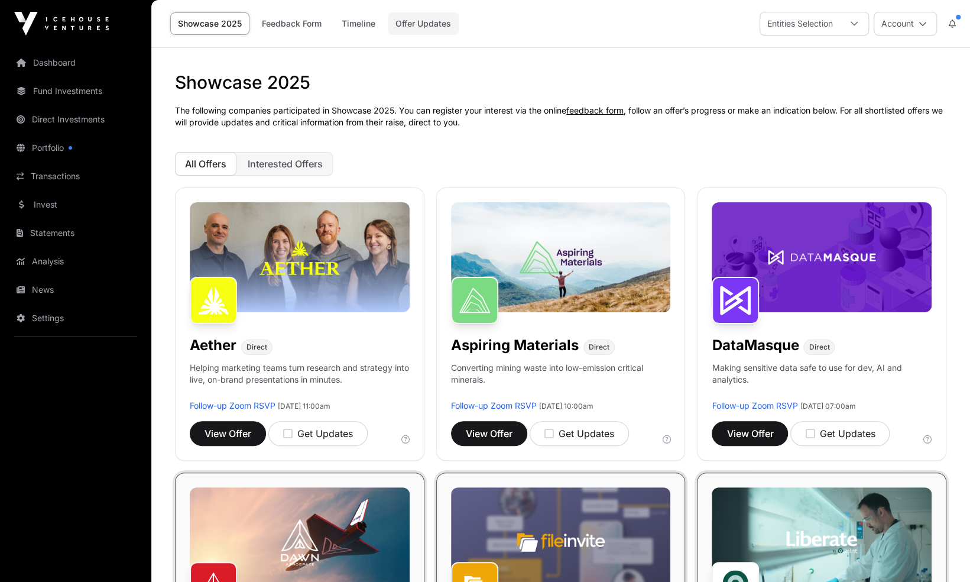
click at [414, 27] on link "Offer Updates" at bounding box center [423, 23] width 71 height 22
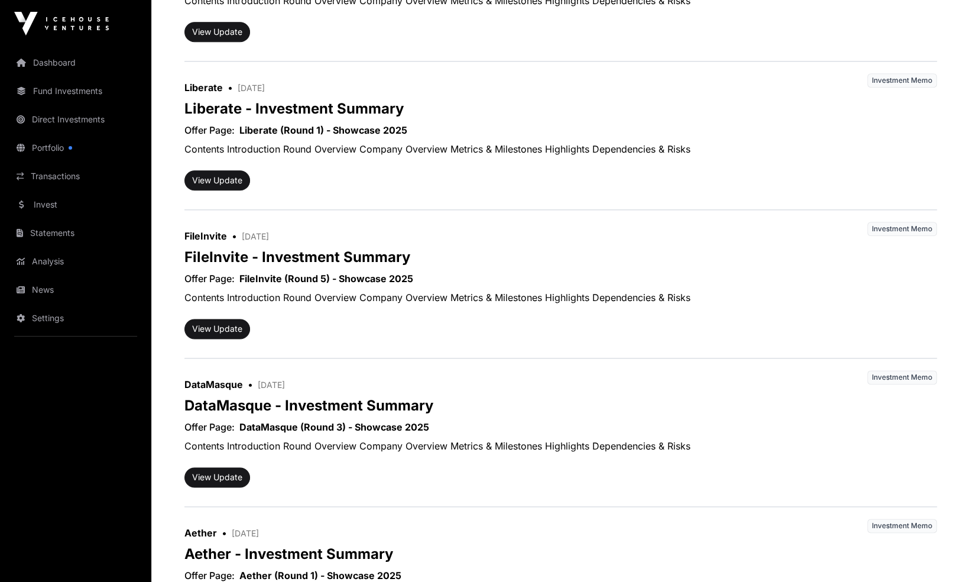
scroll to position [860, 0]
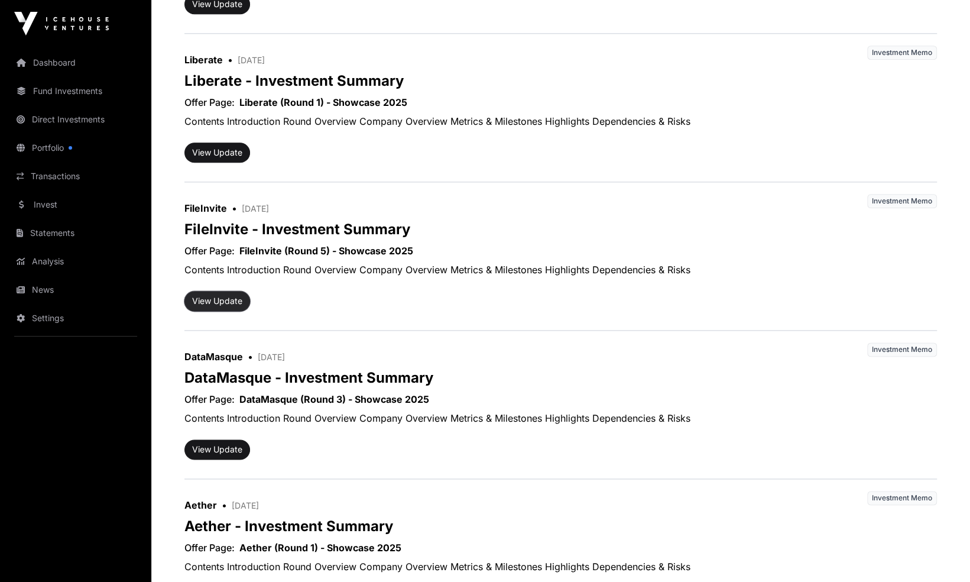
click at [222, 301] on button "View Update" at bounding box center [217, 301] width 66 height 20
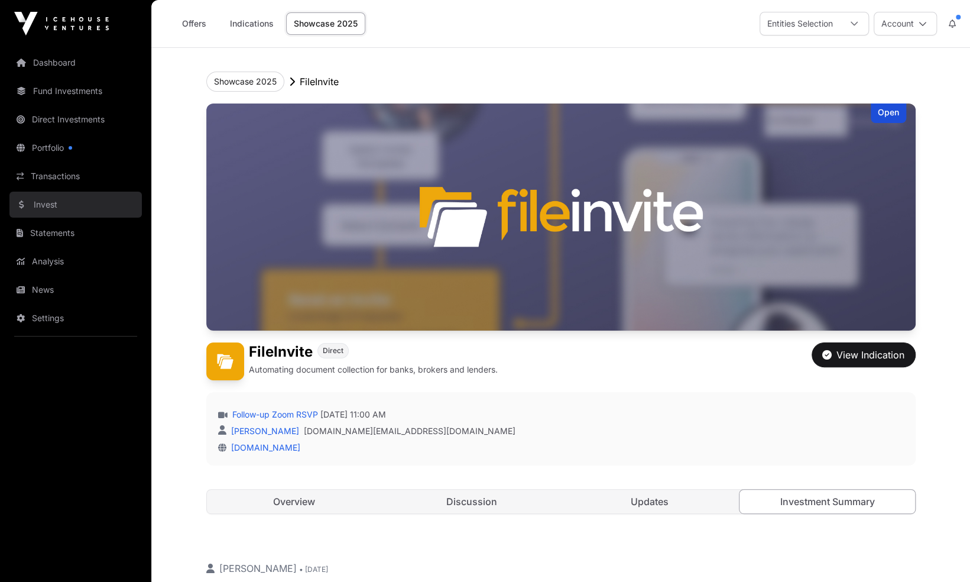
click at [57, 207] on link "Invest" at bounding box center [75, 204] width 132 height 26
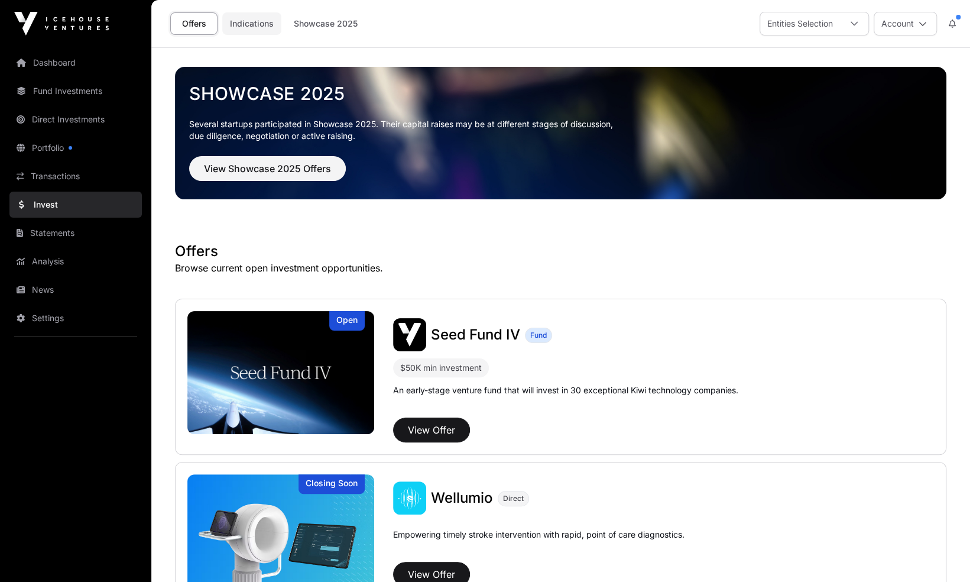
click at [242, 22] on link "Indications" at bounding box center [251, 23] width 59 height 22
click at [251, 20] on link "Indications" at bounding box center [251, 23] width 59 height 22
click at [106, 59] on link "Dashboard" at bounding box center [75, 63] width 132 height 26
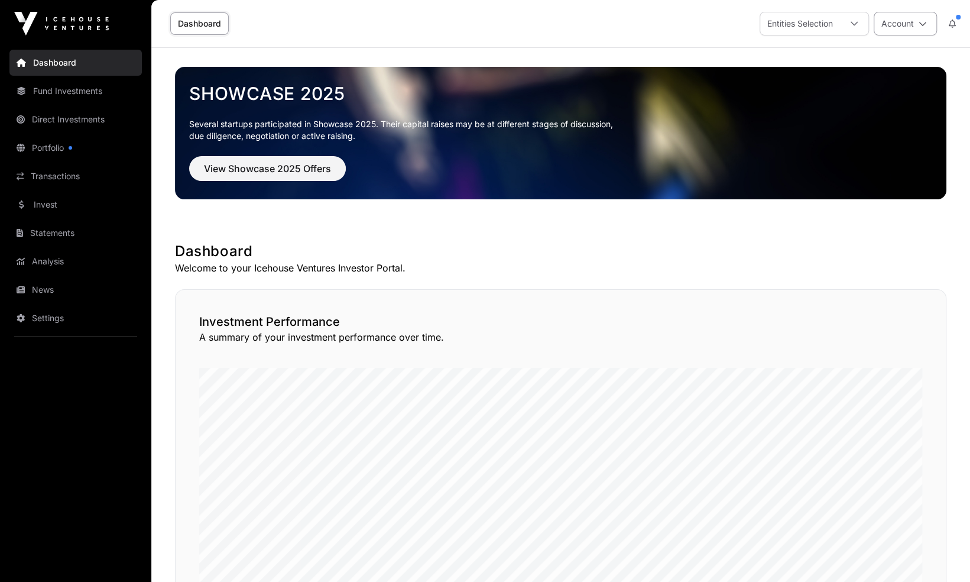
click at [927, 24] on button "Account" at bounding box center [905, 24] width 63 height 24
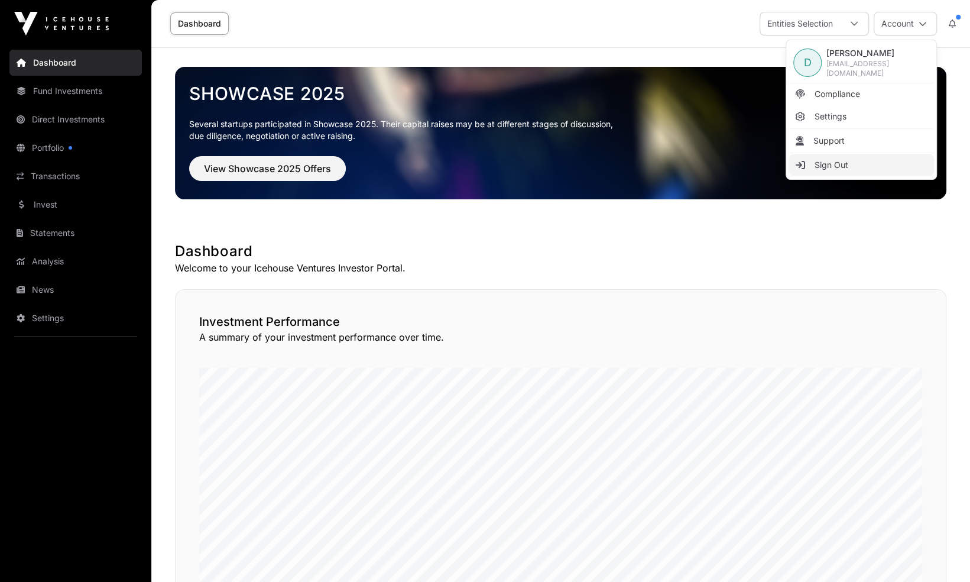
click at [859, 154] on link "Sign Out" at bounding box center [860, 164] width 145 height 21
